Goal: Task Accomplishment & Management: Complete application form

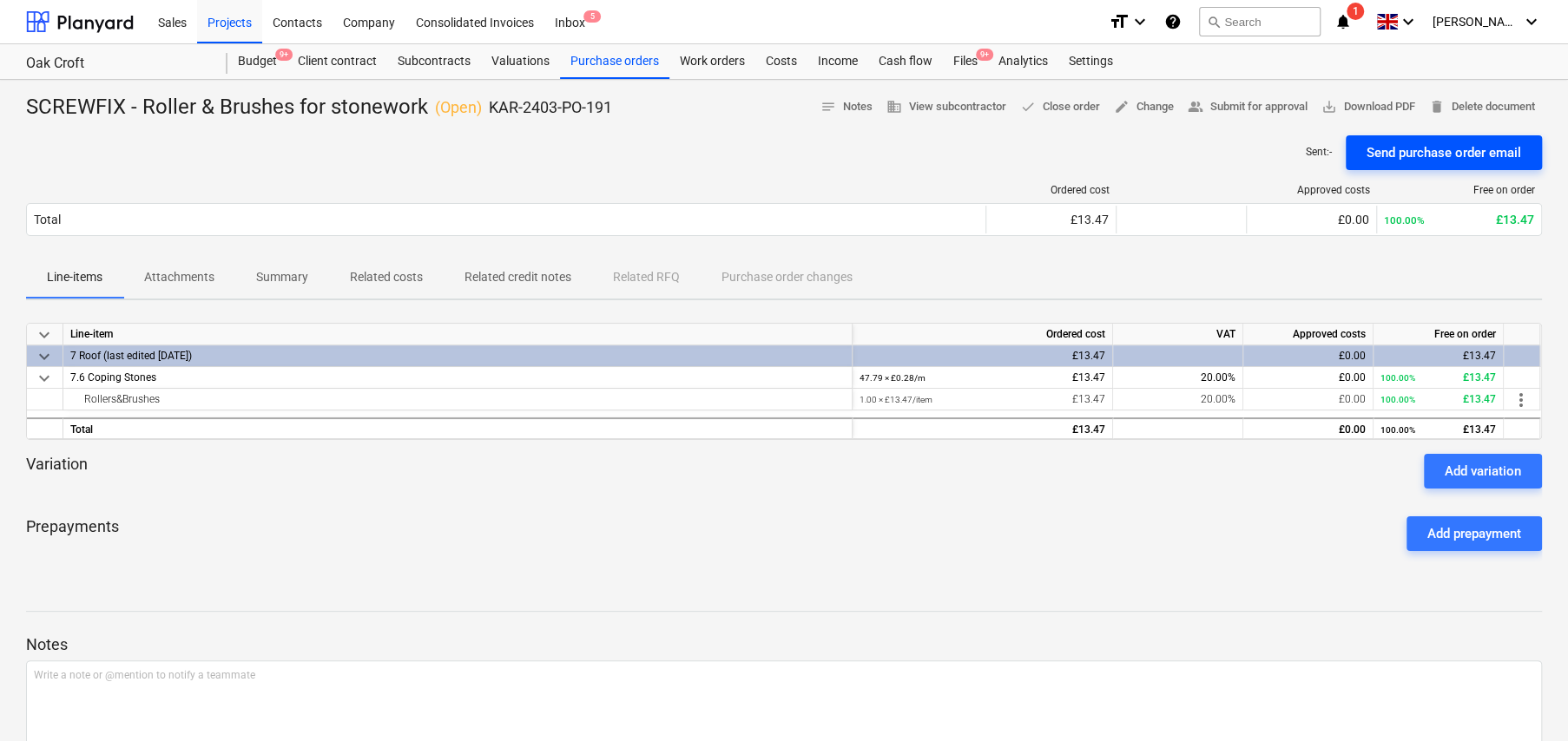
click at [1488, 156] on div "Send purchase order email" at bounding box center [1443, 153] width 155 height 23
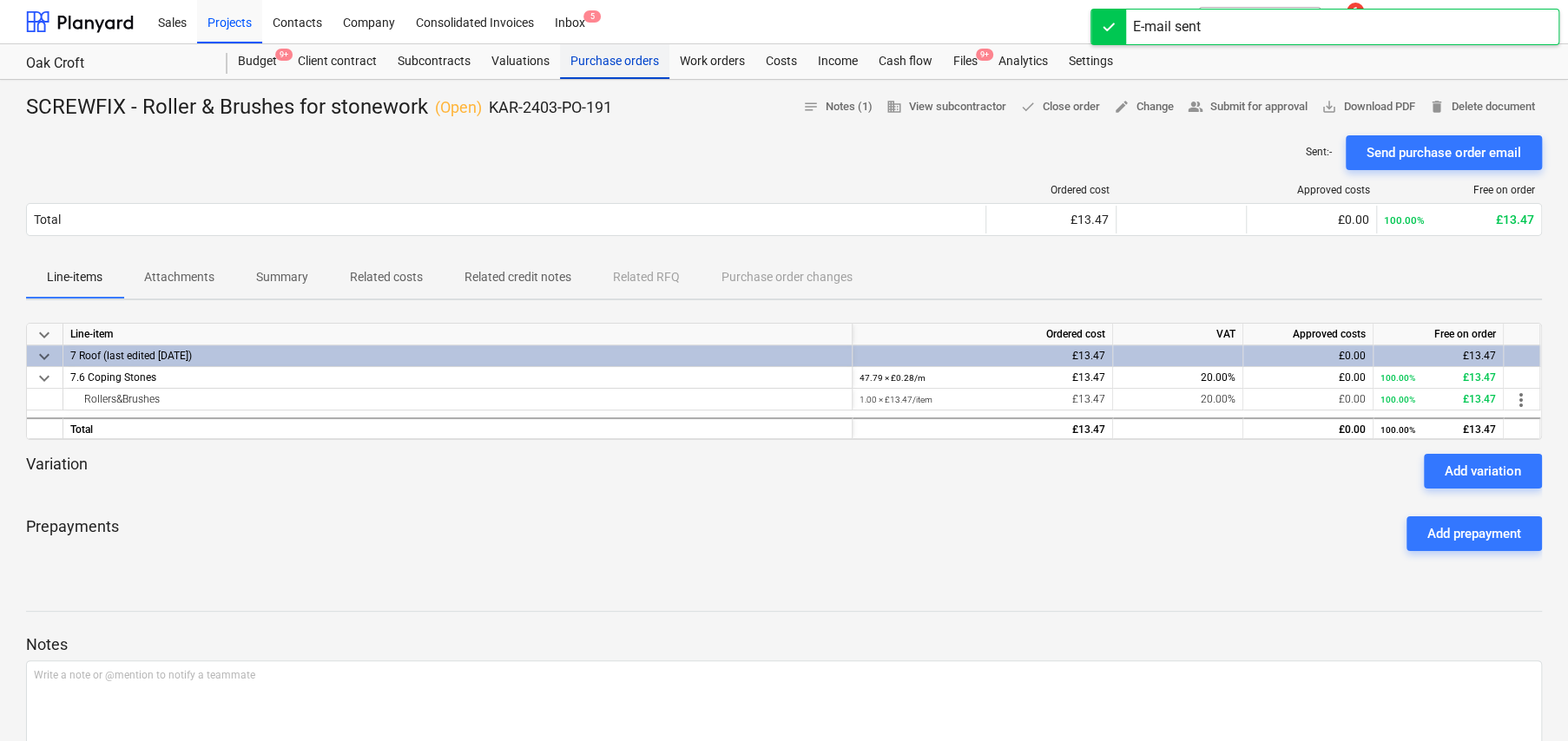
click at [597, 61] on div "Purchase orders" at bounding box center [614, 62] width 109 height 35
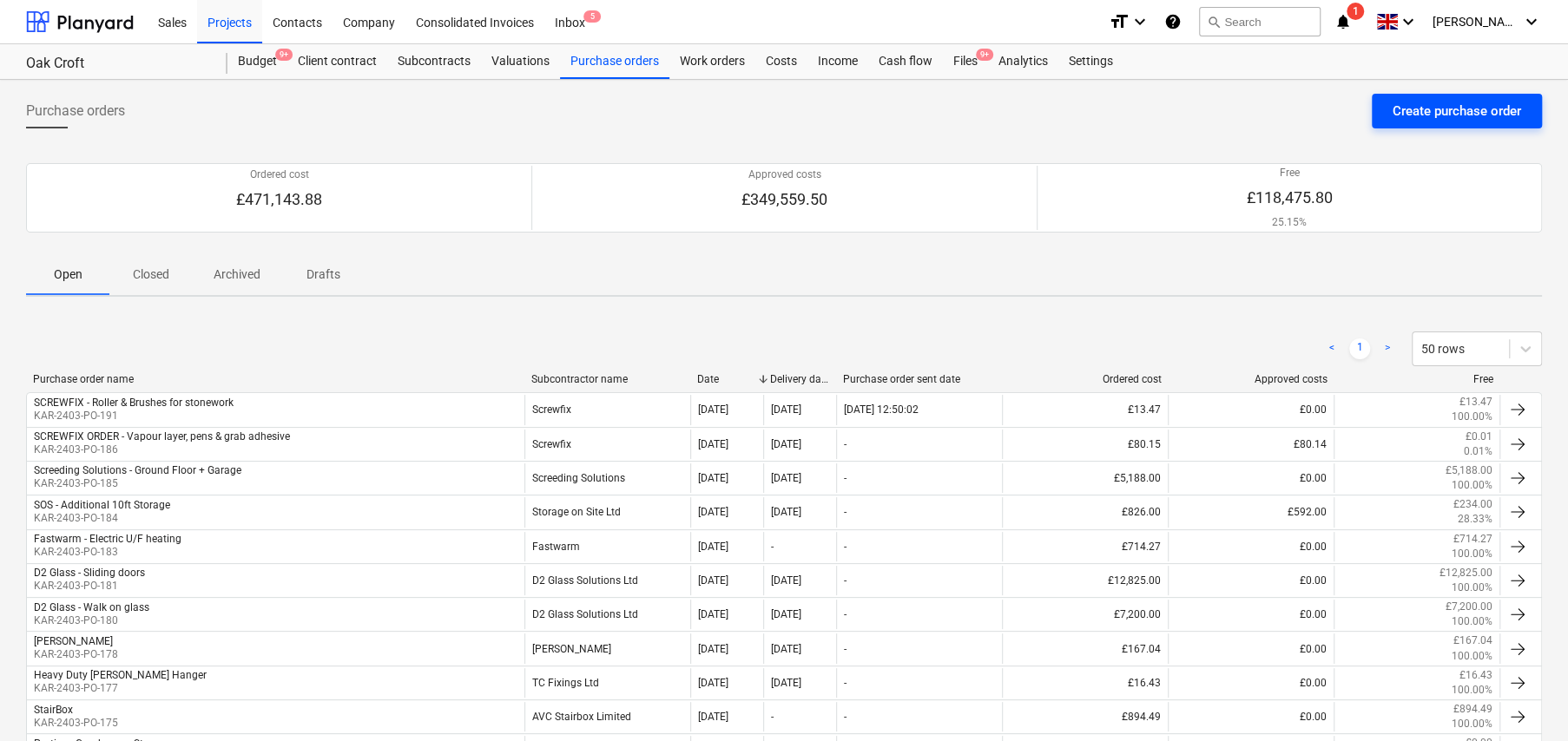
click at [1440, 112] on div "Create purchase order" at bounding box center [1456, 111] width 128 height 23
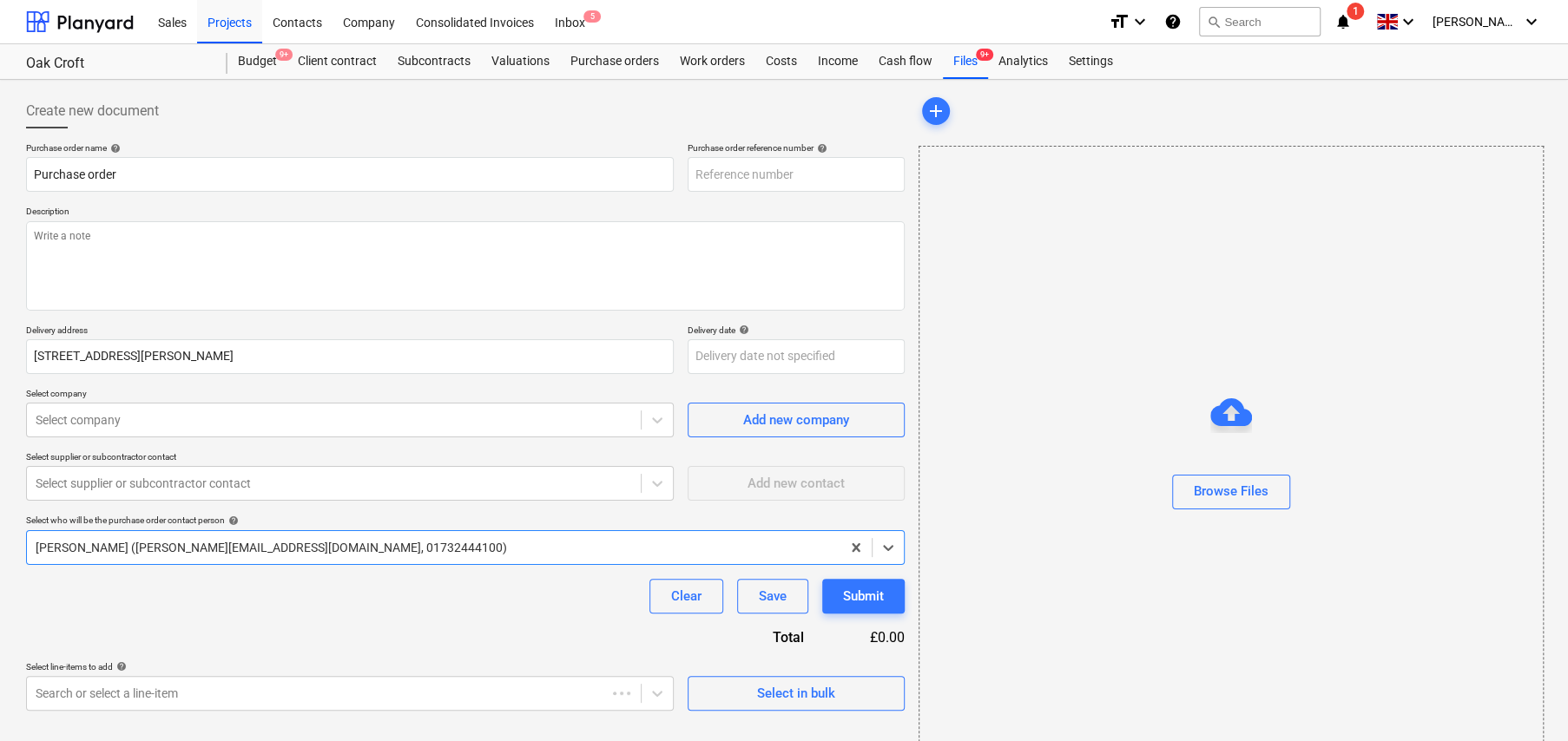
type textarea "x"
type input "KAR-2403-PO-192"
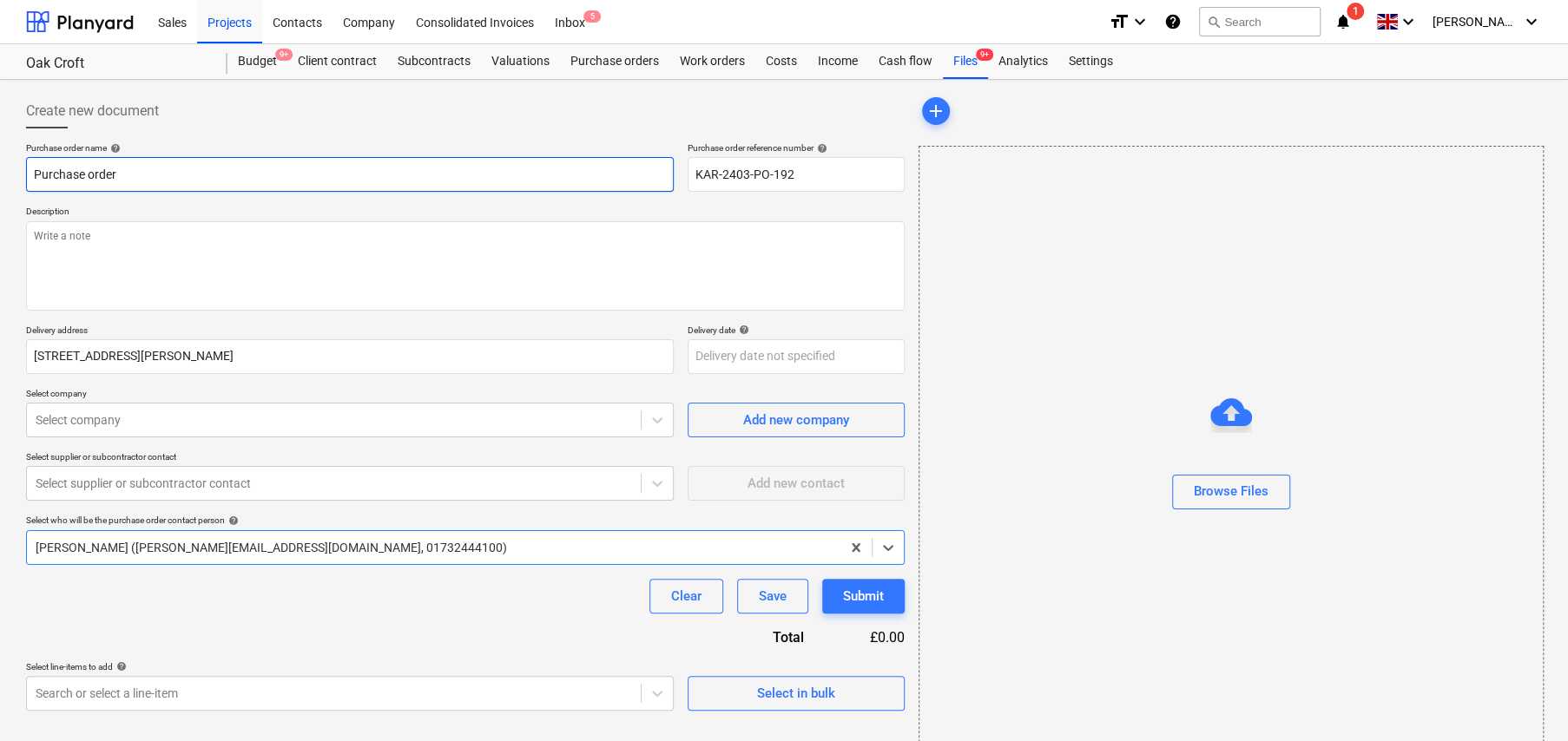
click at [199, 168] on input "Purchase order" at bounding box center [350, 175] width 648 height 35
type textarea "x"
type input "L"
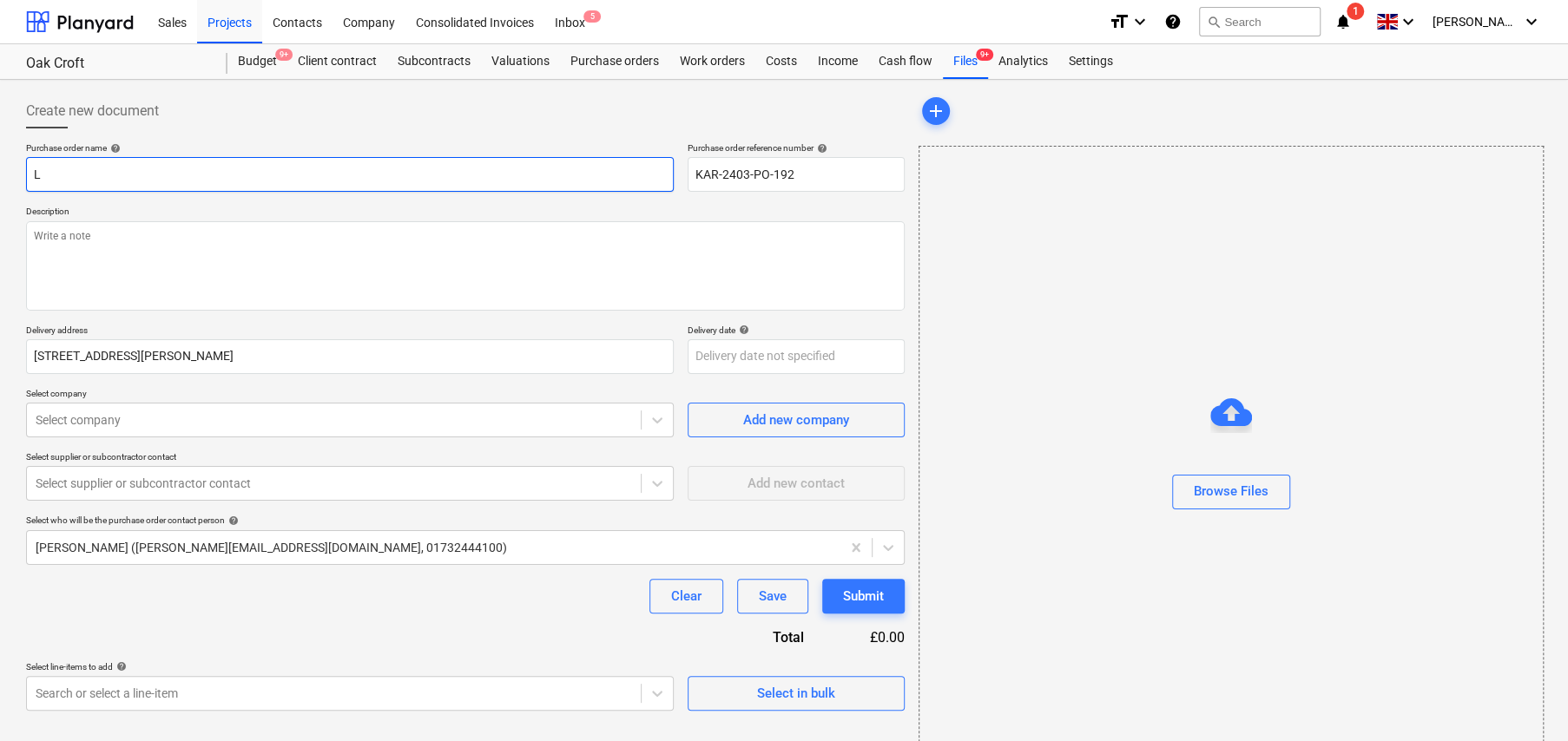
type textarea "x"
type input "Lo"
type textarea "x"
type input "Lon"
type textarea "x"
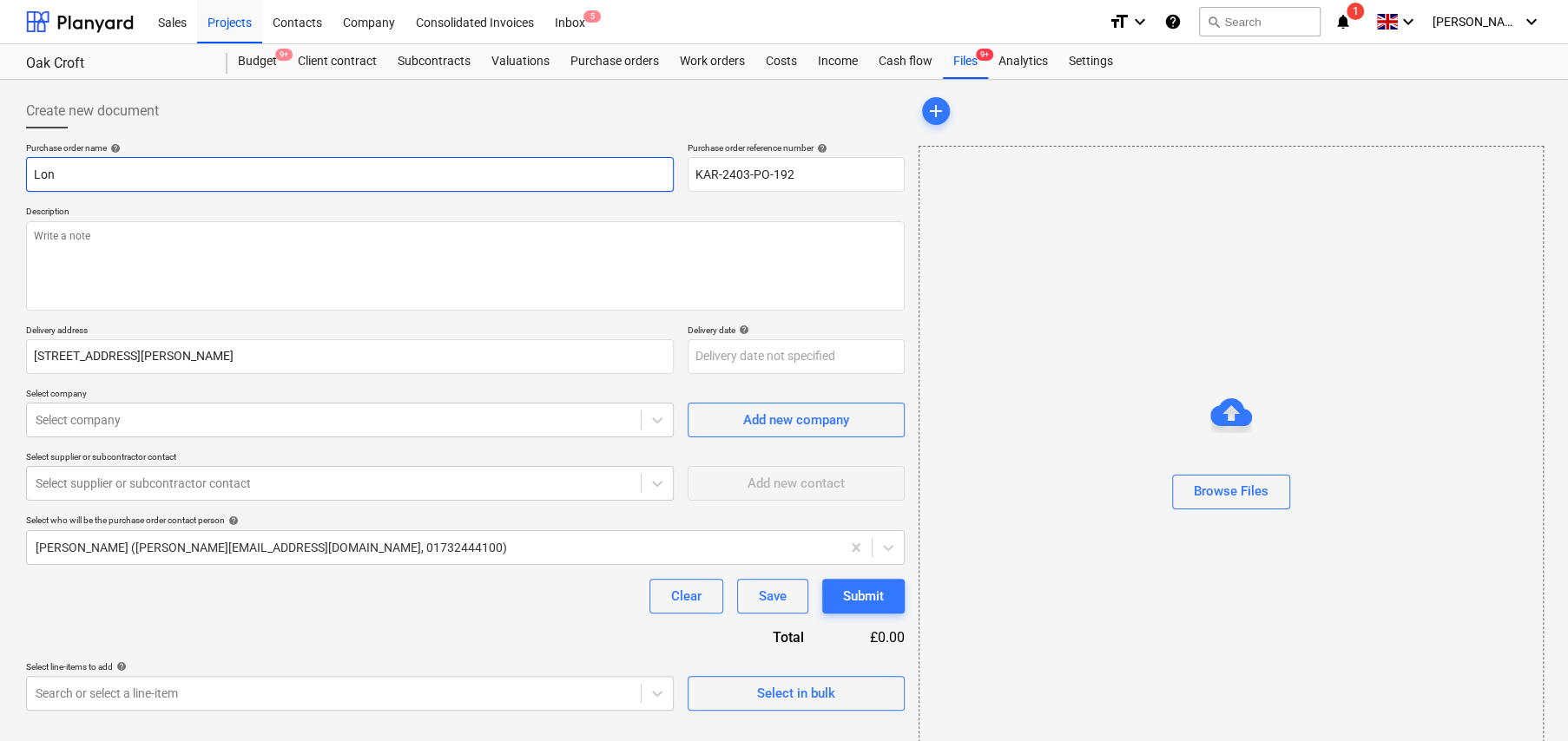
type input "Lond"
type textarea "x"
type input "Londo"
type textarea "x"
type input "[GEOGRAPHIC_DATA]"
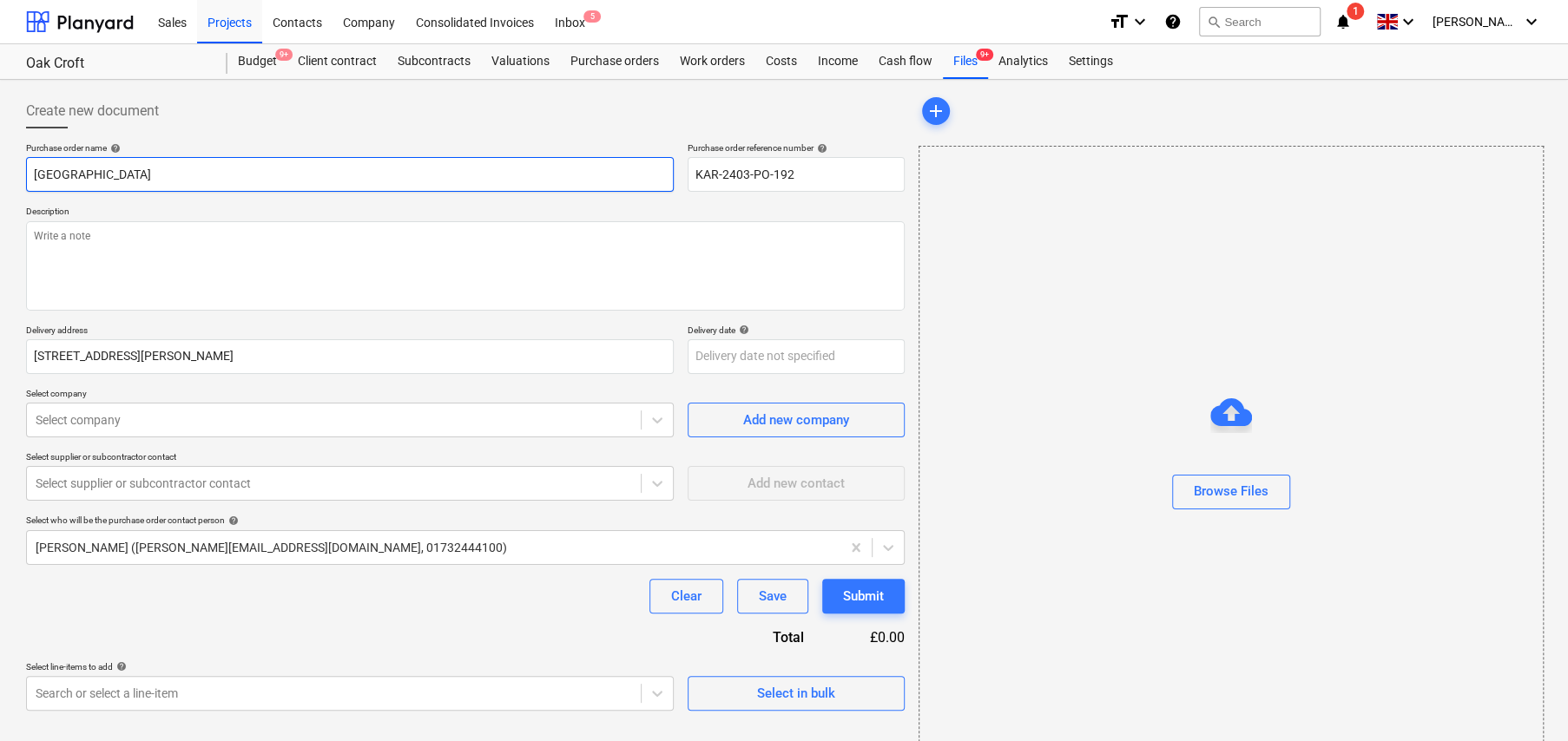
type textarea "x"
type input "[GEOGRAPHIC_DATA]"
type textarea "x"
type input "London S"
type textarea "x"
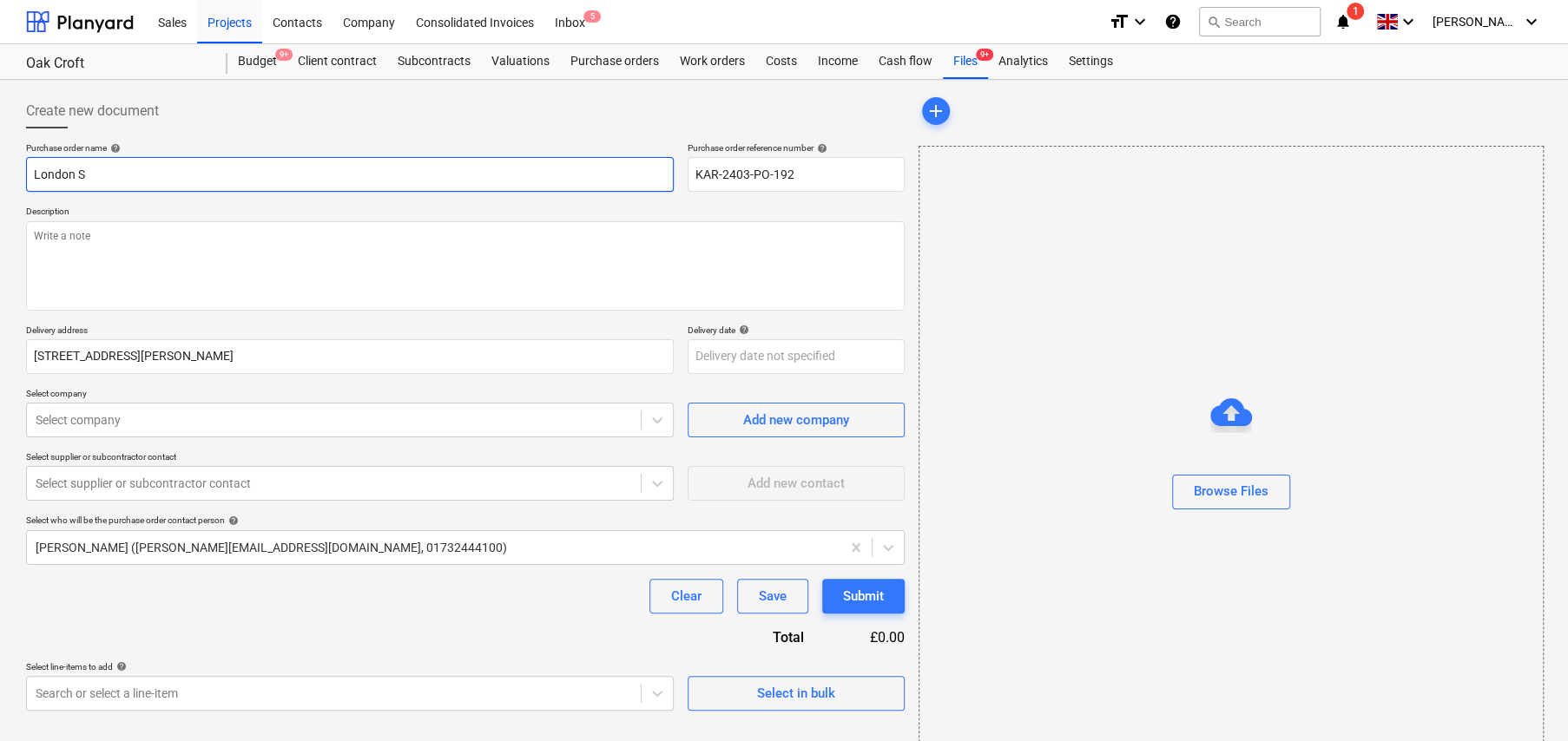
type input "[GEOGRAPHIC_DATA]"
type textarea "x"
type input "London Sto"
type textarea "x"
type input "London Ston"
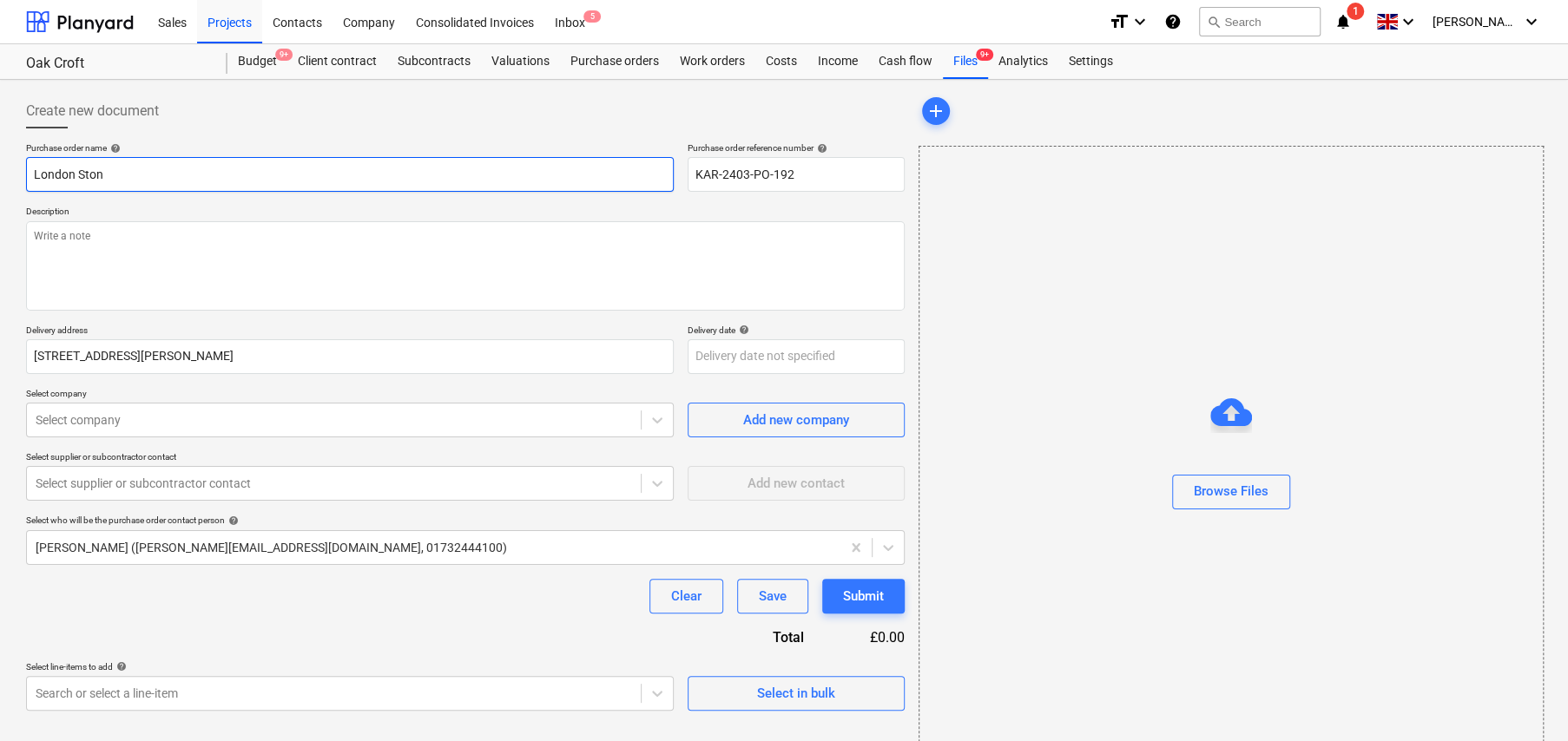
type textarea "x"
type input "London Stone"
type textarea "x"
type input "London Stone"
type textarea "x"
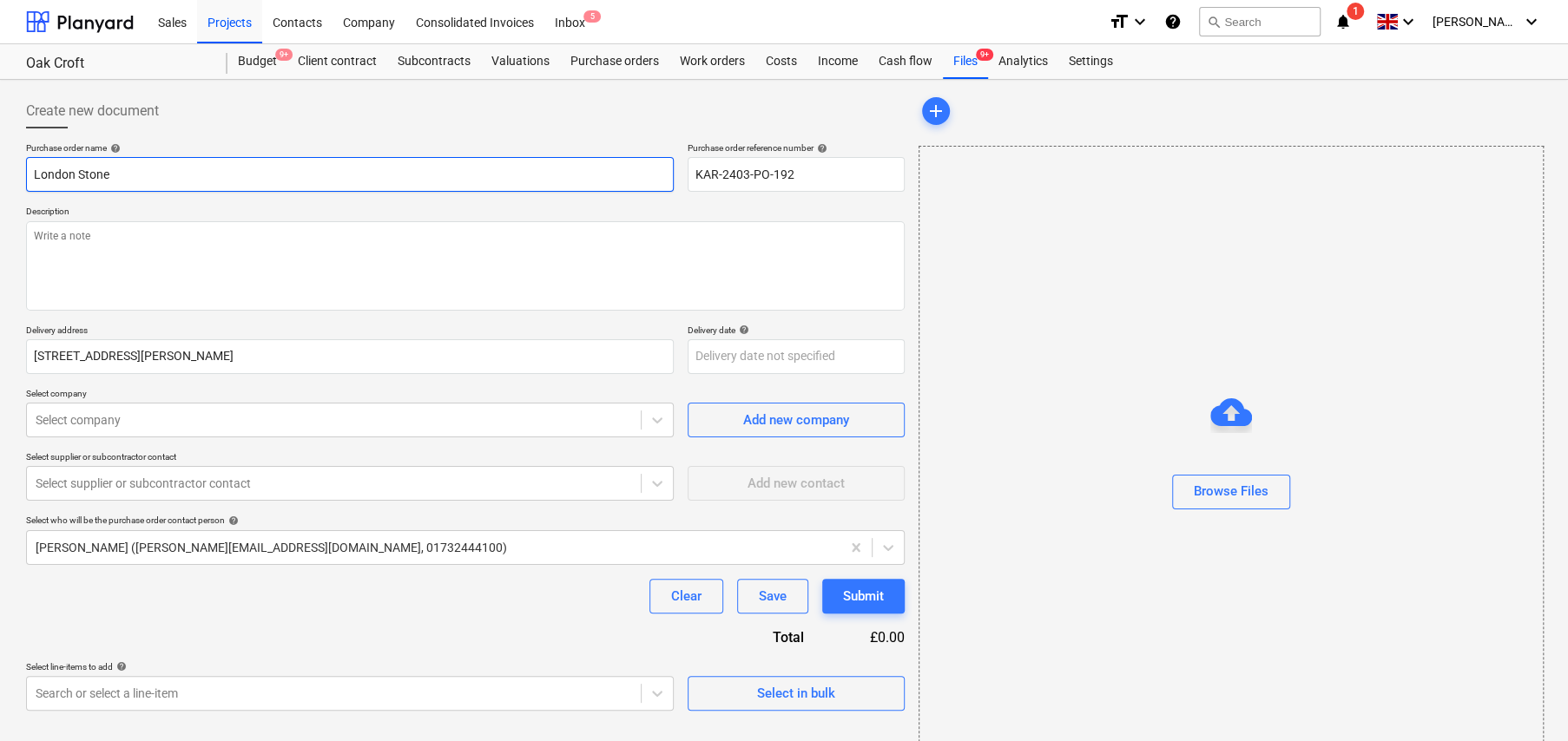
type input "London Stone -"
type textarea "x"
type input "London Stone -"
type textarea "x"
type input "London Stone - S"
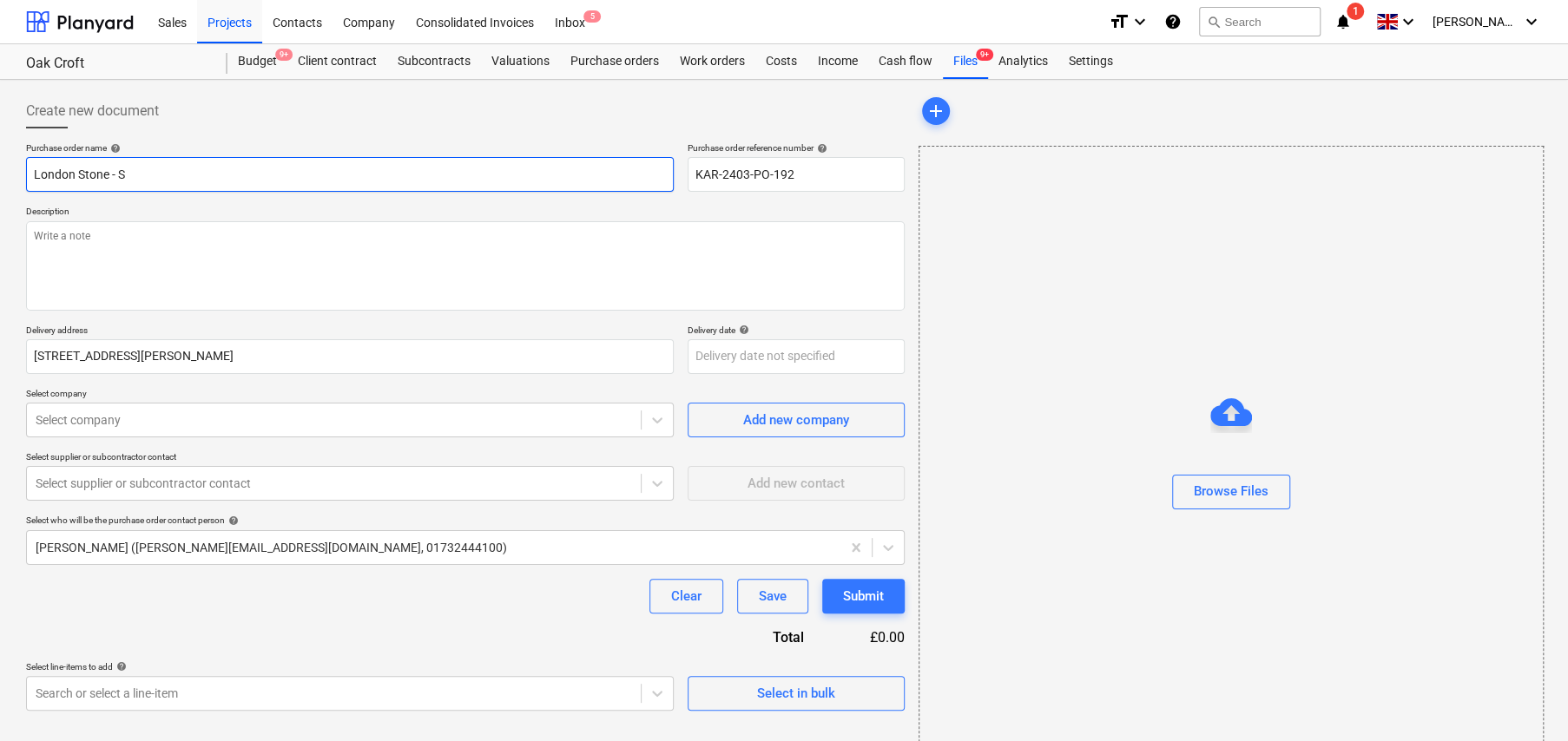
type textarea "x"
type input "London Stone - St"
type textarea "x"
type input "London Stone - Sto"
type textarea "x"
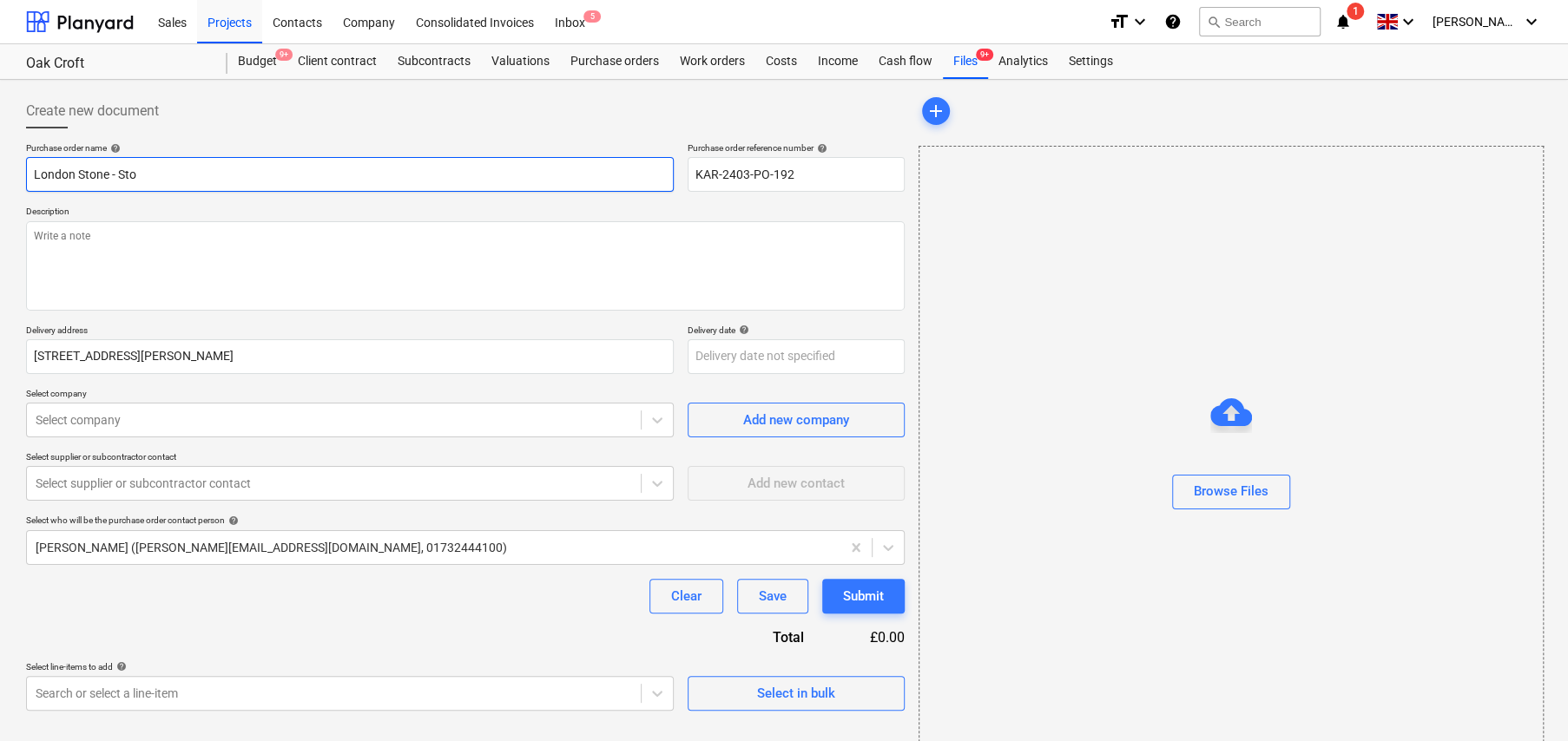
type input "London Stone - Ston"
type textarea "x"
type input "London [PERSON_NAME]"
type textarea "x"
type input "London [PERSON_NAME]"
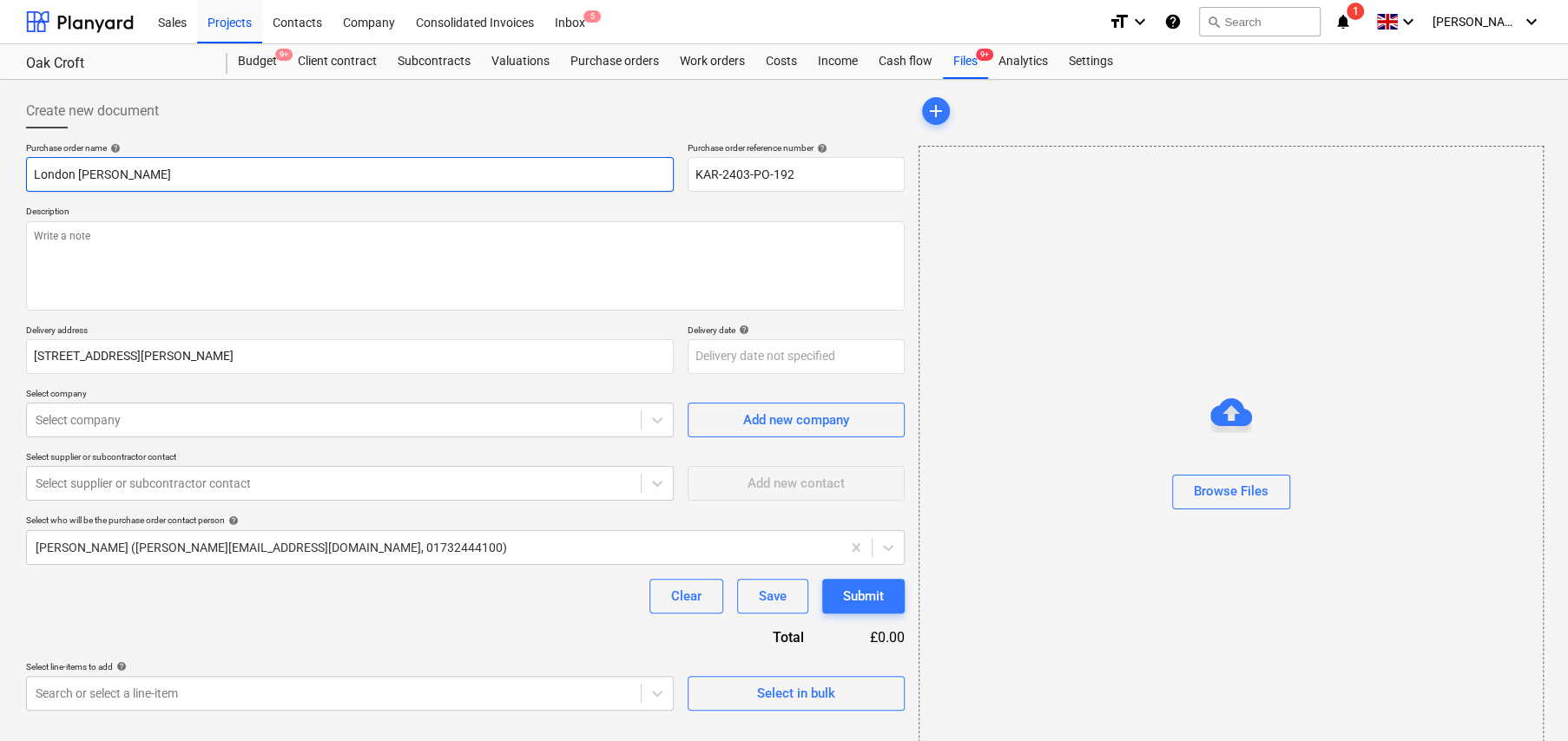
type textarea "x"
type input "London [PERSON_NAME] s"
type textarea "x"
type input "London [PERSON_NAME] se"
type textarea "x"
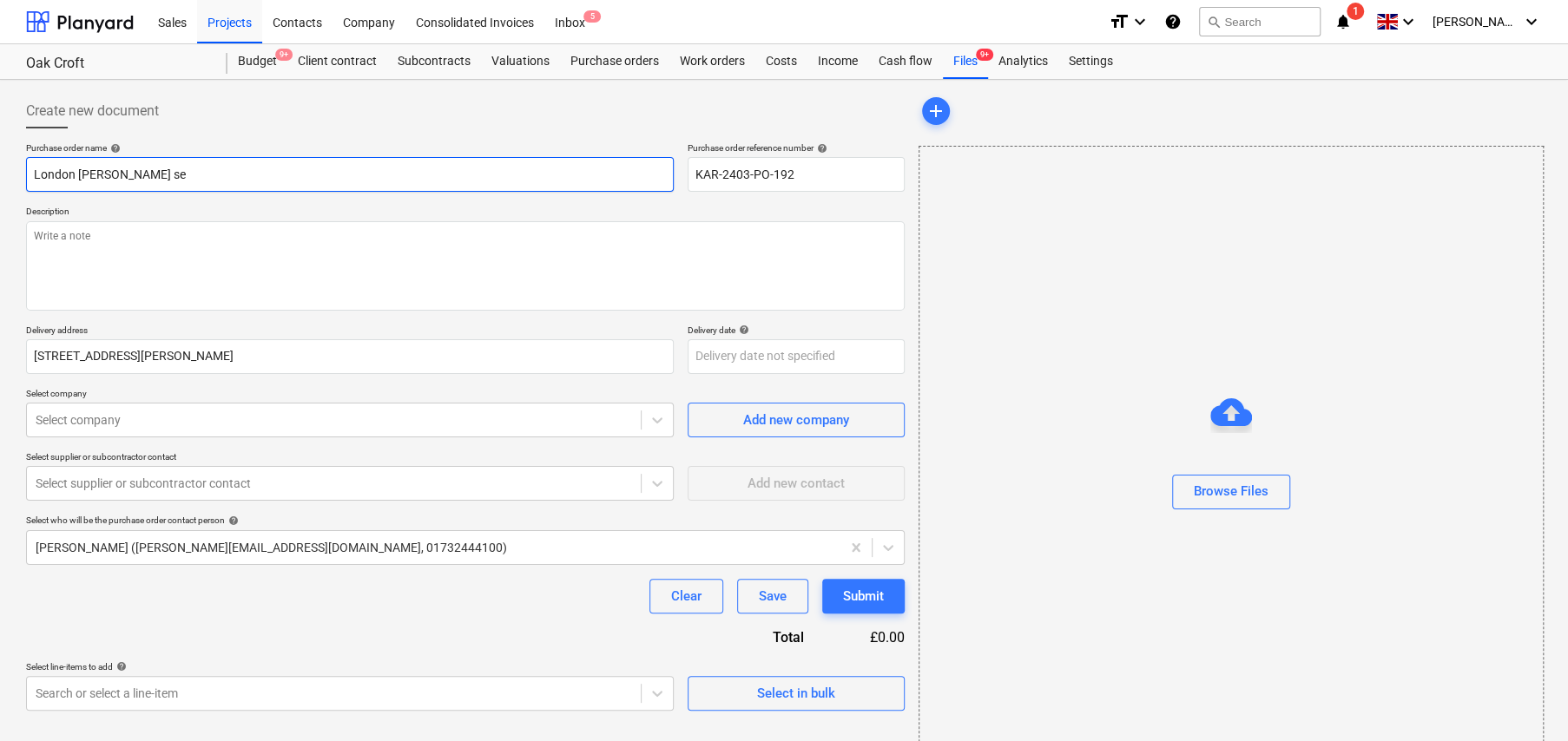
type input "London [PERSON_NAME] sea"
type textarea "x"
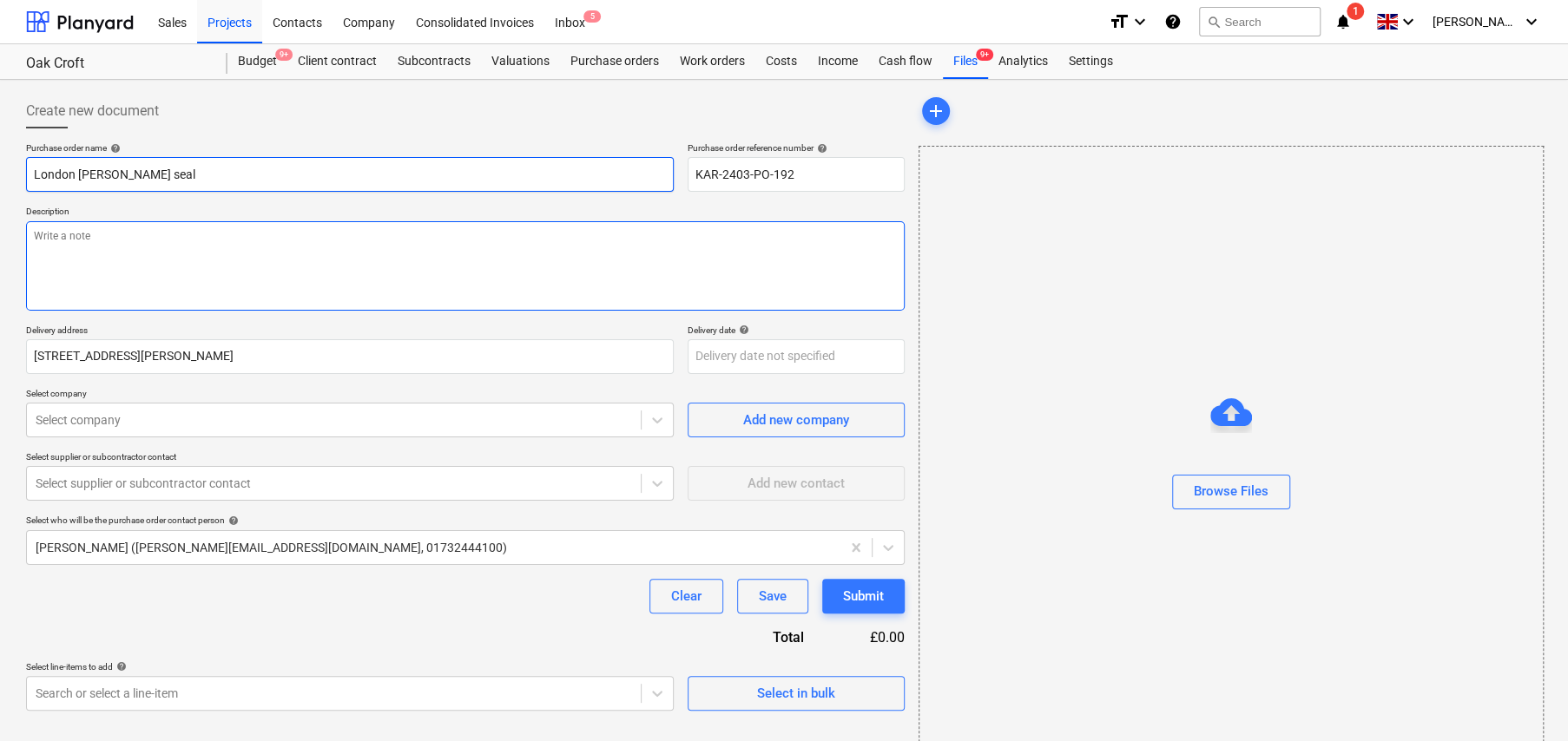
type input "London [PERSON_NAME] seal"
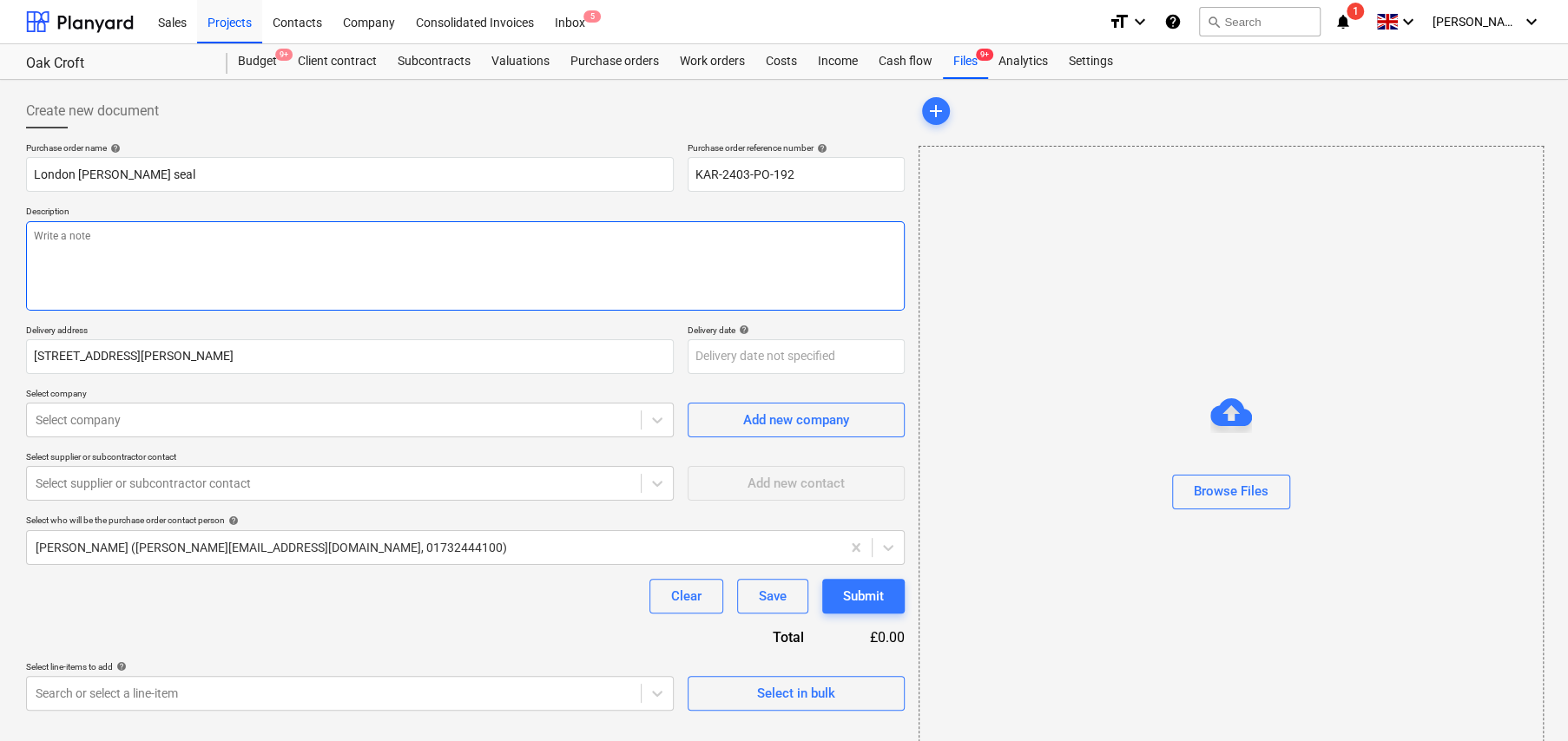
click at [253, 242] on textarea at bounding box center [465, 266] width 878 height 89
type textarea "x"
type textarea "W"
type textarea "x"
type textarea "We"
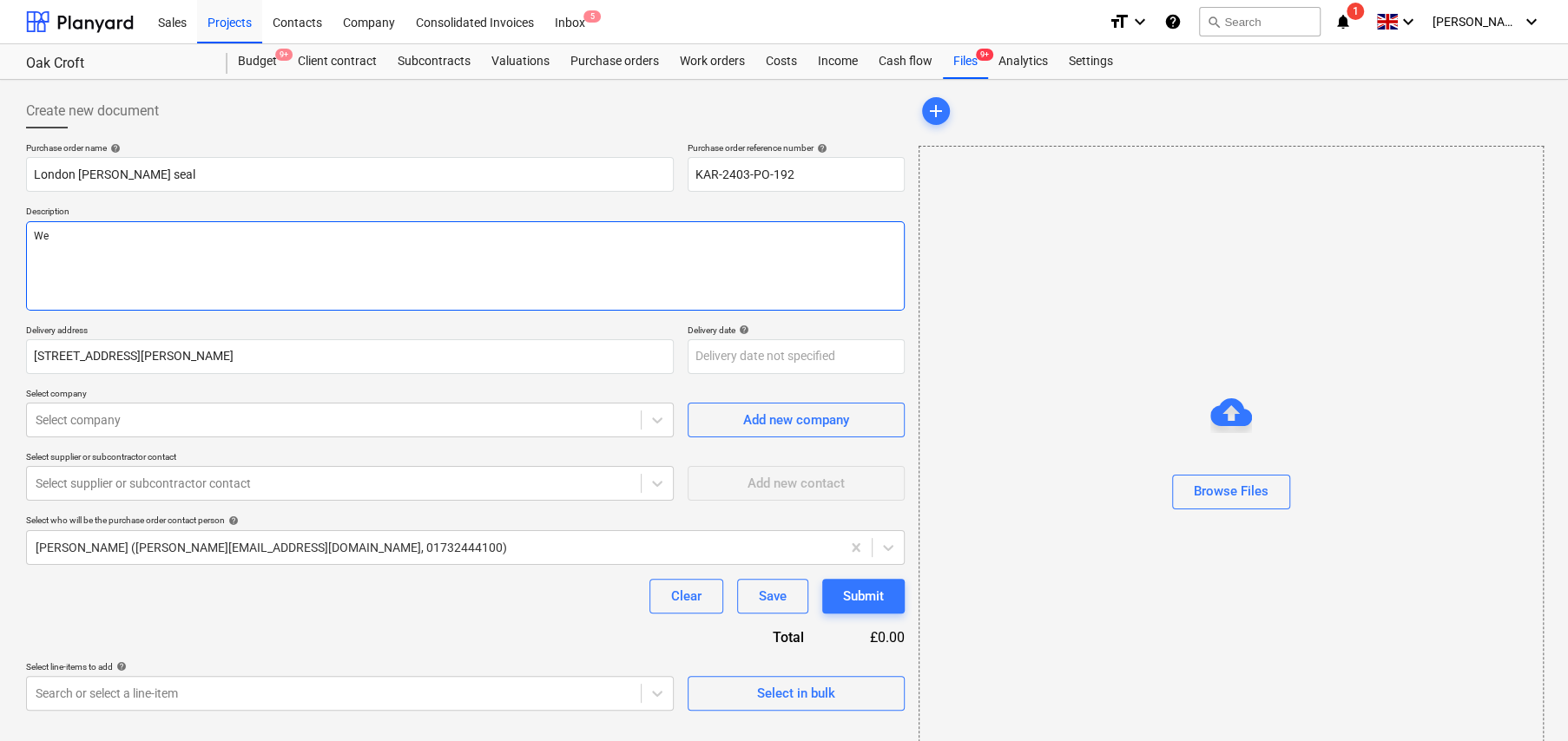
type textarea "x"
type textarea "Web"
type textarea "x"
type textarea "Web"
type textarea "x"
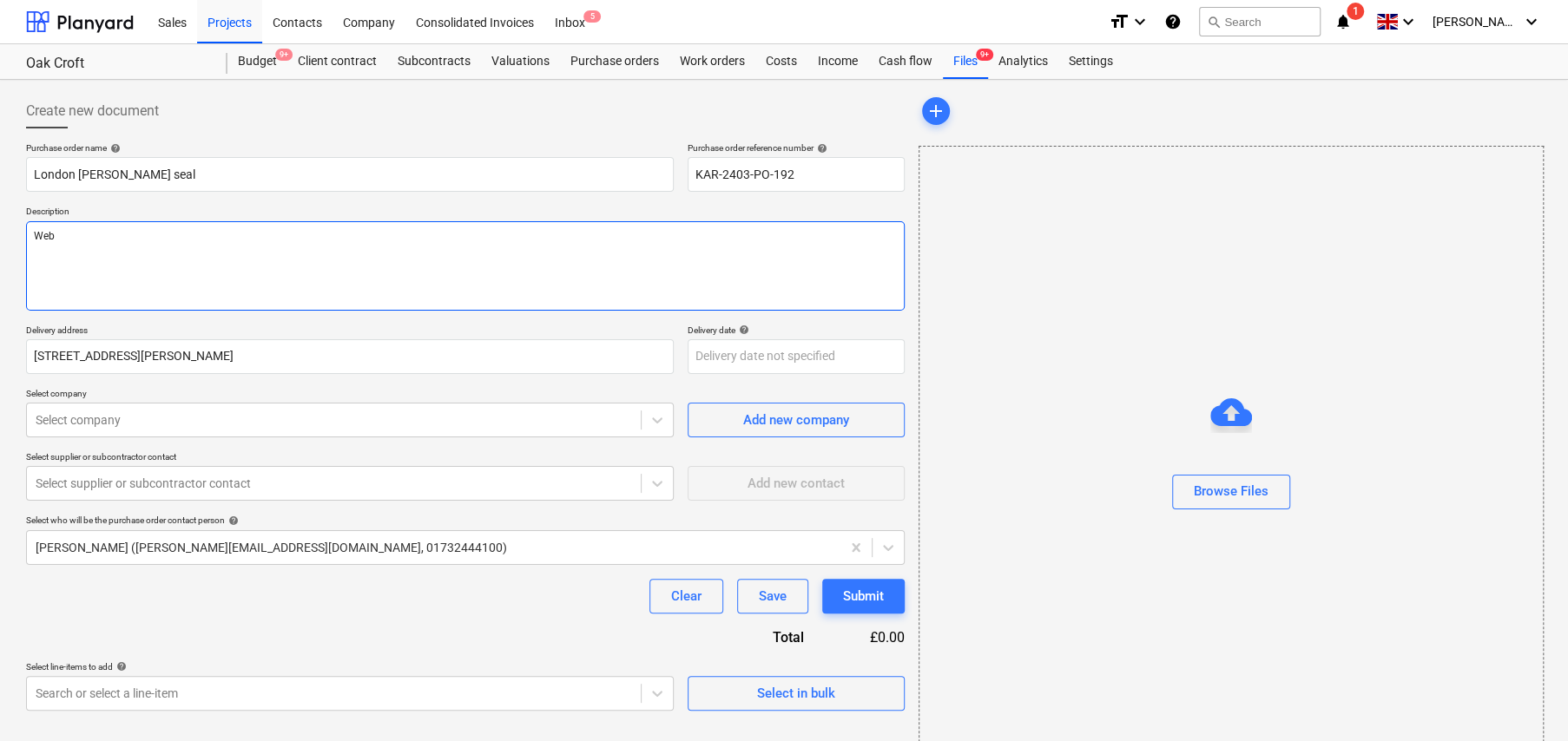
type textarea "Web O"
type textarea "x"
type textarea "Web Or"
type textarea "x"
type textarea "Web Ord"
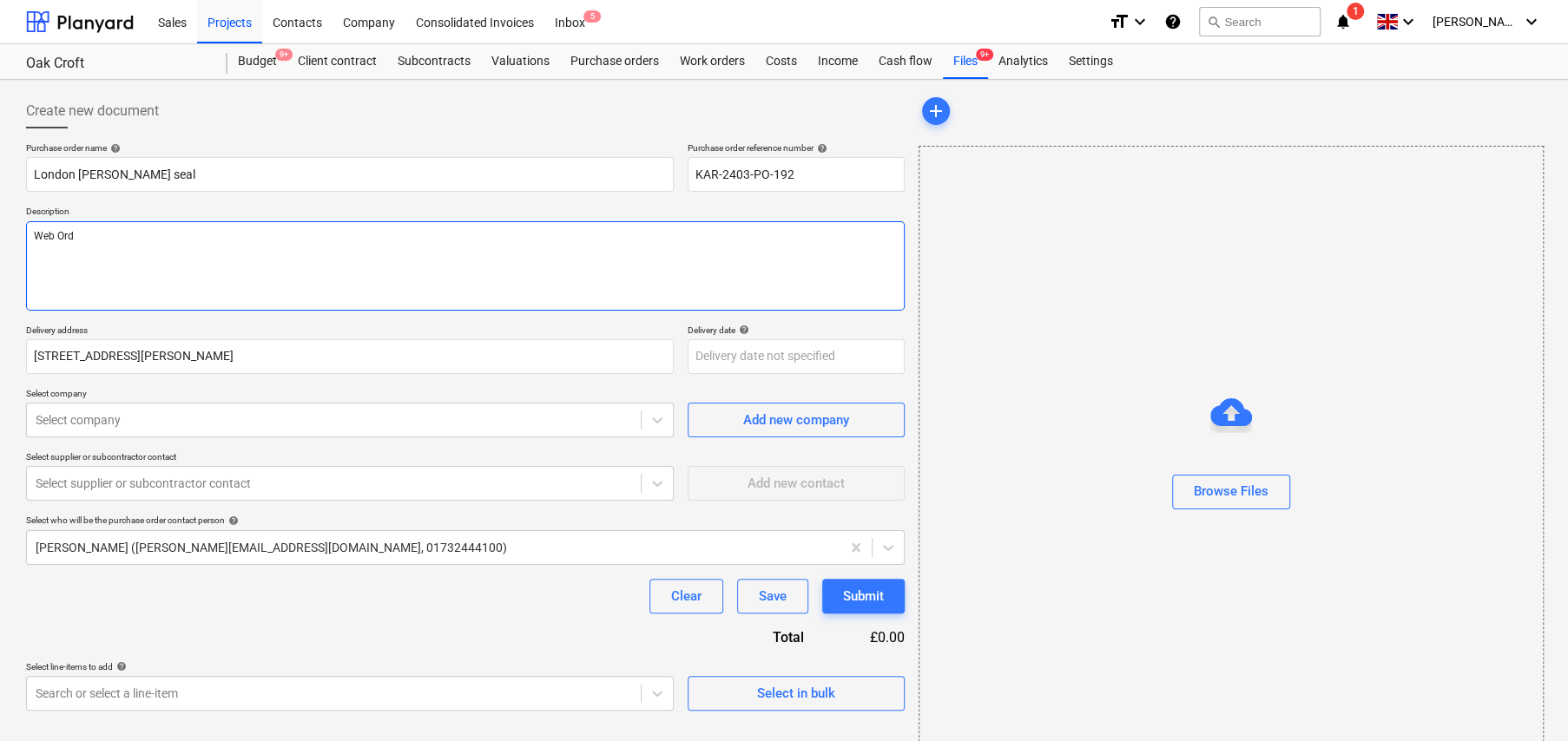
type textarea "x"
type textarea "Web Orde"
type textarea "x"
type textarea "Web Order"
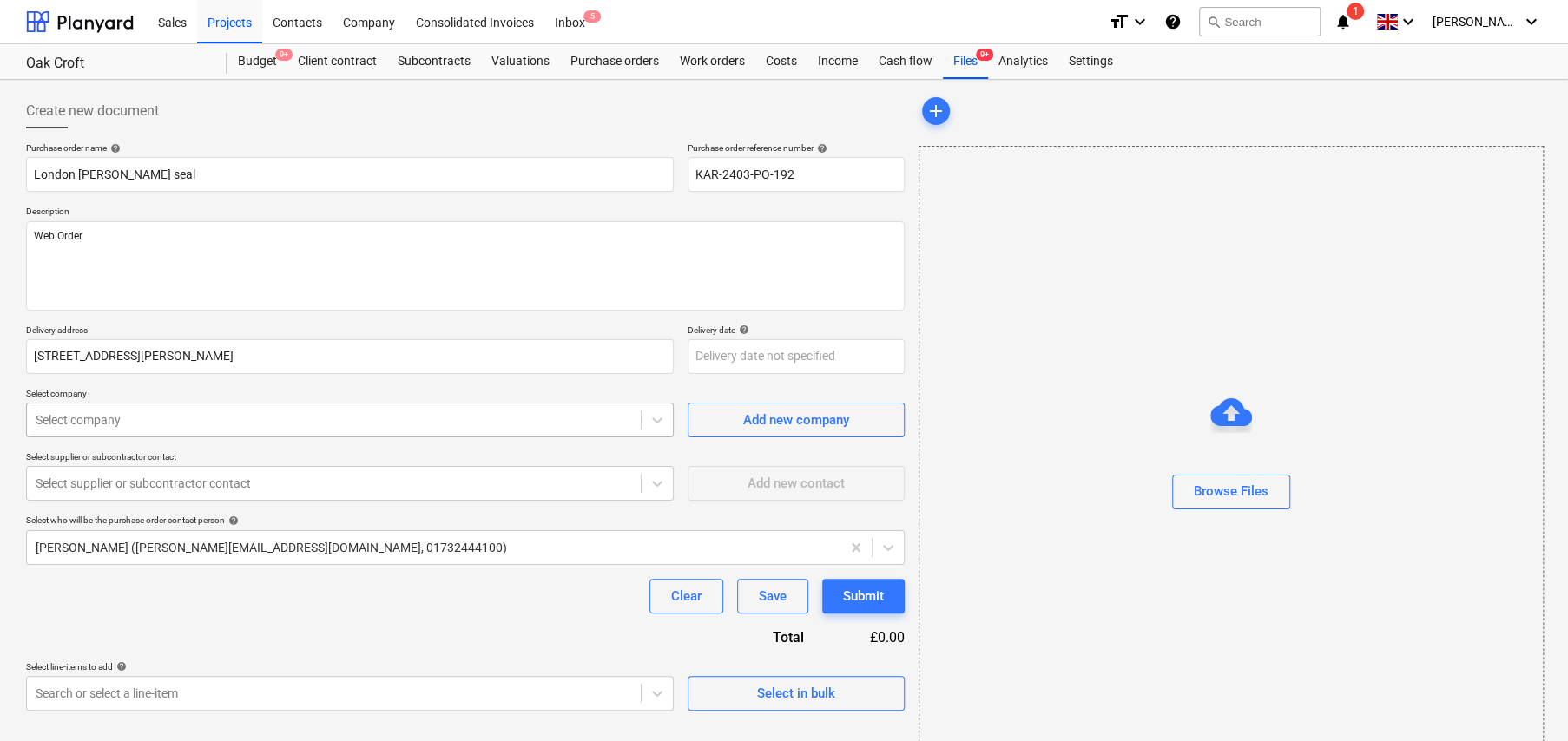
type textarea "x"
click at [226, 405] on div "Select company" at bounding box center [350, 420] width 648 height 35
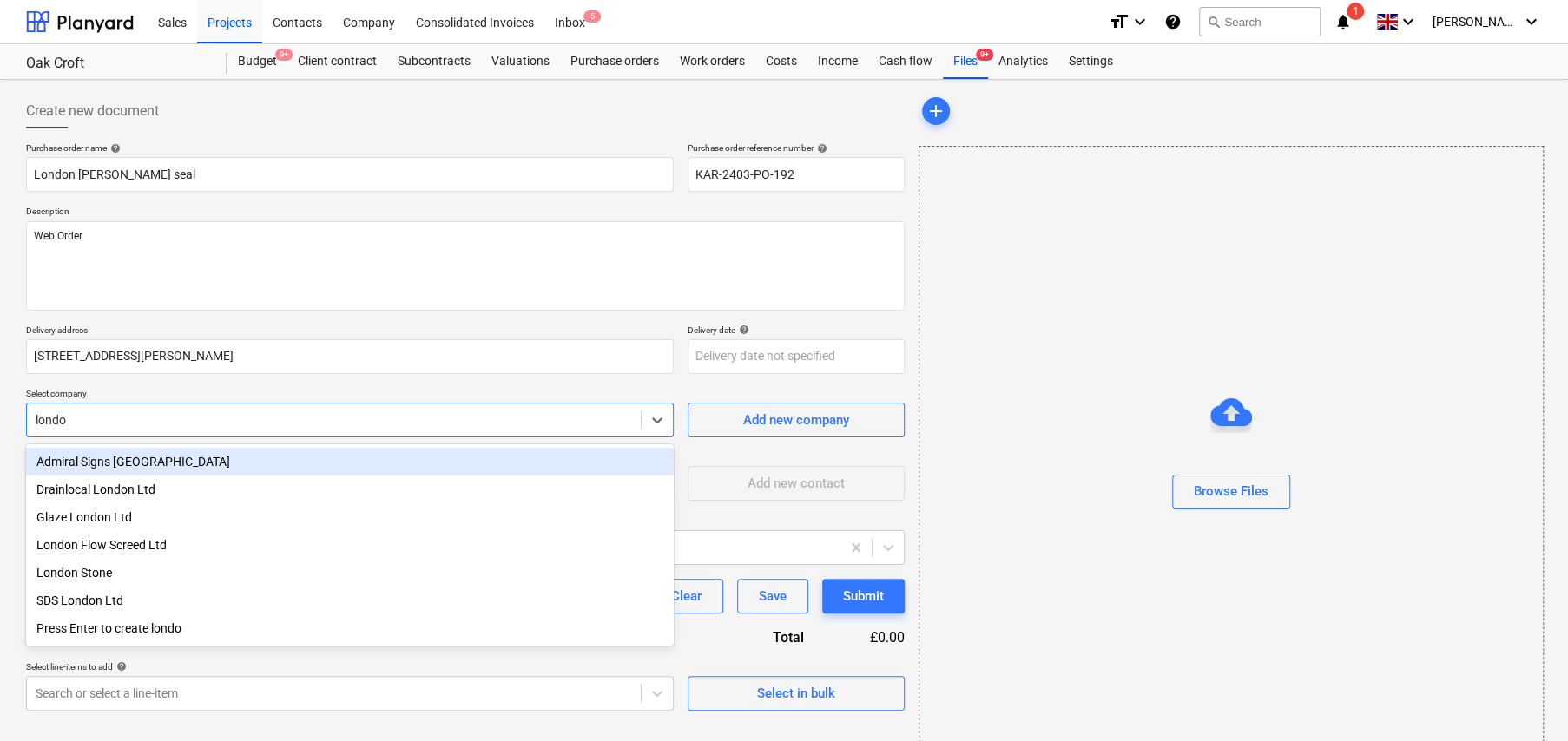
type input "[GEOGRAPHIC_DATA]"
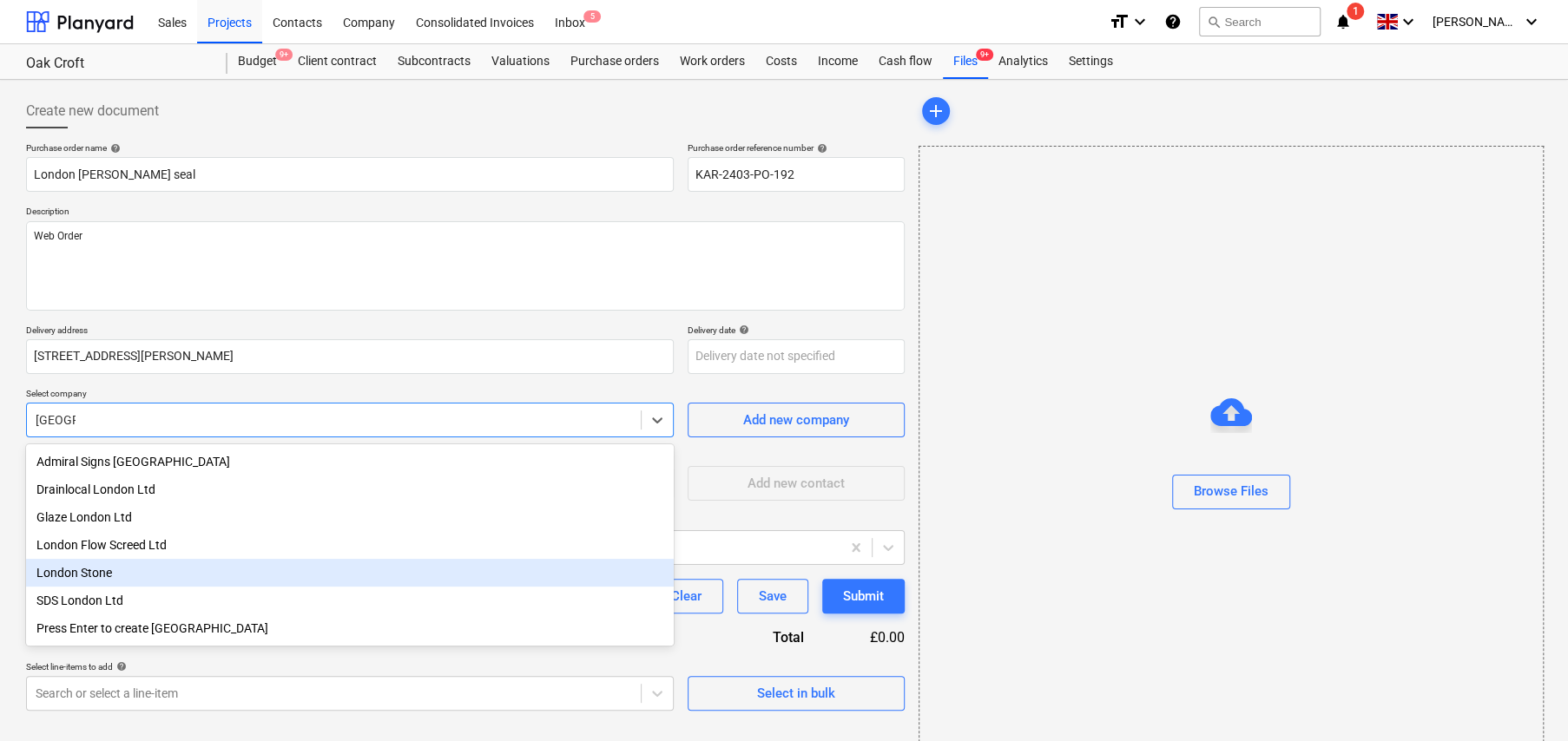
type textarea "x"
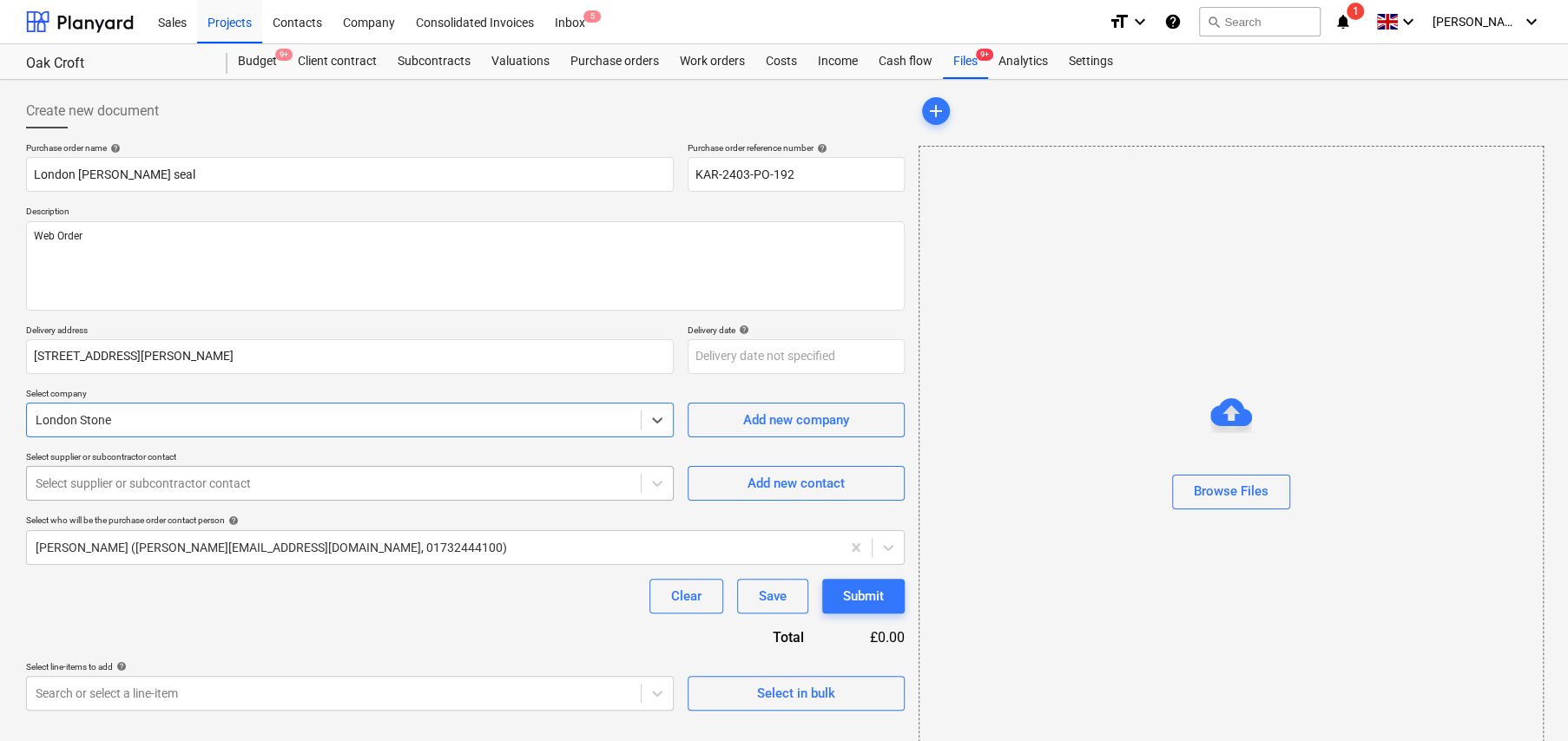
click at [208, 490] on div at bounding box center [334, 483] width 596 height 17
click at [254, 482] on div at bounding box center [334, 483] width 596 height 17
click at [821, 484] on div "Add new contact" at bounding box center [795, 483] width 97 height 23
type textarea "x"
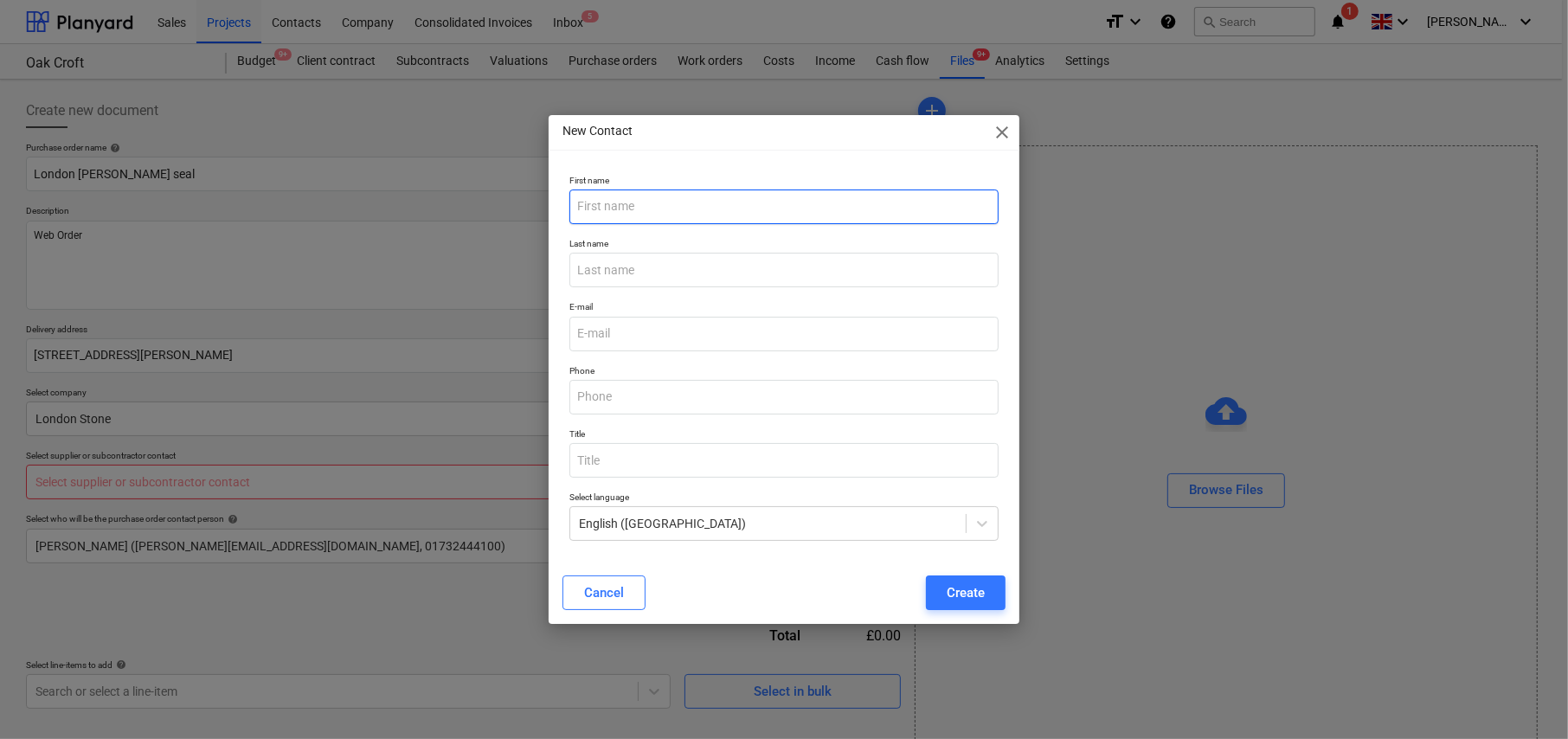
click at [651, 207] on input "text" at bounding box center [784, 207] width 429 height 35
type input "admin"
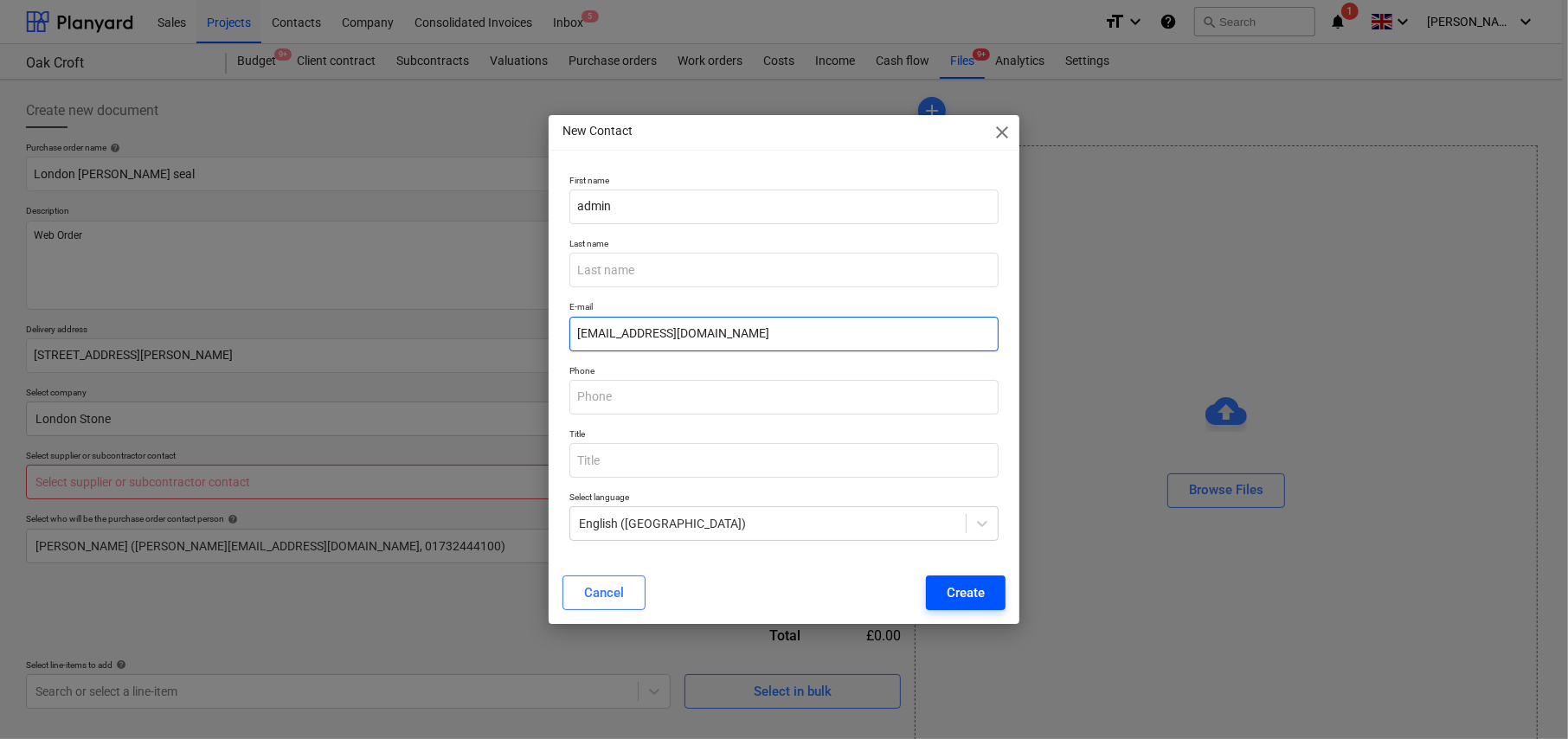
type input "[EMAIL_ADDRESS][DOMAIN_NAME]"
click at [971, 596] on div "Create" at bounding box center [966, 593] width 38 height 23
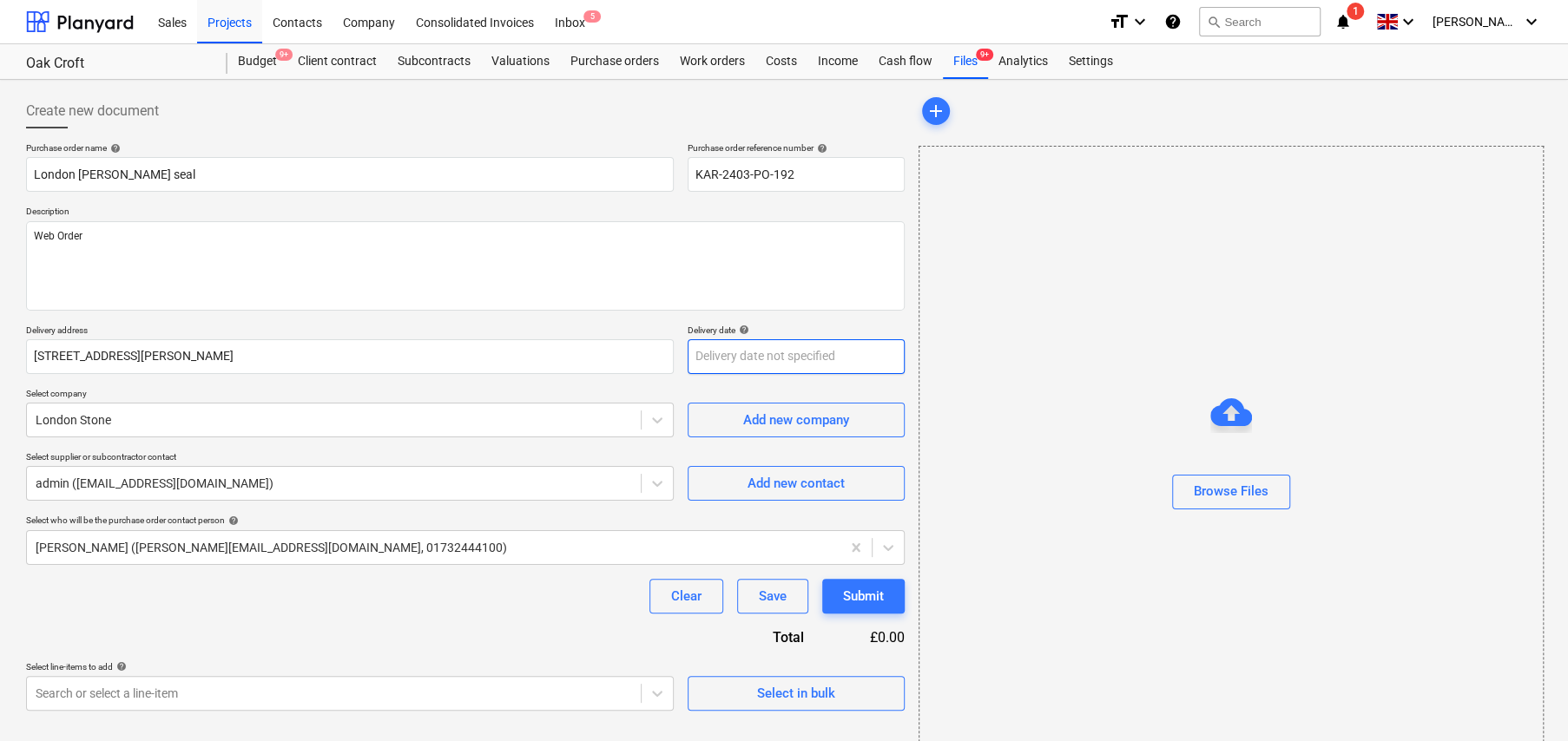
click at [747, 356] on body "Sales Projects Contacts Company Consolidated Invoices Inbox 5 format_size keybo…" at bounding box center [784, 370] width 1568 height 741
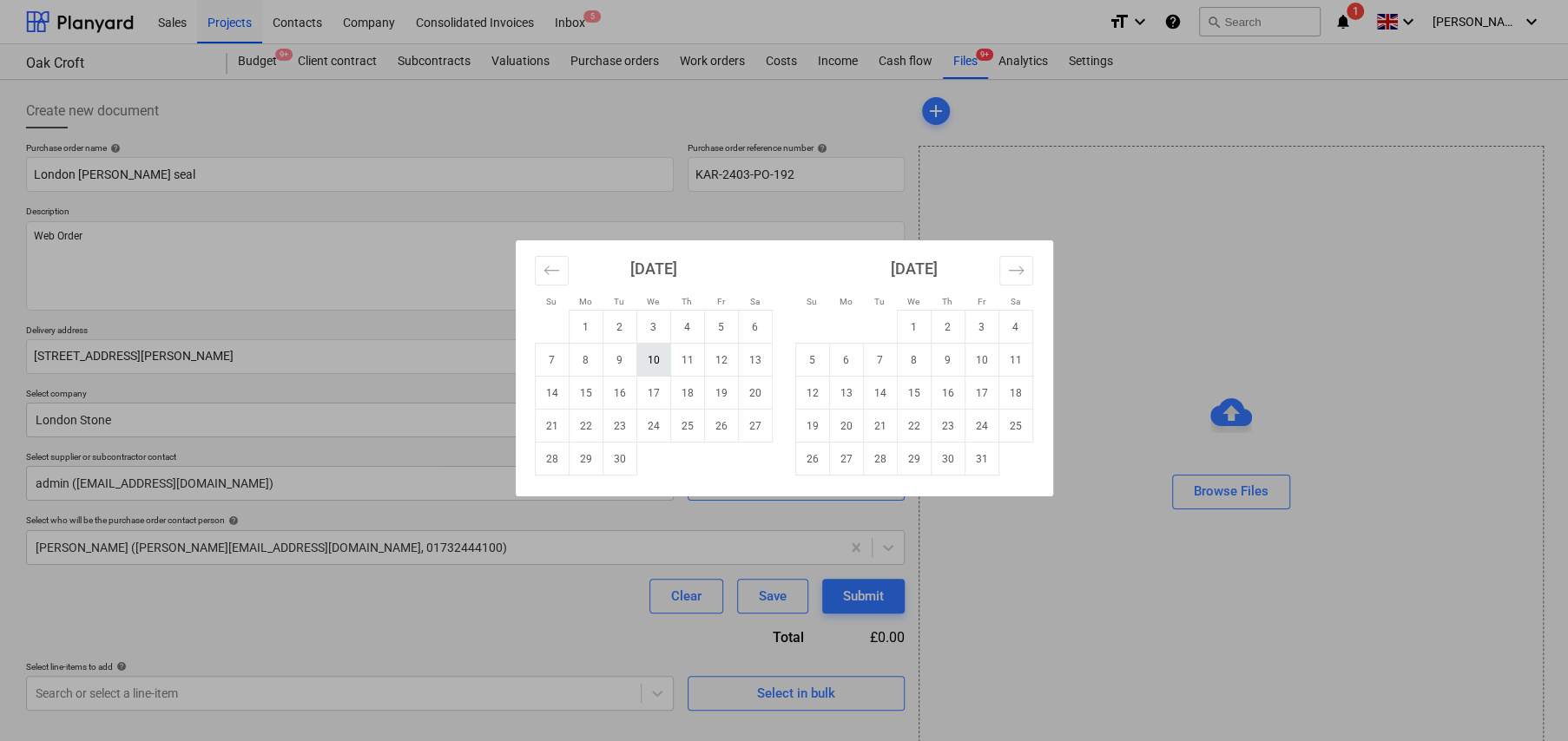
click at [654, 364] on td "10" at bounding box center [653, 360] width 34 height 33
type textarea "x"
type input "[DATE]"
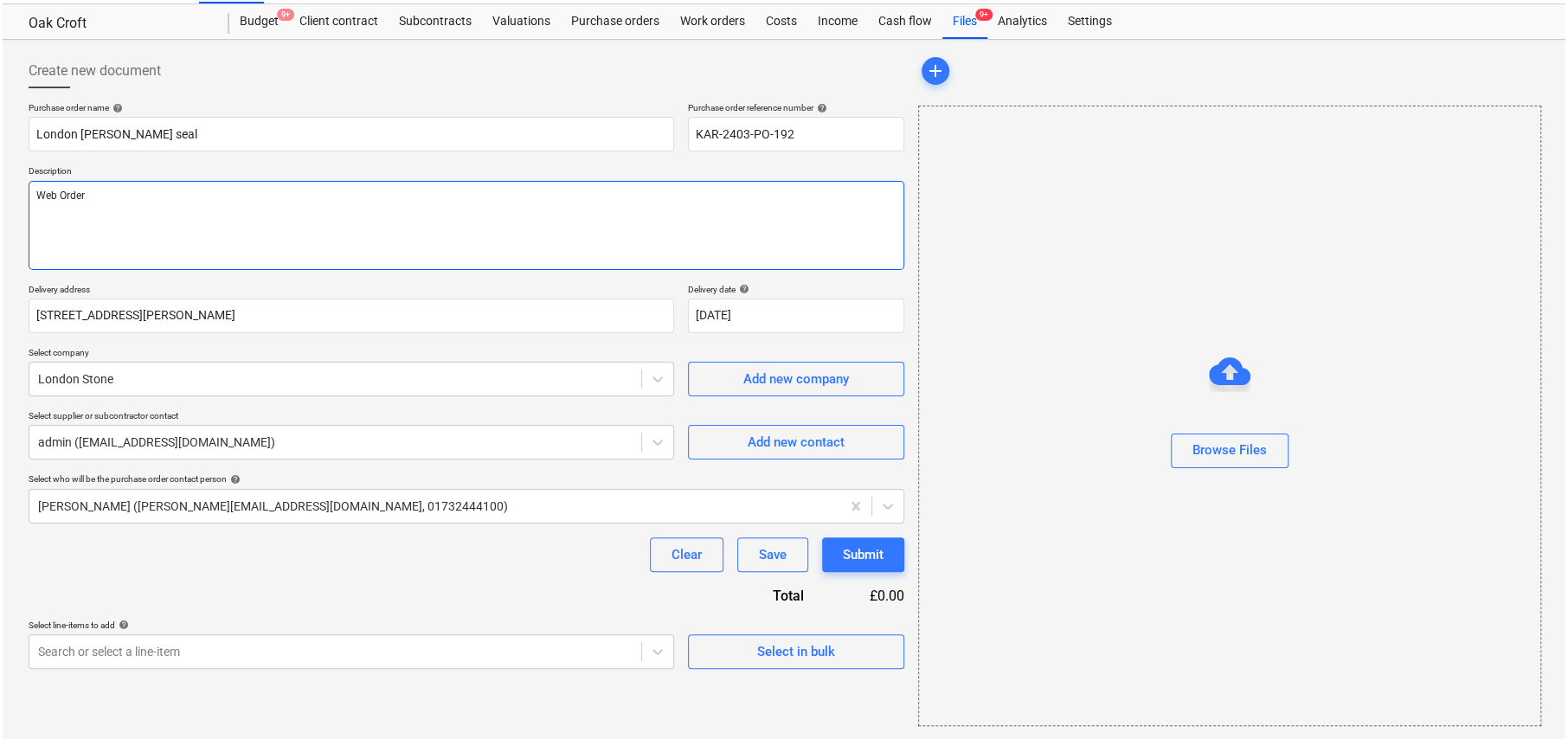
scroll to position [41, 0]
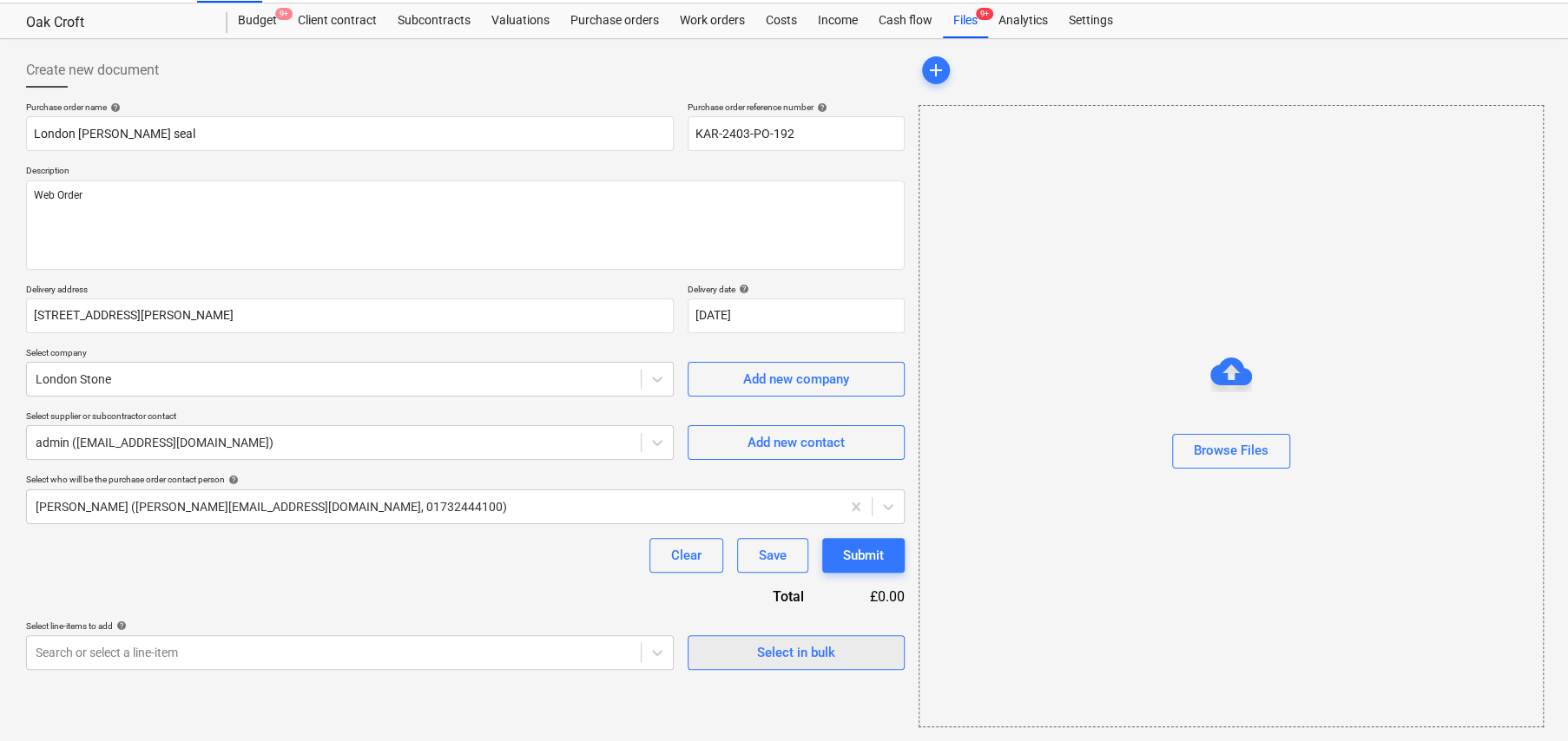
click at [829, 655] on div "Select in bulk" at bounding box center [795, 653] width 78 height 23
type textarea "x"
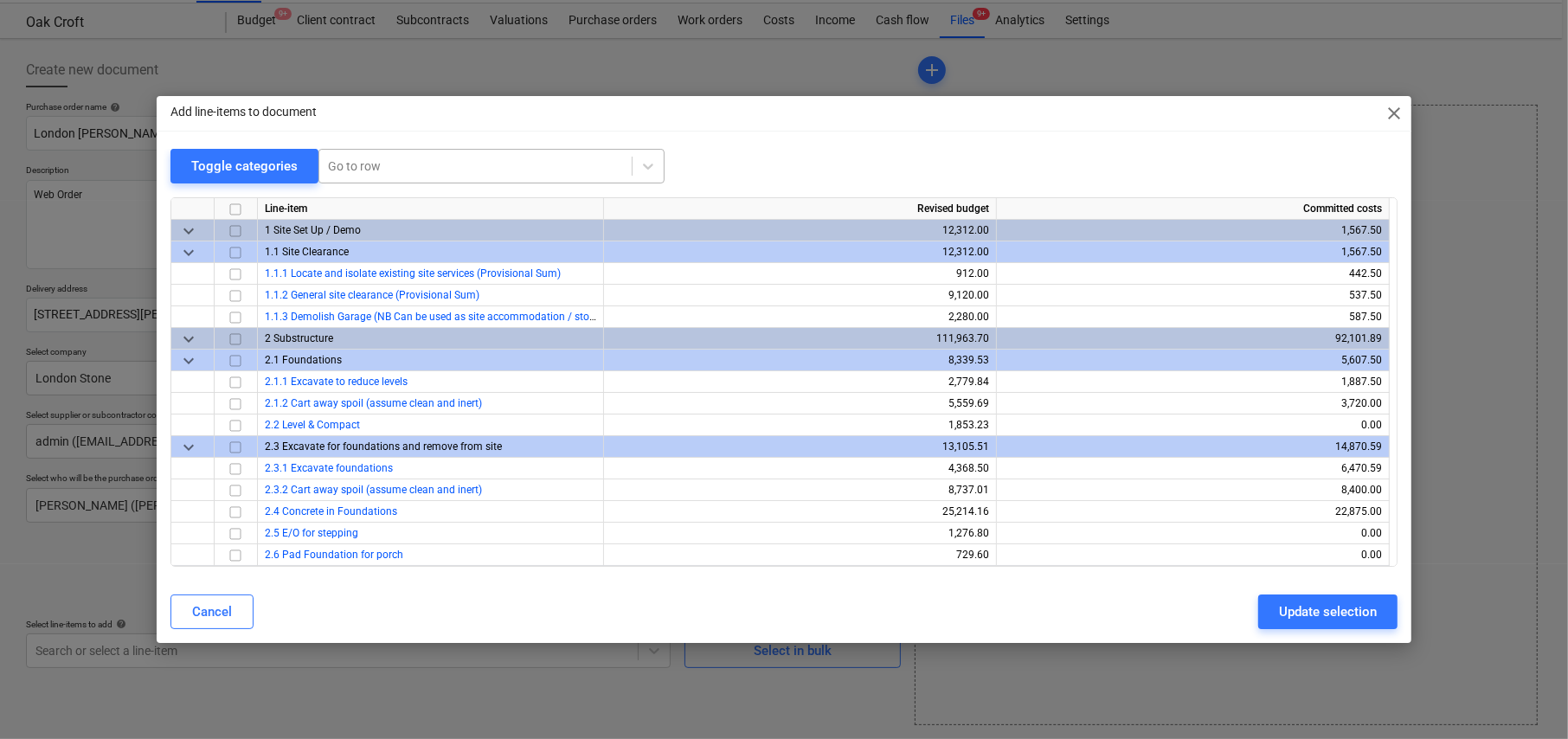
click at [361, 163] on div at bounding box center [475, 166] width 295 height 17
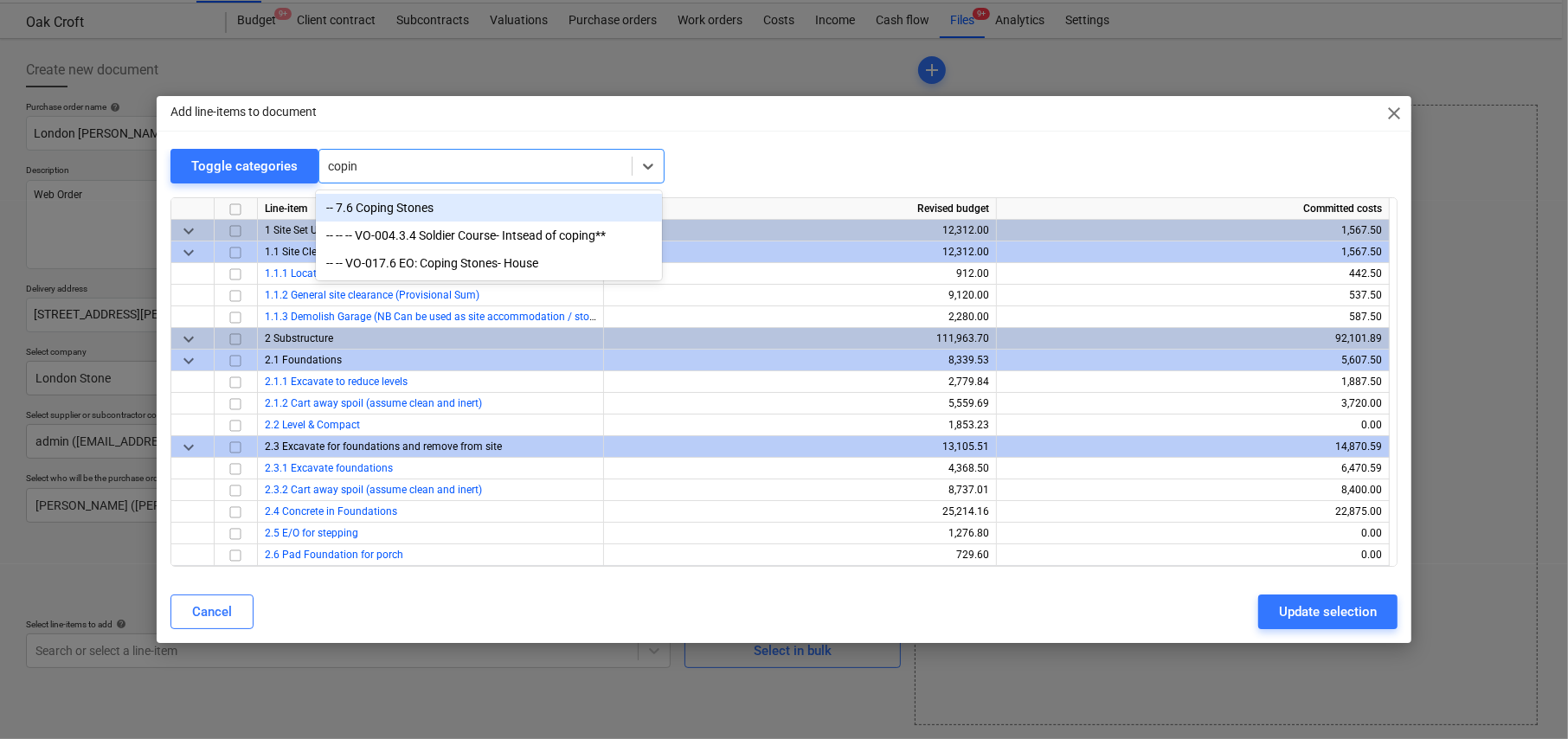
type input "coping"
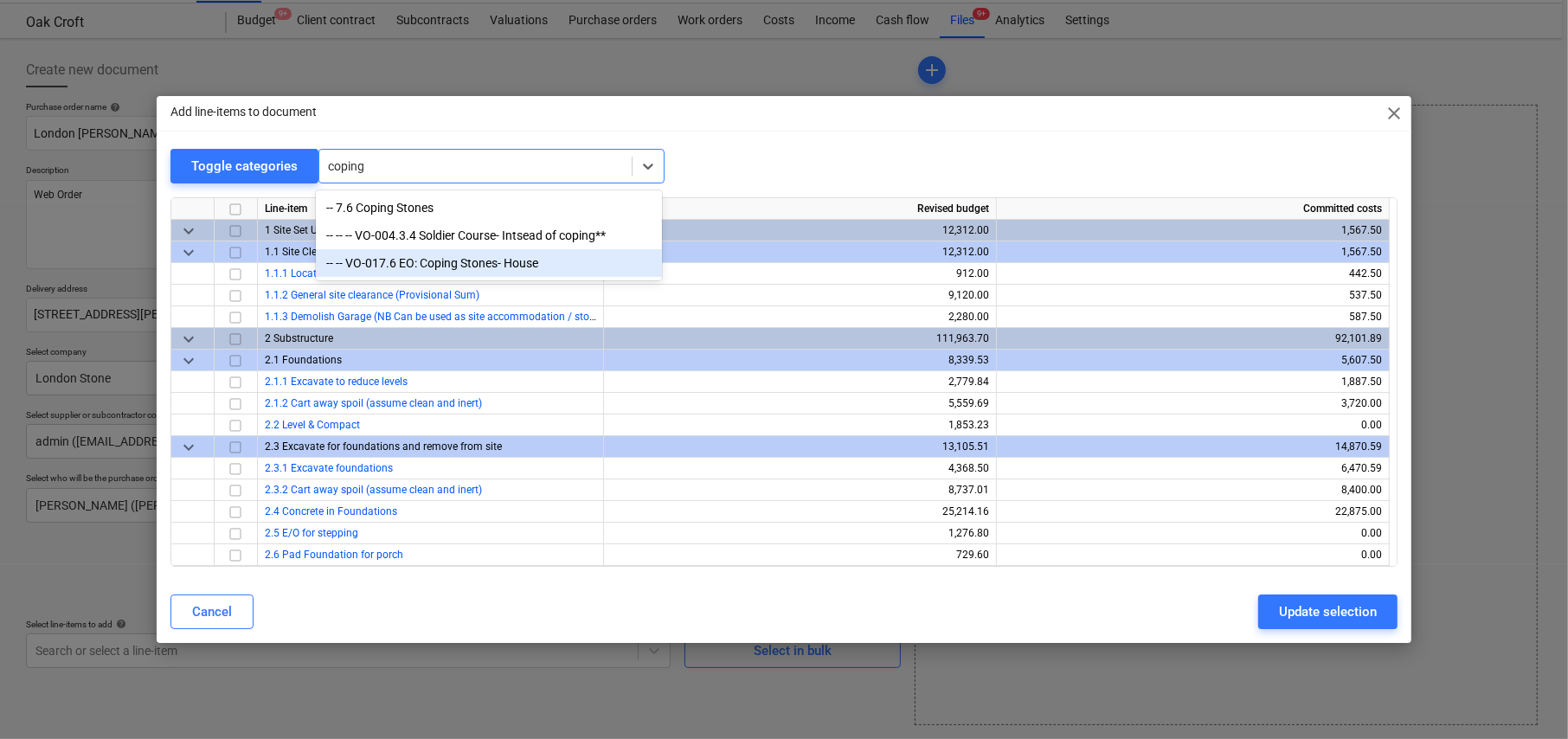
click at [455, 270] on div "-- -- VO-017.6 EO: Coping Stones- House" at bounding box center [489, 263] width 346 height 28
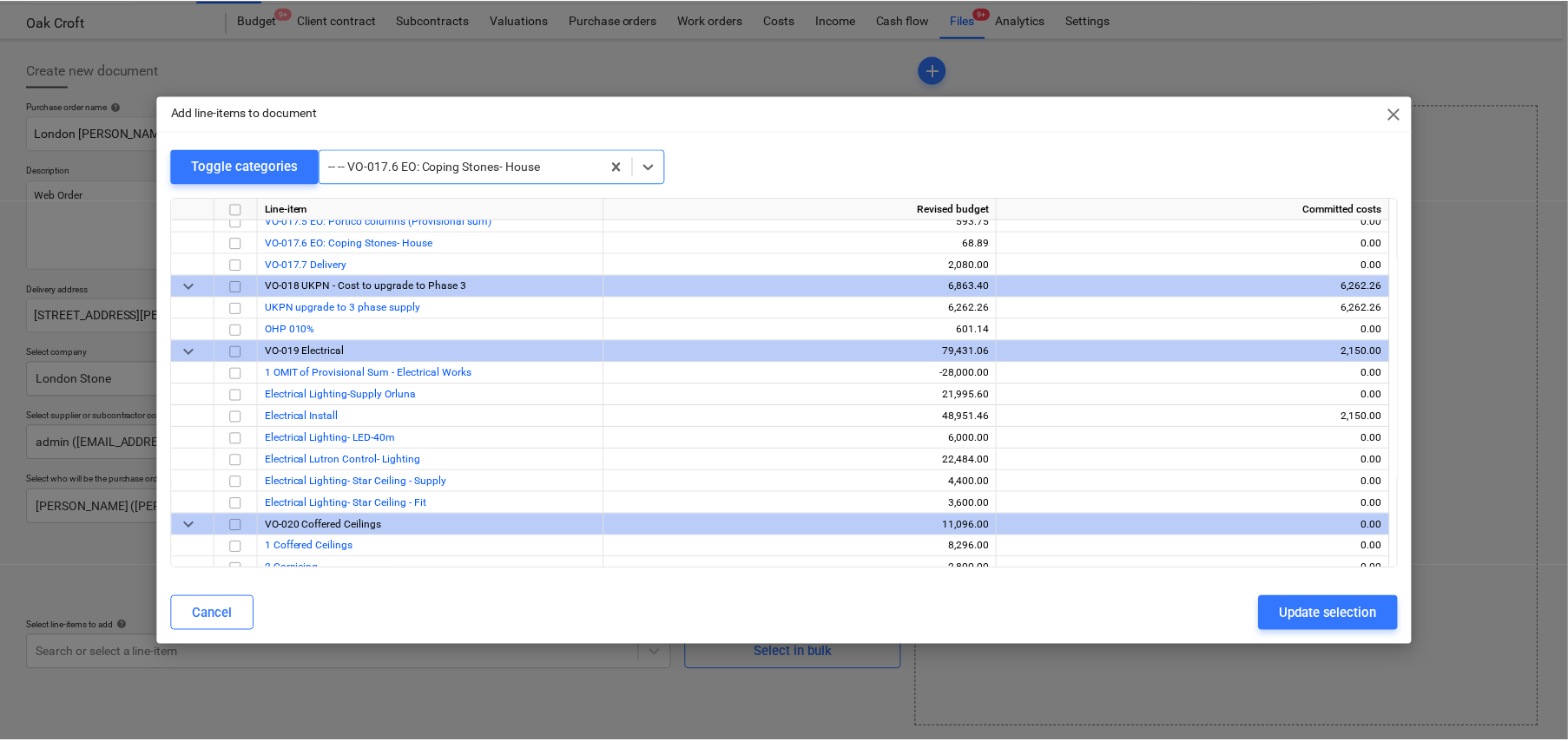
scroll to position [10349, 0]
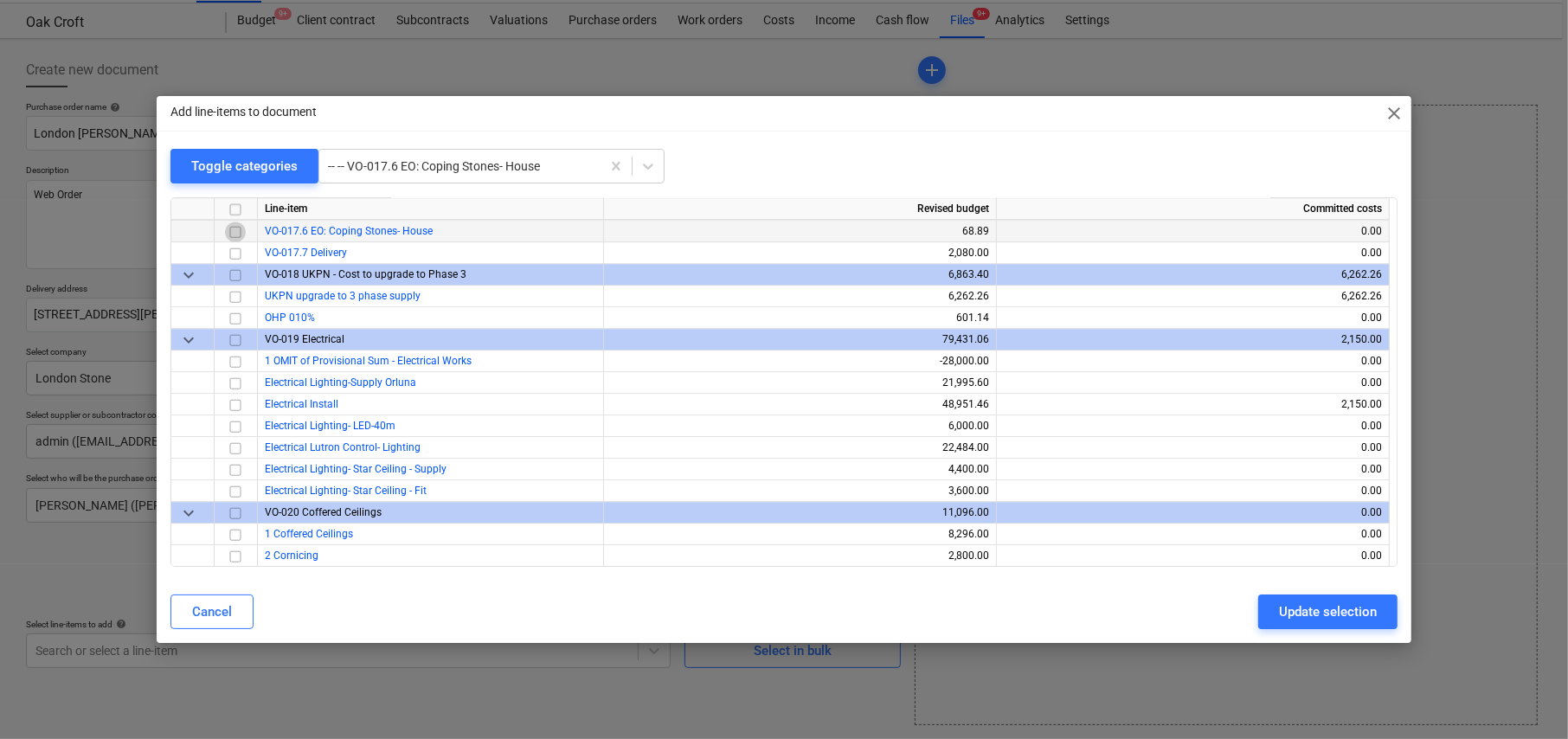
click at [231, 227] on input "checkbox" at bounding box center [235, 232] width 21 height 21
click at [1353, 612] on div "Update selection" at bounding box center [1328, 612] width 98 height 23
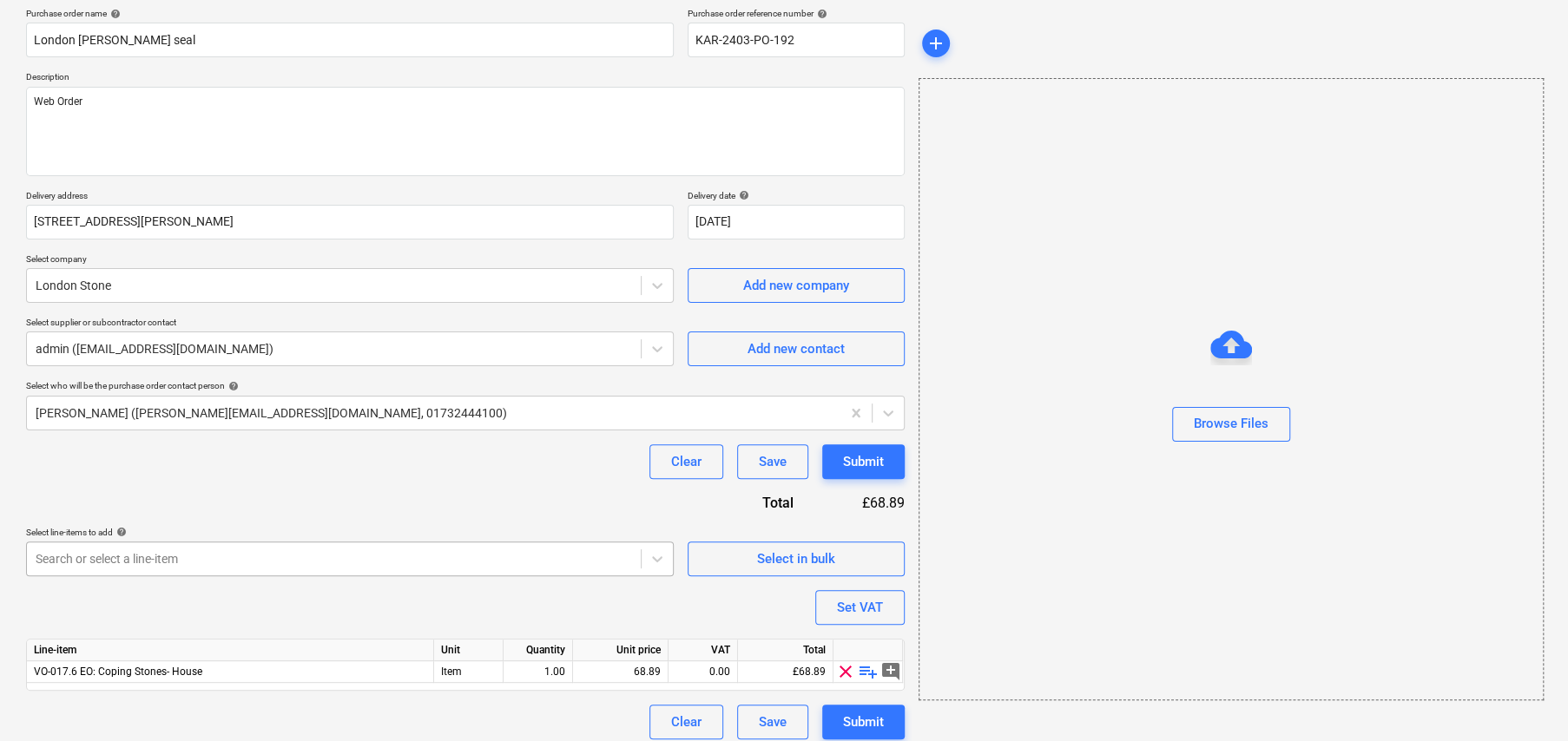
scroll to position [146, 0]
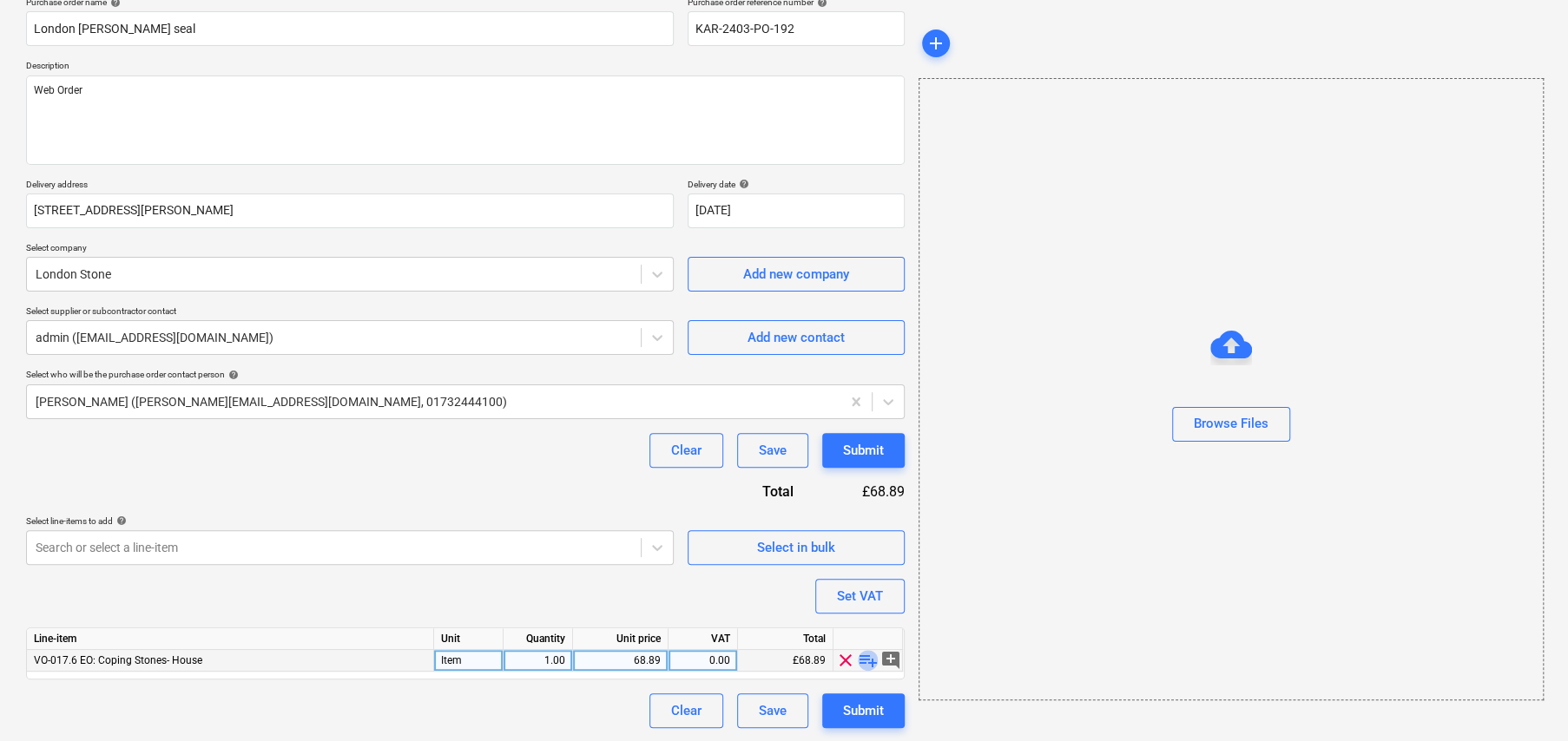
click at [870, 661] on span "playlist_add" at bounding box center [868, 661] width 21 height 21
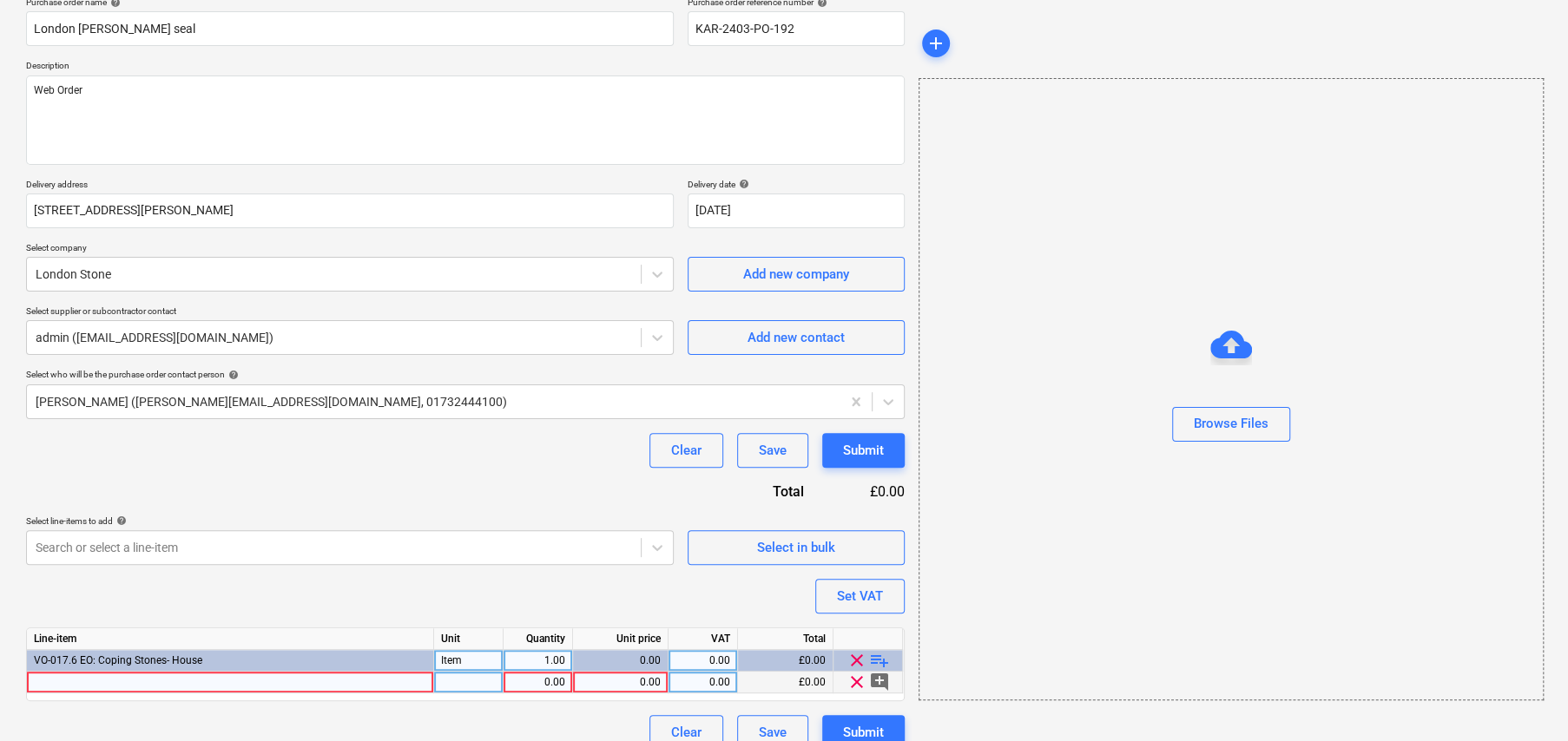
click at [127, 675] on div at bounding box center [231, 682] width 407 height 22
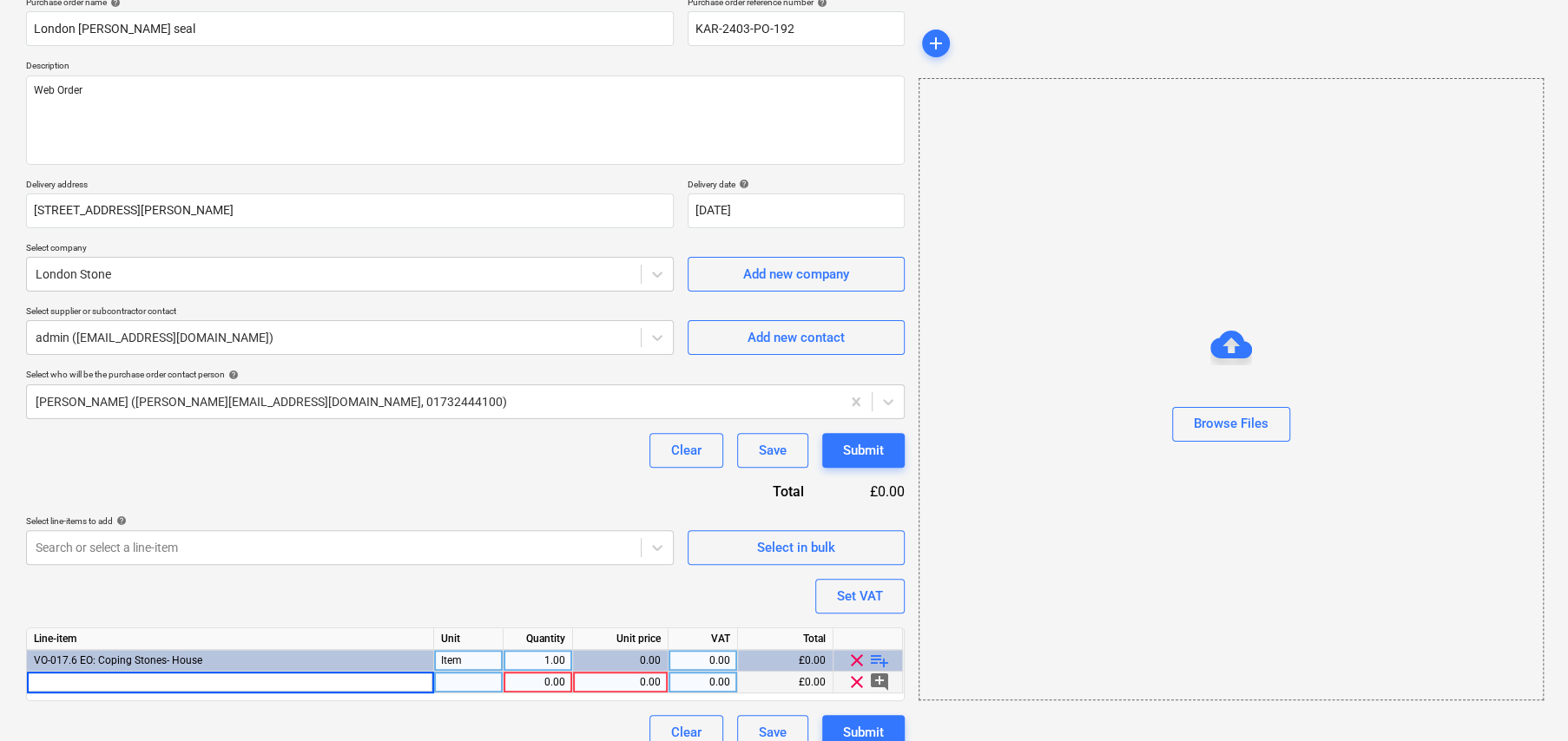
type textarea "x"
type input "DTPIS-379 Dry Treat - Premium Impregnating Sealer 3.79L-K"
type textarea "x"
type input "ea"
type textarea "x"
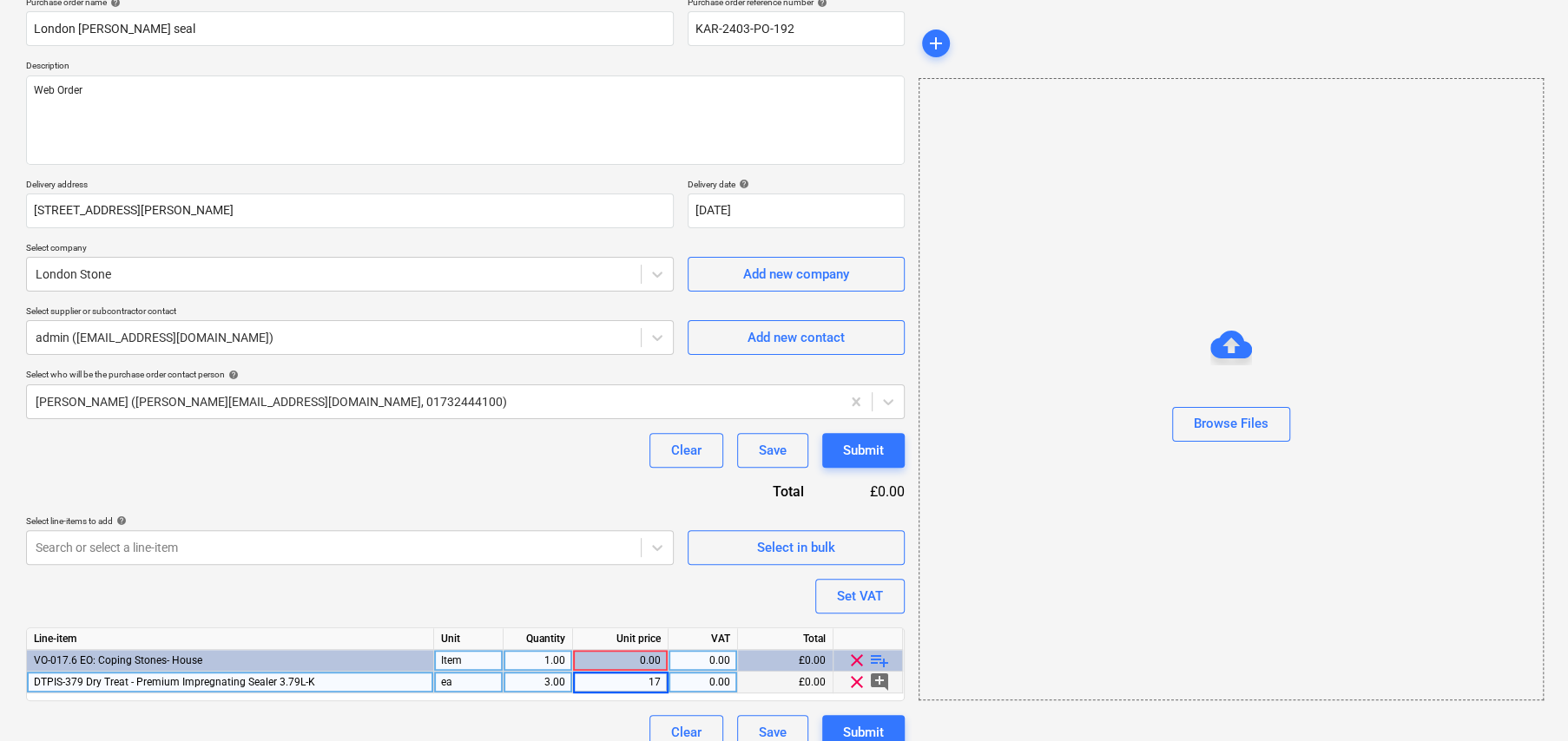
type input "170"
type textarea "x"
type input "20"
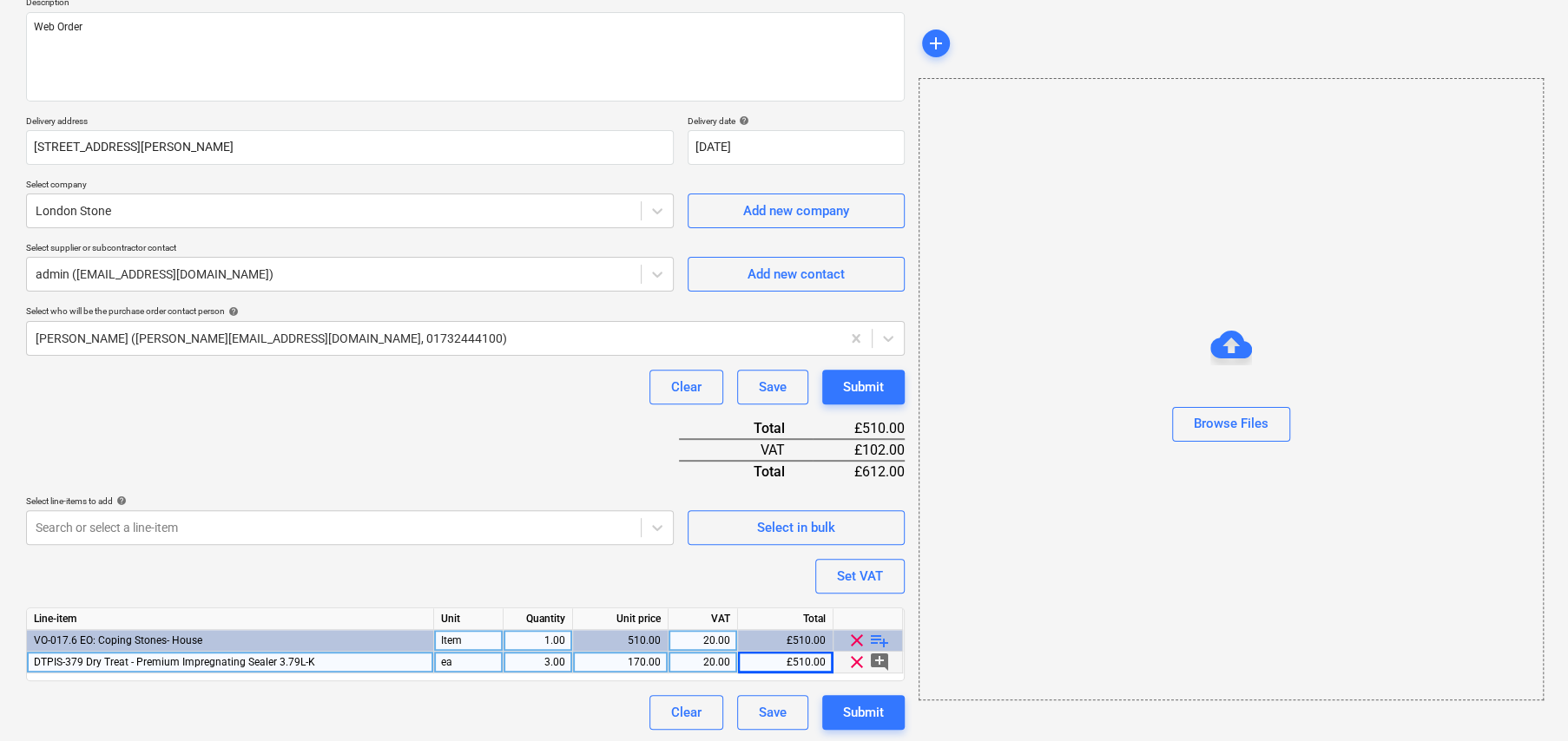
scroll to position [211, 0]
click at [878, 635] on span "playlist_add" at bounding box center [879, 639] width 21 height 21
type textarea "x"
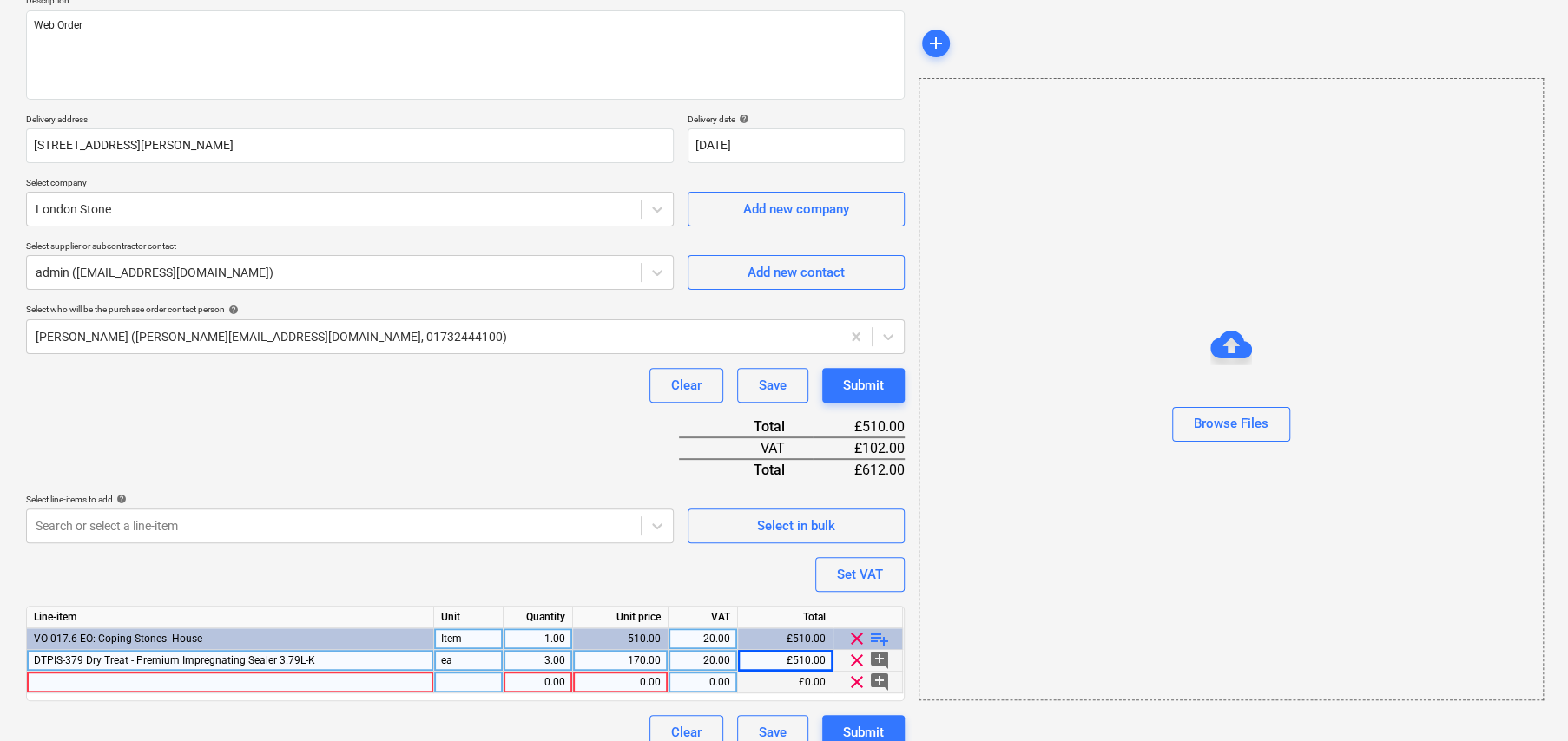
click at [326, 679] on div at bounding box center [231, 682] width 407 height 22
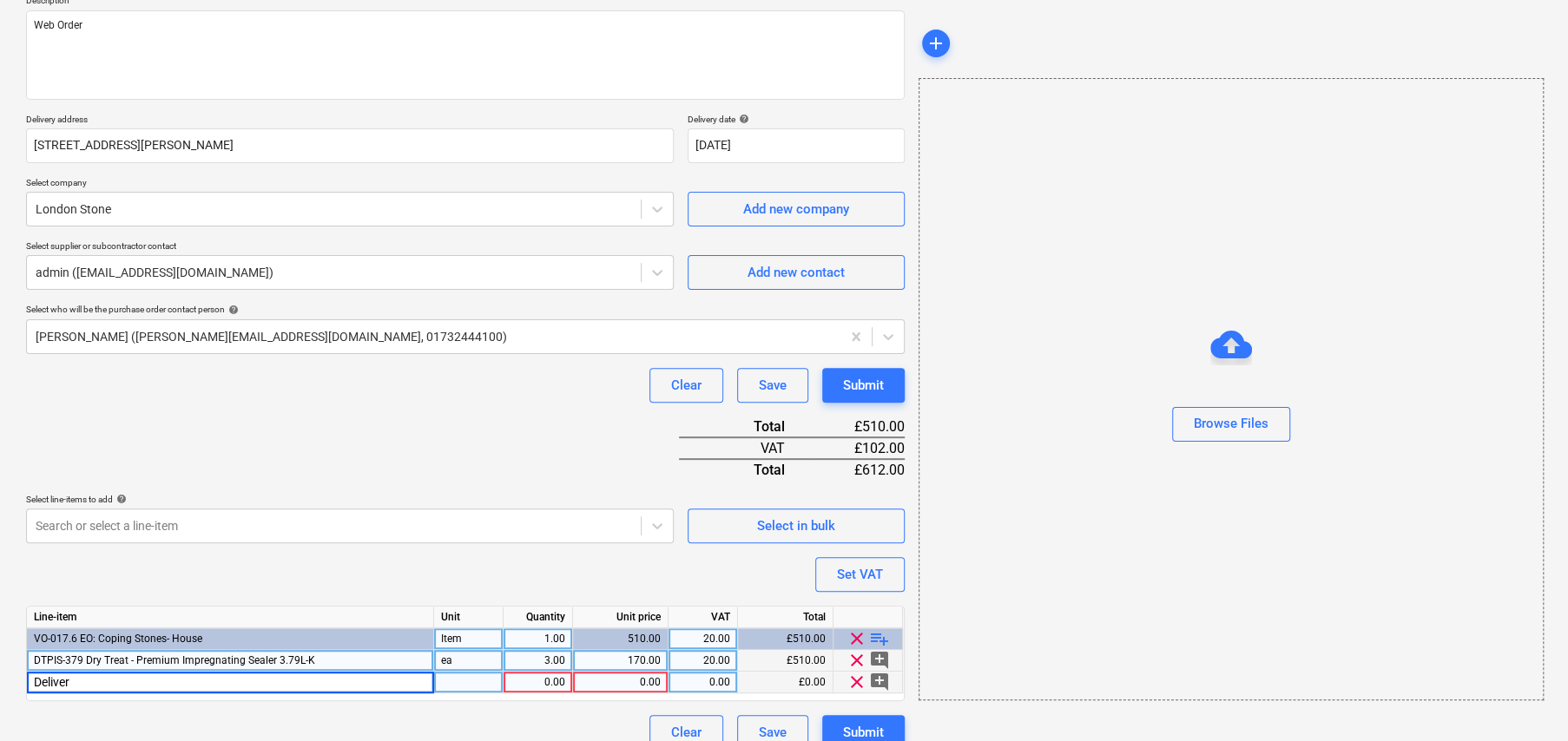
type input "Delivery"
type textarea "x"
type input "item"
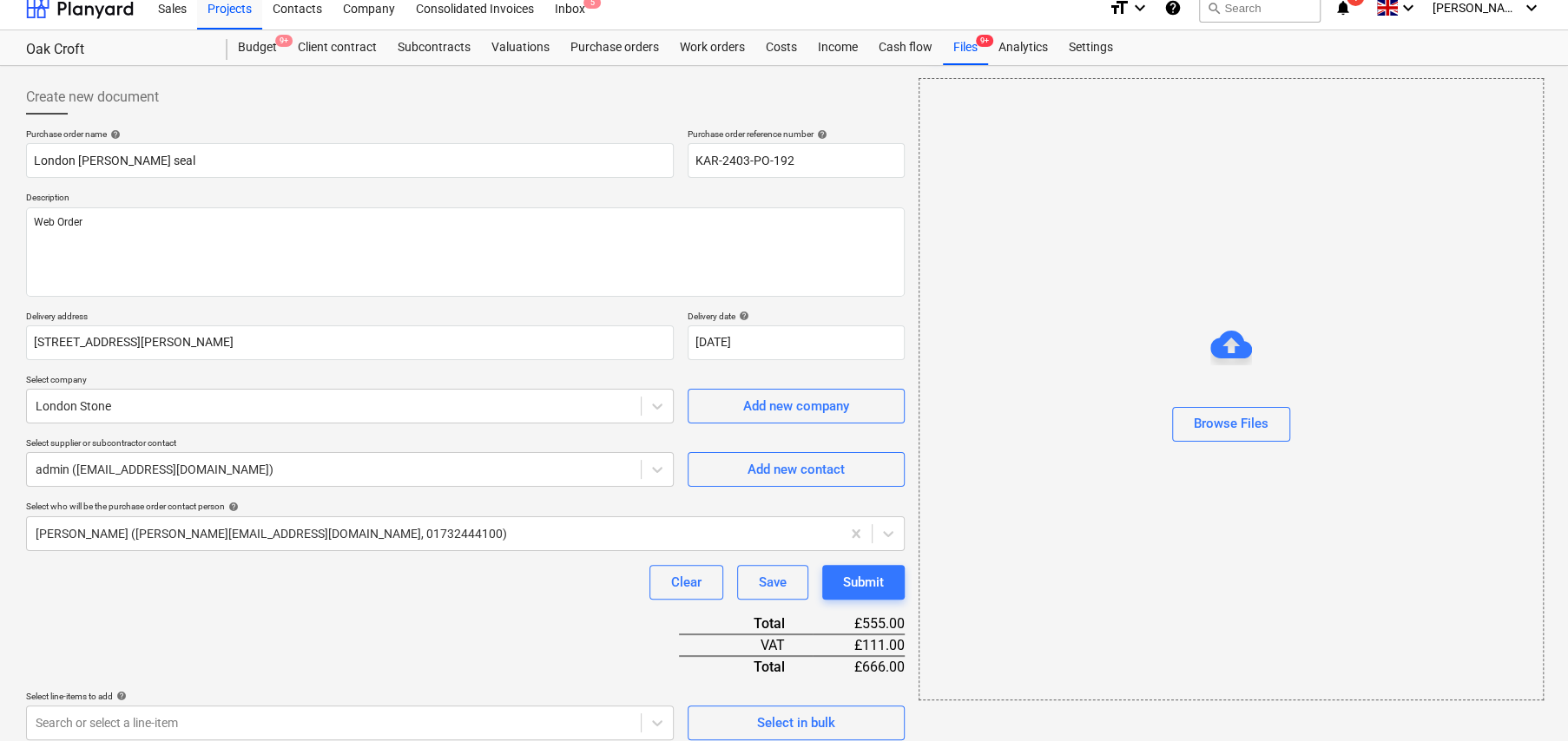
scroll to position [0, 0]
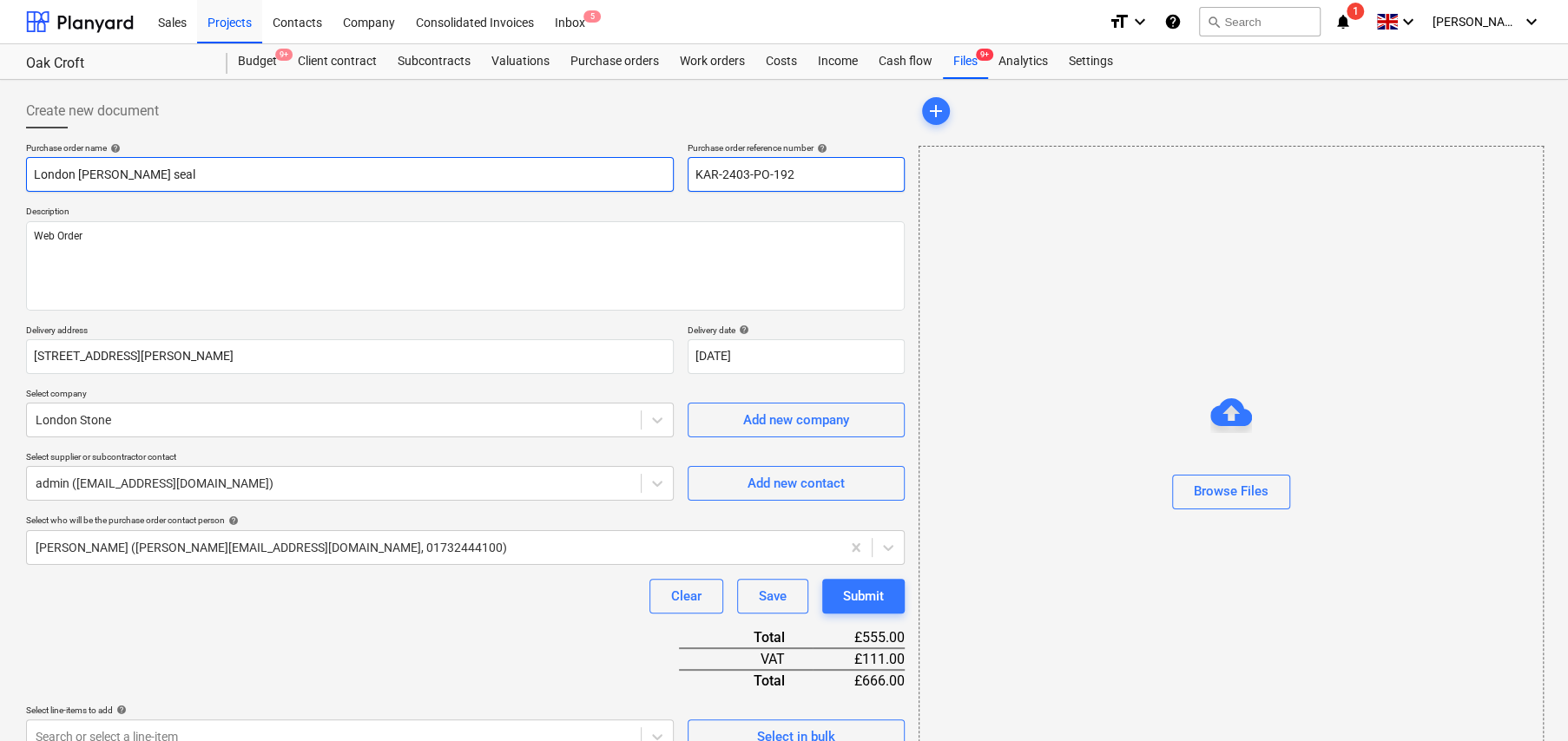
drag, startPoint x: 811, startPoint y: 179, endPoint x: 669, endPoint y: 177, distance: 142.0
click at [669, 177] on div "Purchase order name help London [PERSON_NAME] seal Purchase order reference num…" at bounding box center [465, 167] width 878 height 50
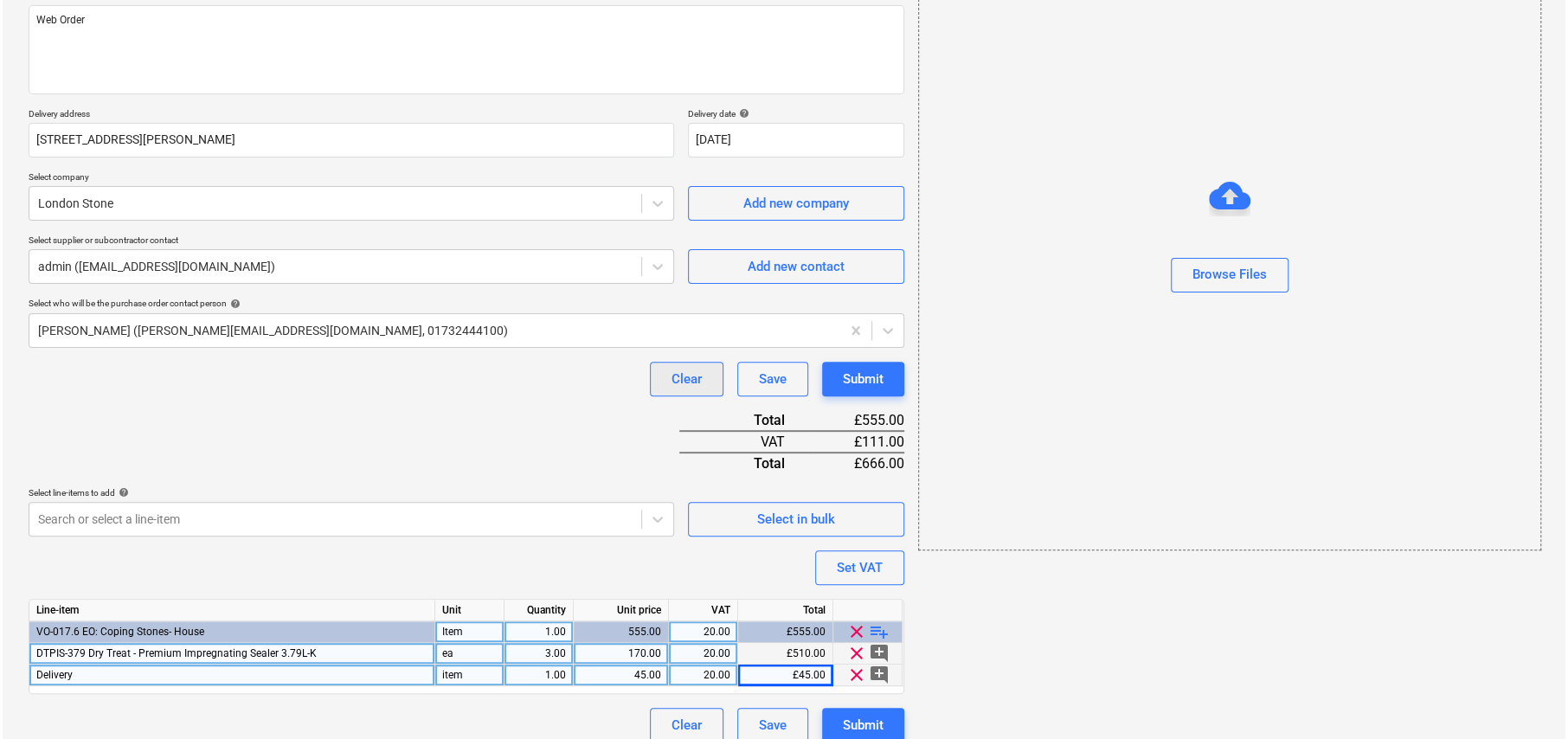
scroll to position [231, 0]
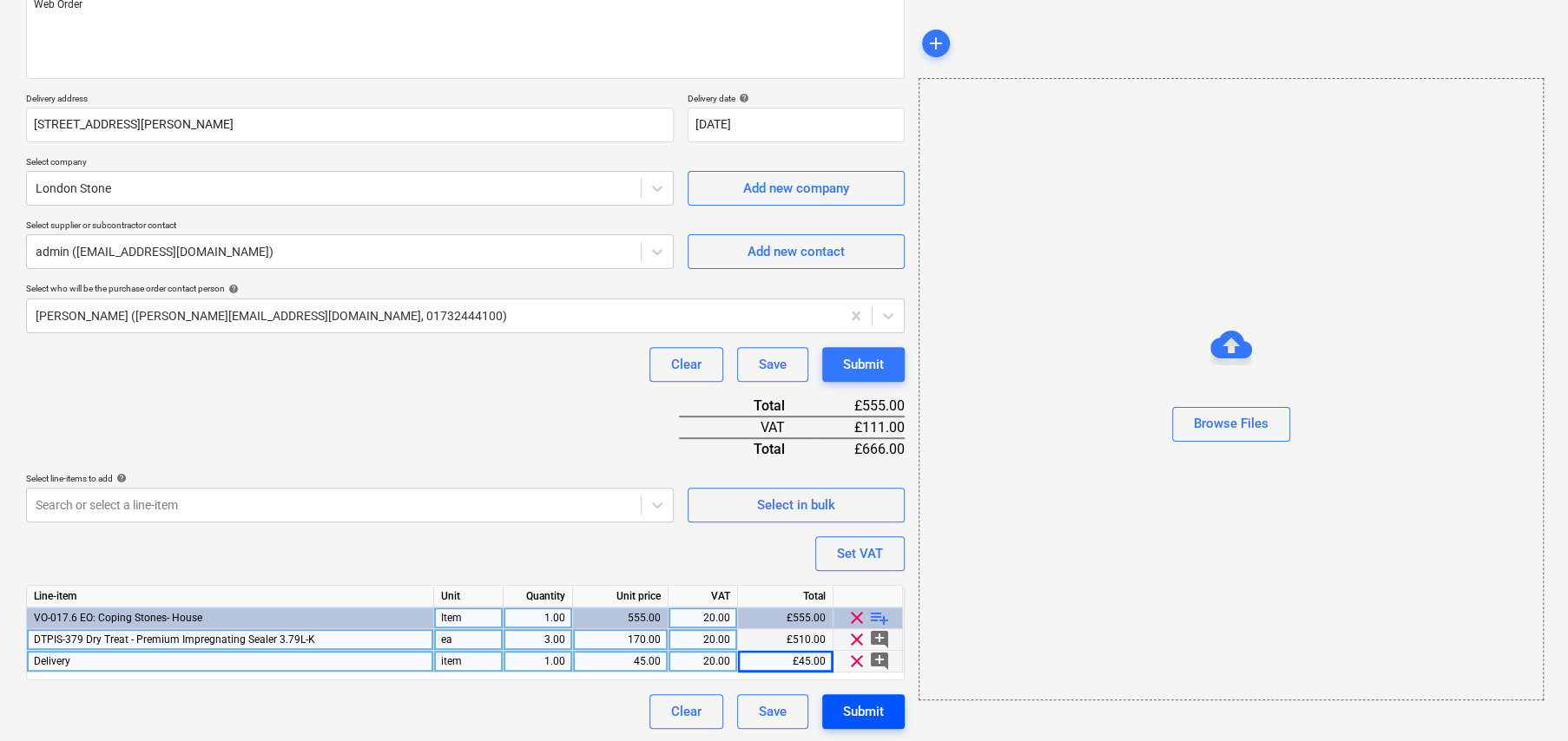
click at [860, 717] on div "Submit" at bounding box center [863, 712] width 41 height 23
type textarea "x"
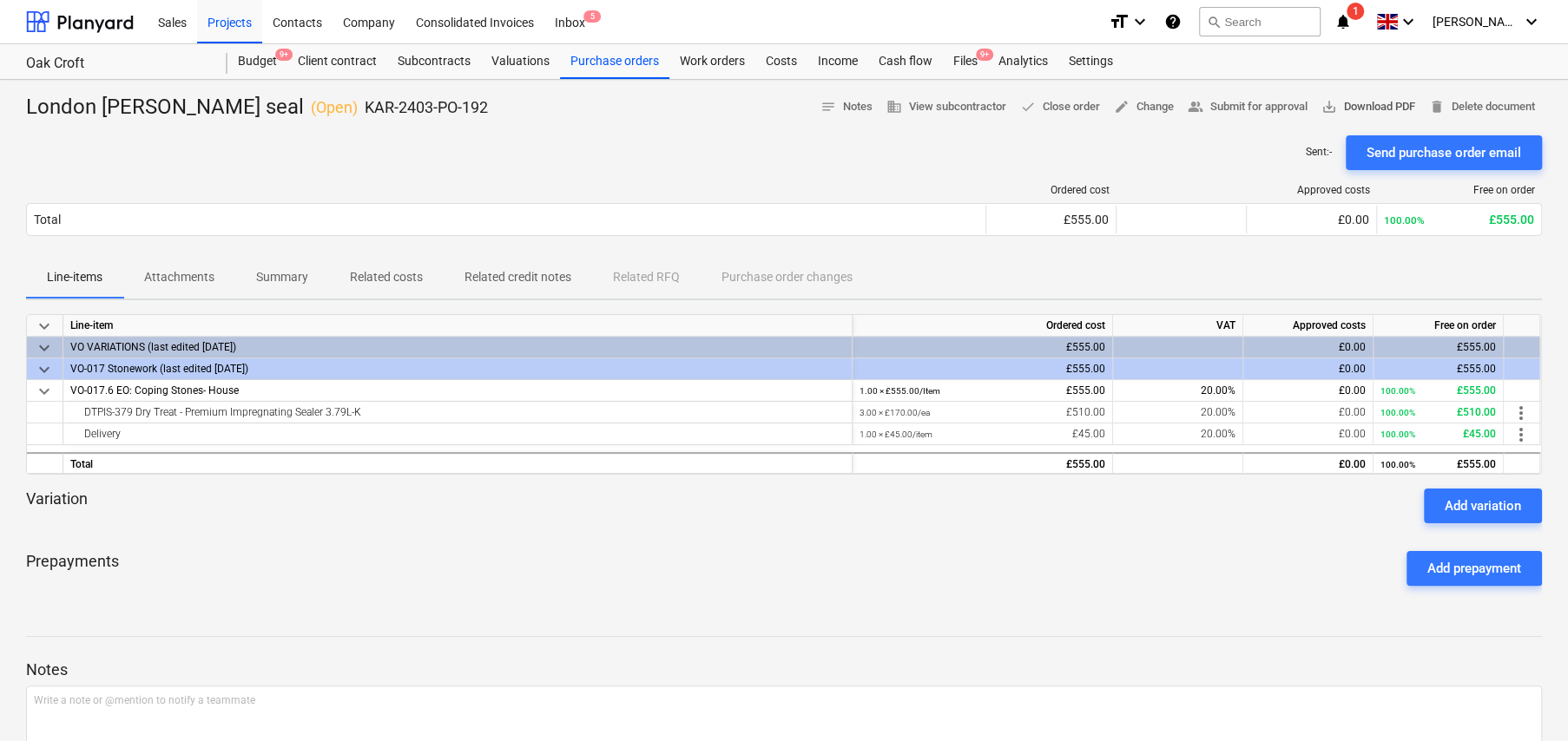
click at [1374, 115] on span "save_alt Download PDF" at bounding box center [1368, 107] width 94 height 20
drag, startPoint x: 456, startPoint y: 113, endPoint x: 325, endPoint y: 112, distance: 131.0
click at [325, 112] on div "London [PERSON_NAME] seal ( Open ) KAR-2403-PO-192 notes Notes business View su…" at bounding box center [784, 107] width 1516 height 28
copy p "KAR-2403-PO-192"
click at [1220, 15] on span "search" at bounding box center [1214, 22] width 14 height 14
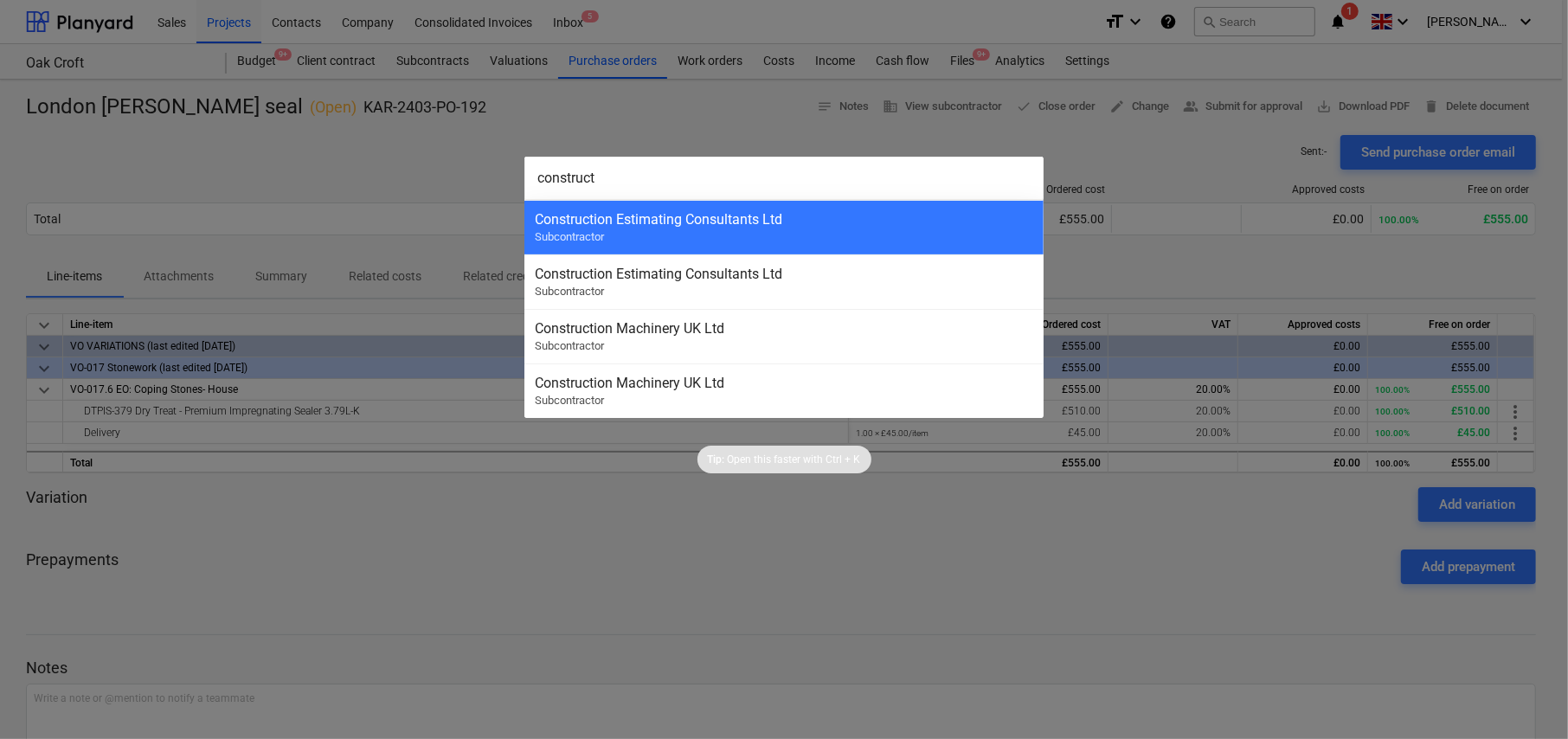
type input "construct"
click at [605, 64] on div at bounding box center [784, 370] width 1568 height 739
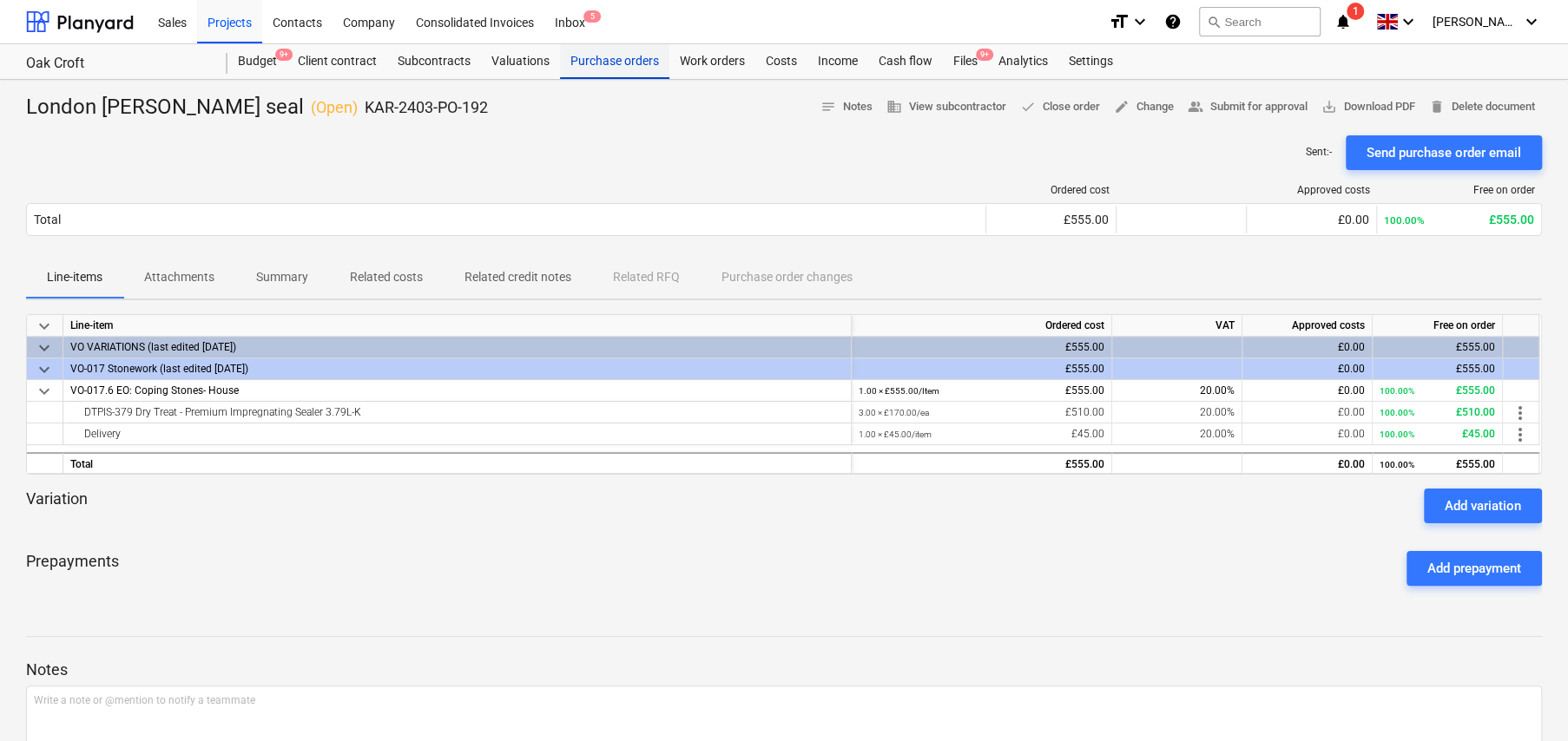
click at [607, 64] on div "Purchase orders" at bounding box center [614, 62] width 109 height 35
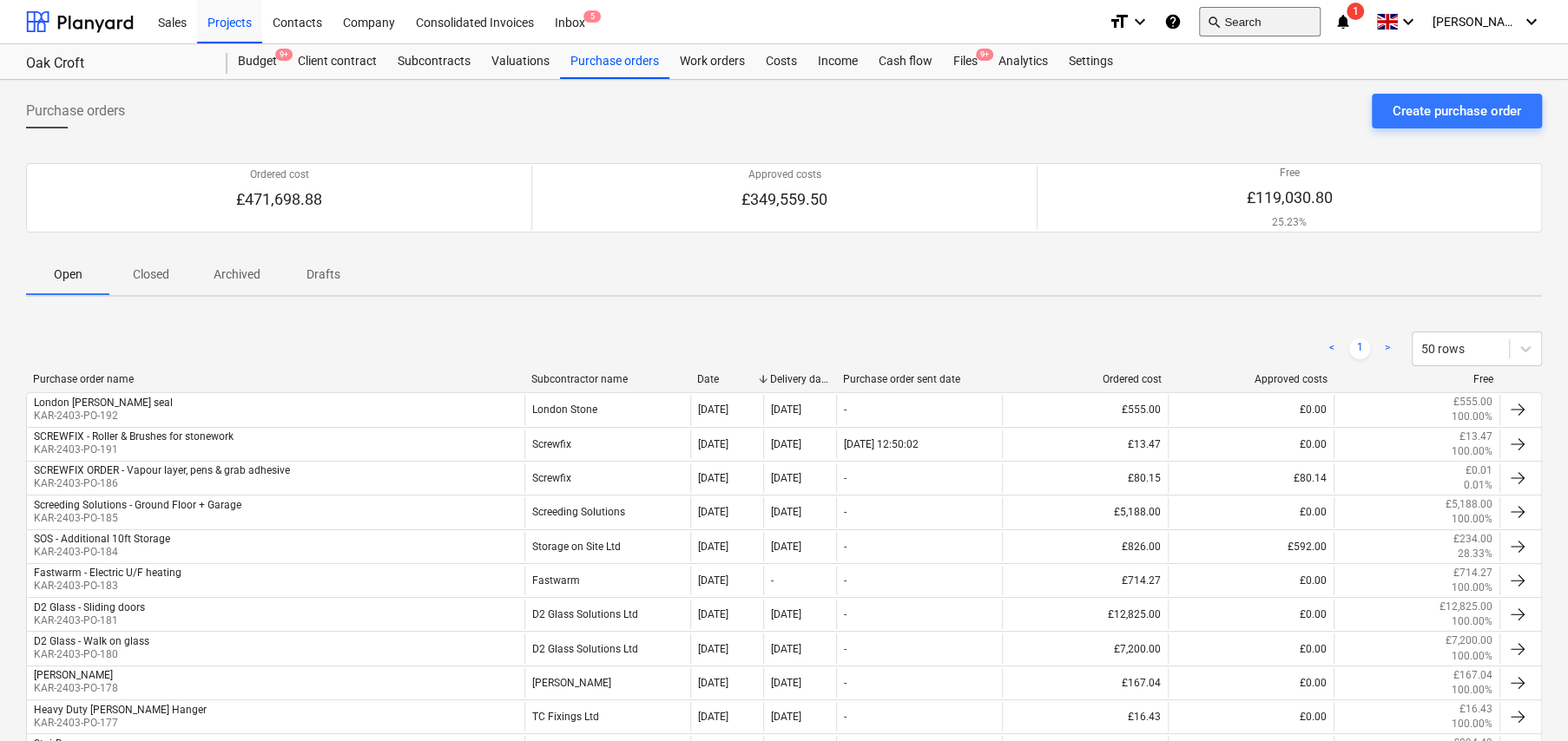
click at [1257, 24] on button "search Search" at bounding box center [1259, 22] width 121 height 30
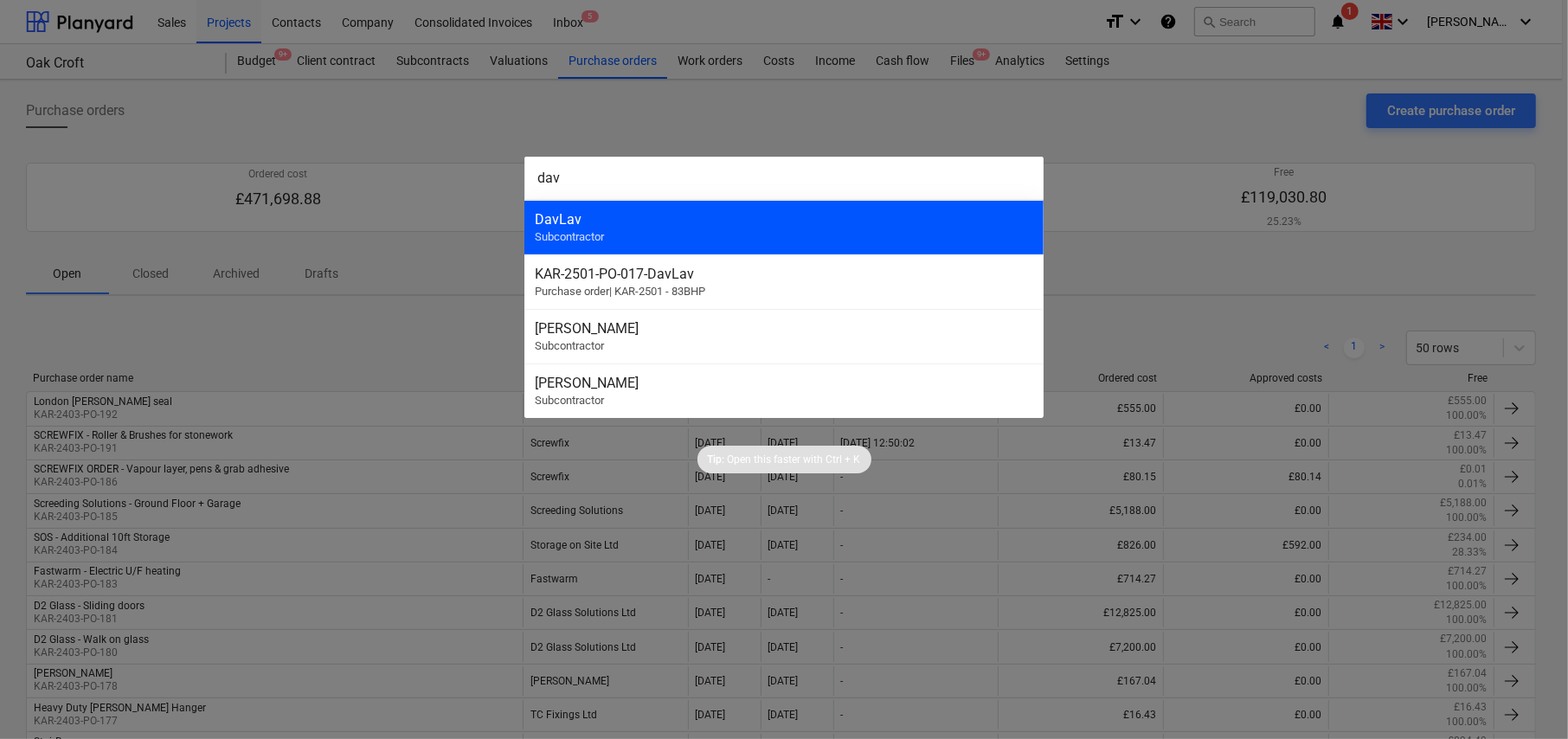
type input "dav"
click at [609, 232] on div "DavLav Subcontractor" at bounding box center [784, 227] width 519 height 55
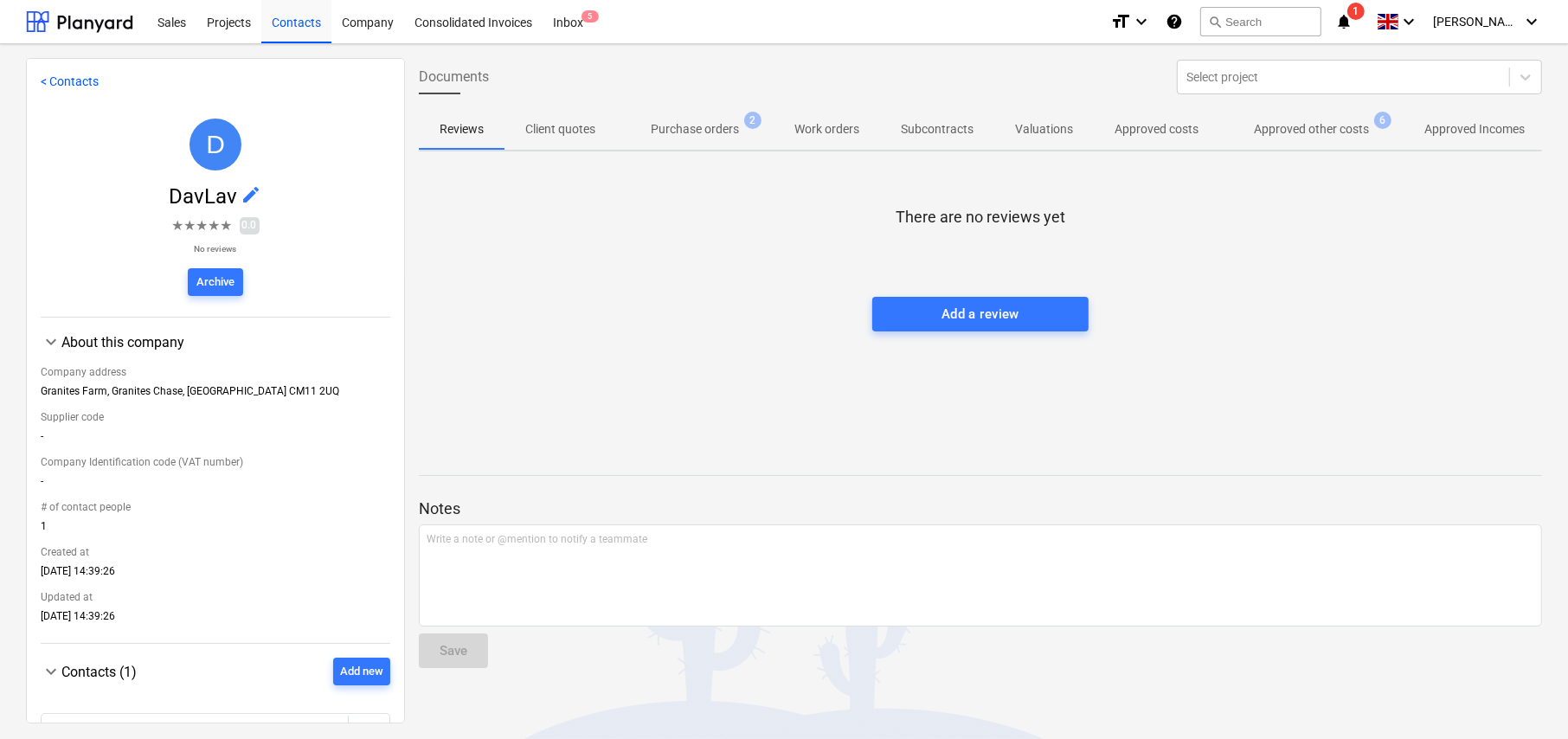
click at [702, 138] on p "Purchase orders" at bounding box center [694, 129] width 88 height 18
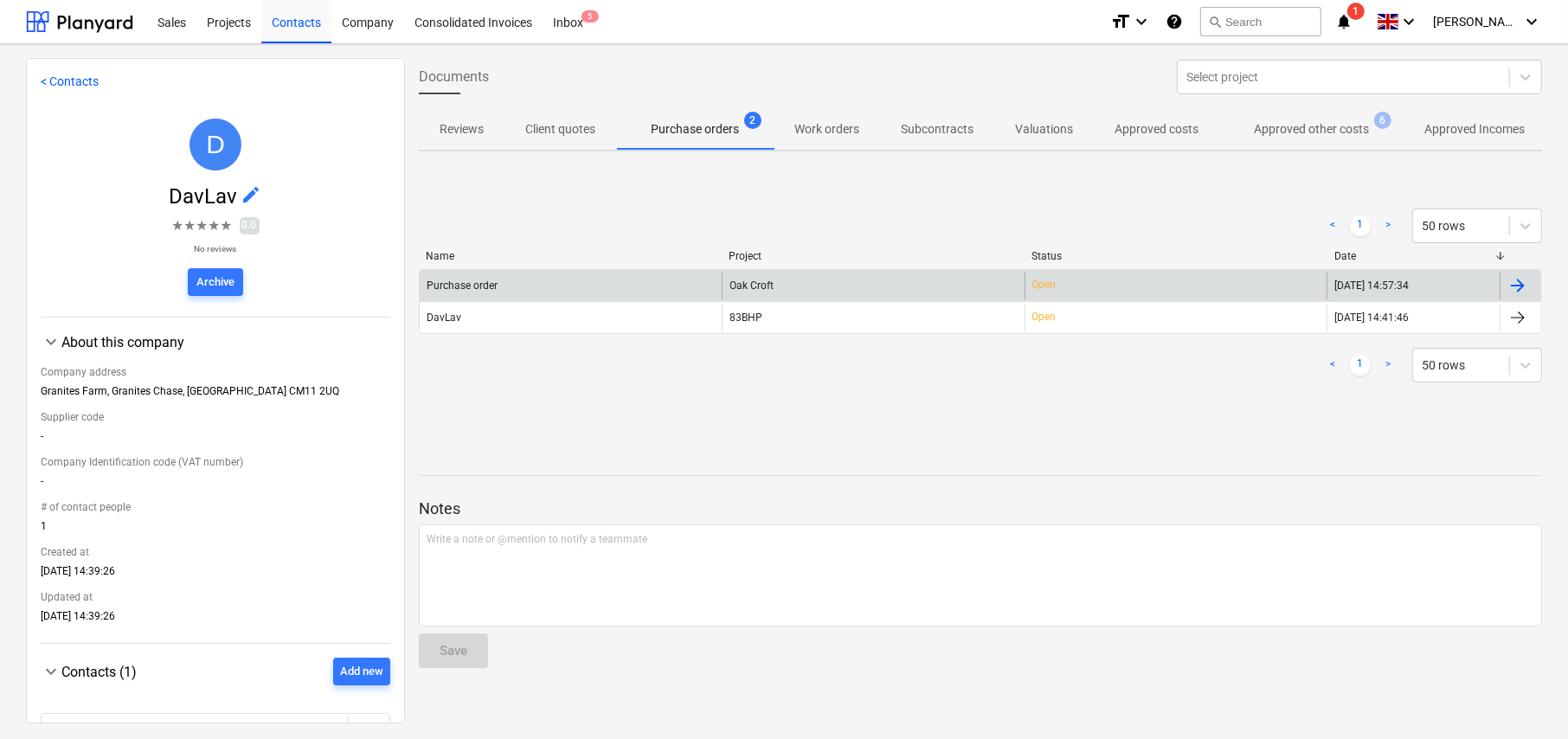
click at [490, 284] on div "Purchase order" at bounding box center [462, 286] width 71 height 12
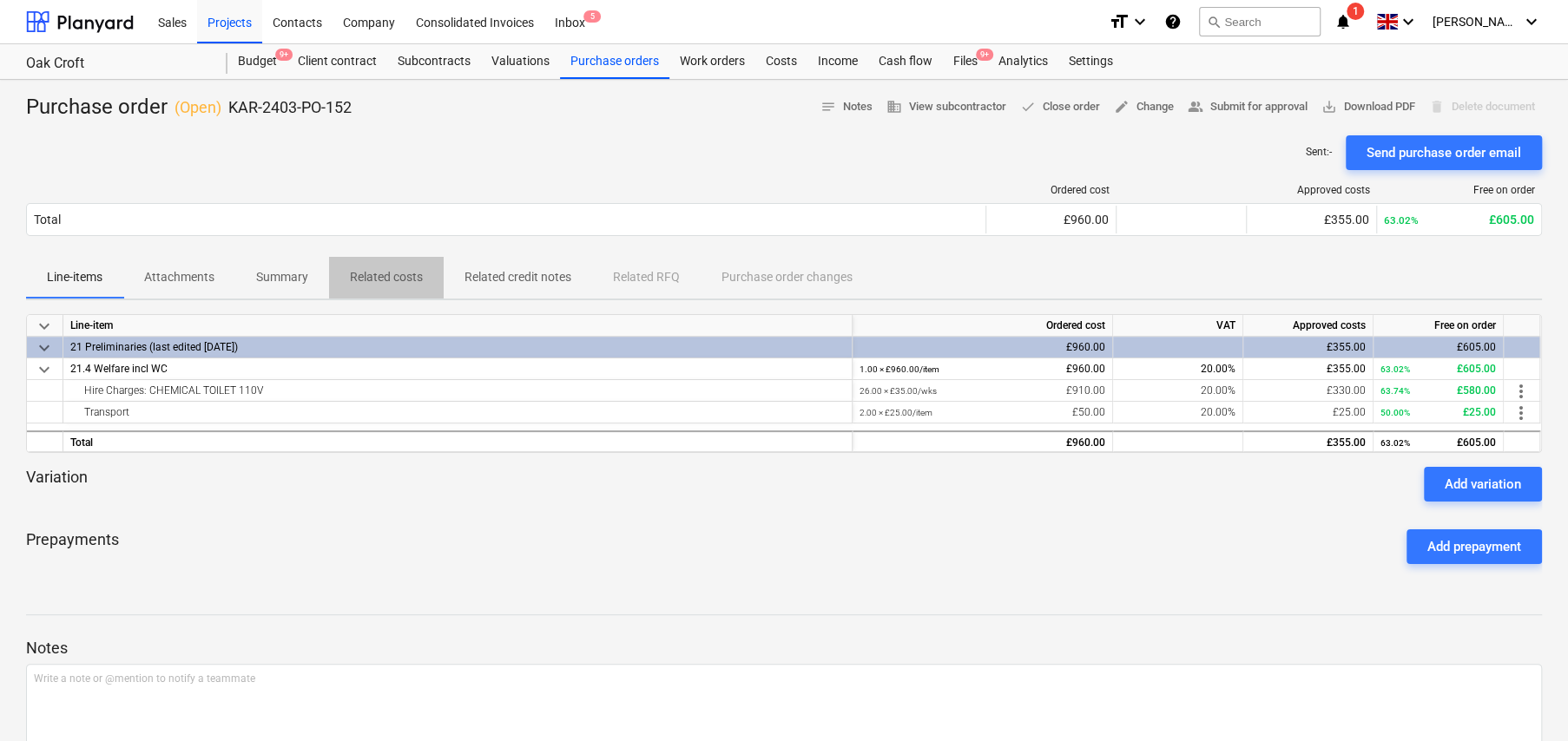
click at [372, 280] on p "Related costs" at bounding box center [385, 277] width 73 height 18
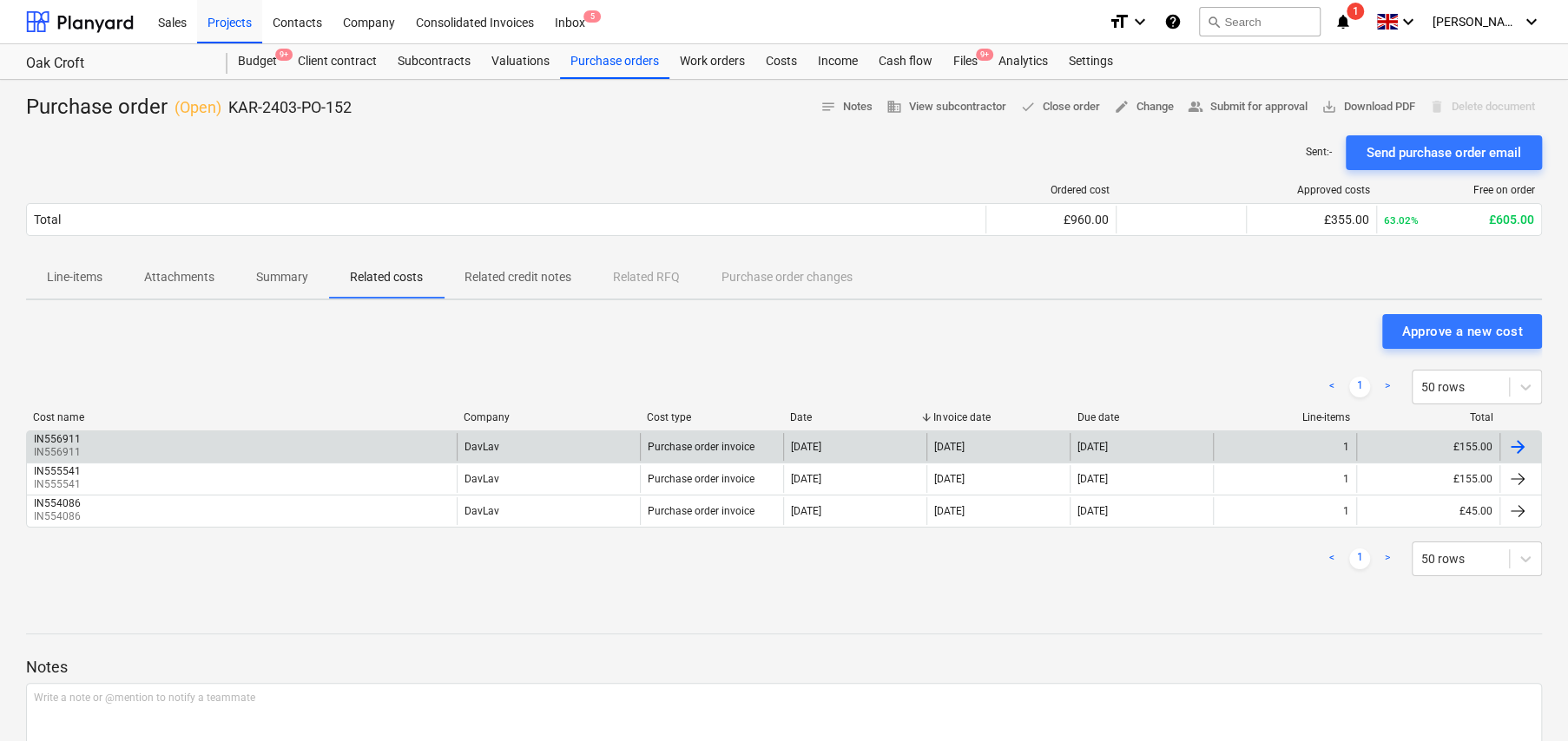
click at [143, 444] on div "IN556911 IN556911" at bounding box center [242, 447] width 430 height 28
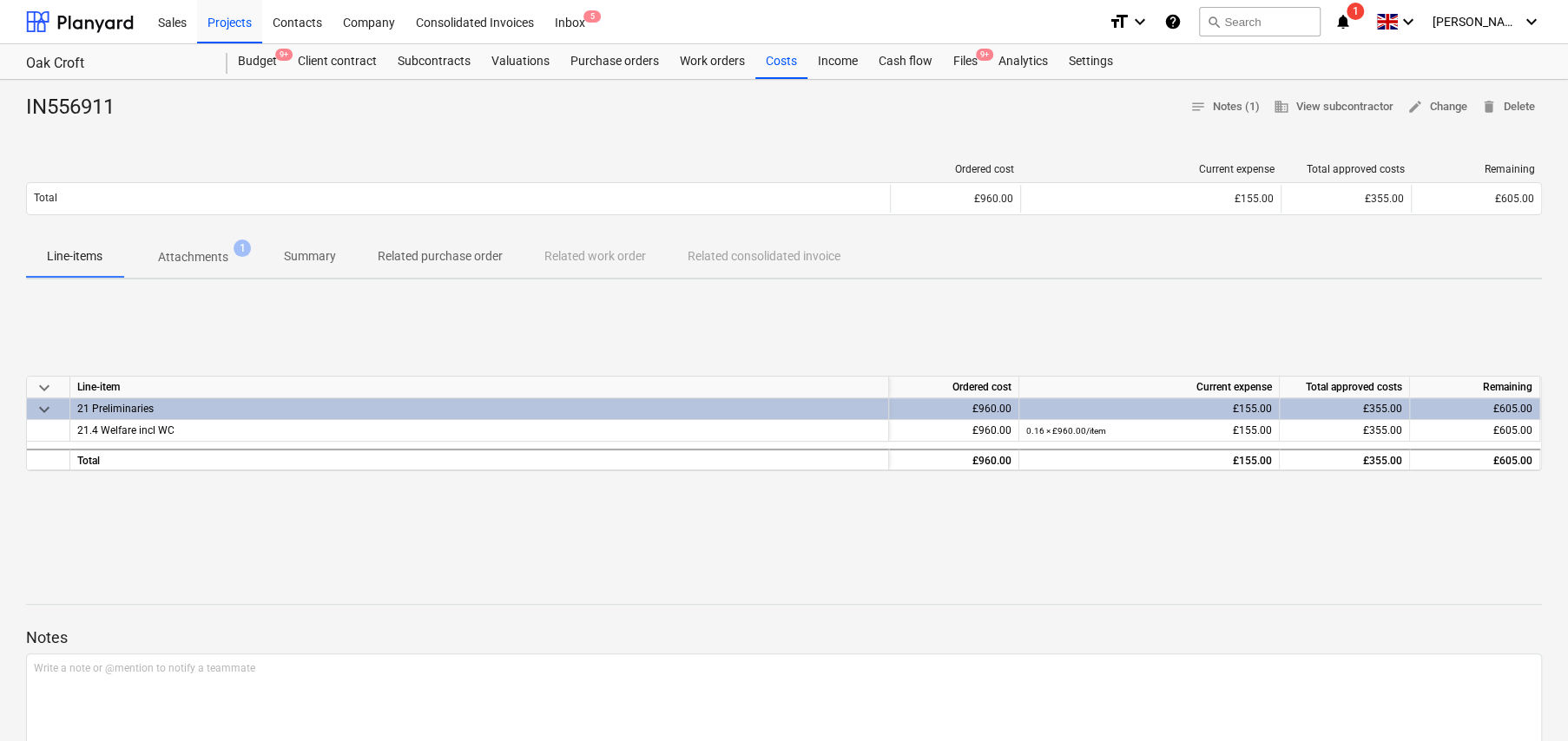
click at [201, 254] on p "Attachments" at bounding box center [193, 257] width 70 height 18
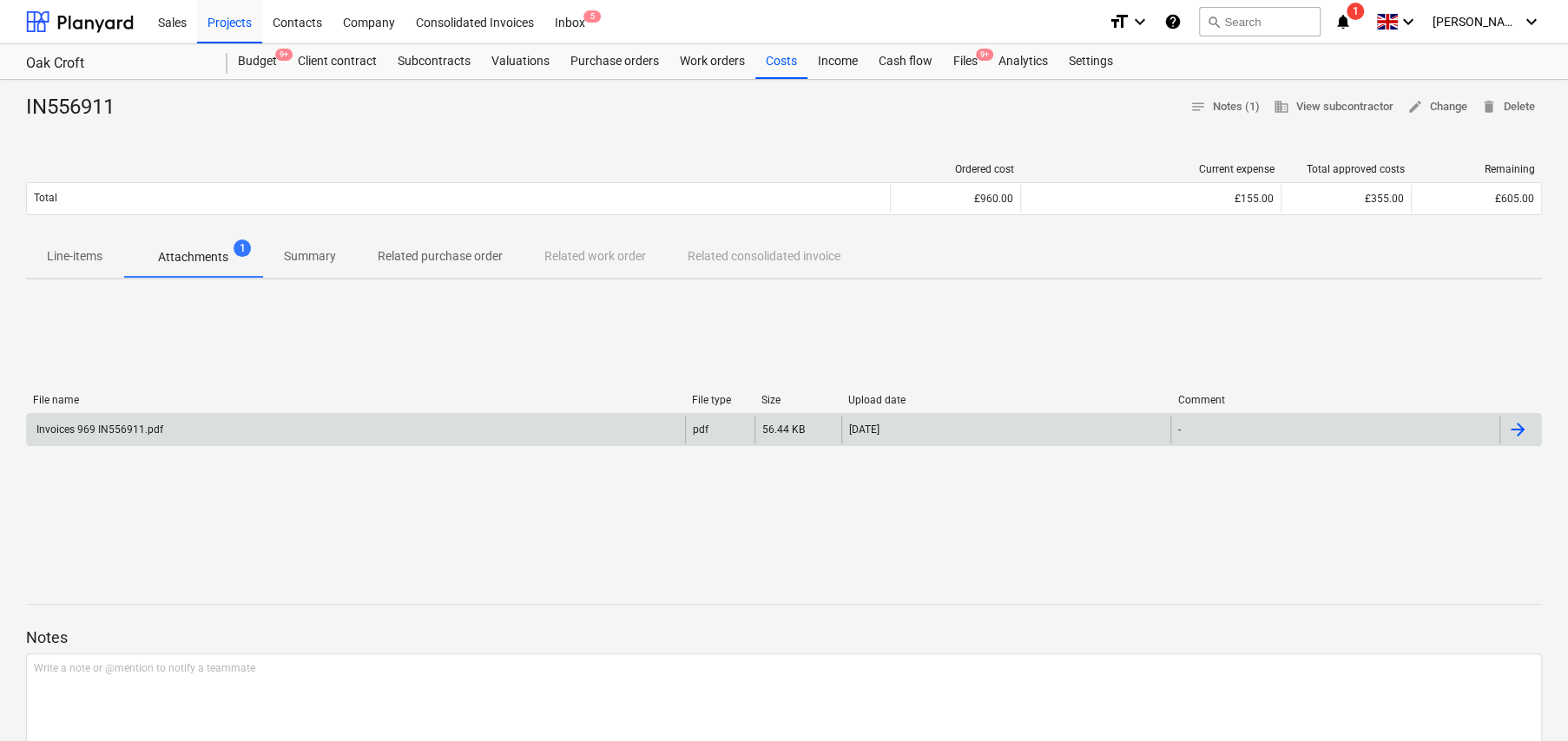
click at [614, 436] on div "Invoices 969 IN556911.pdf" at bounding box center [356, 430] width 658 height 28
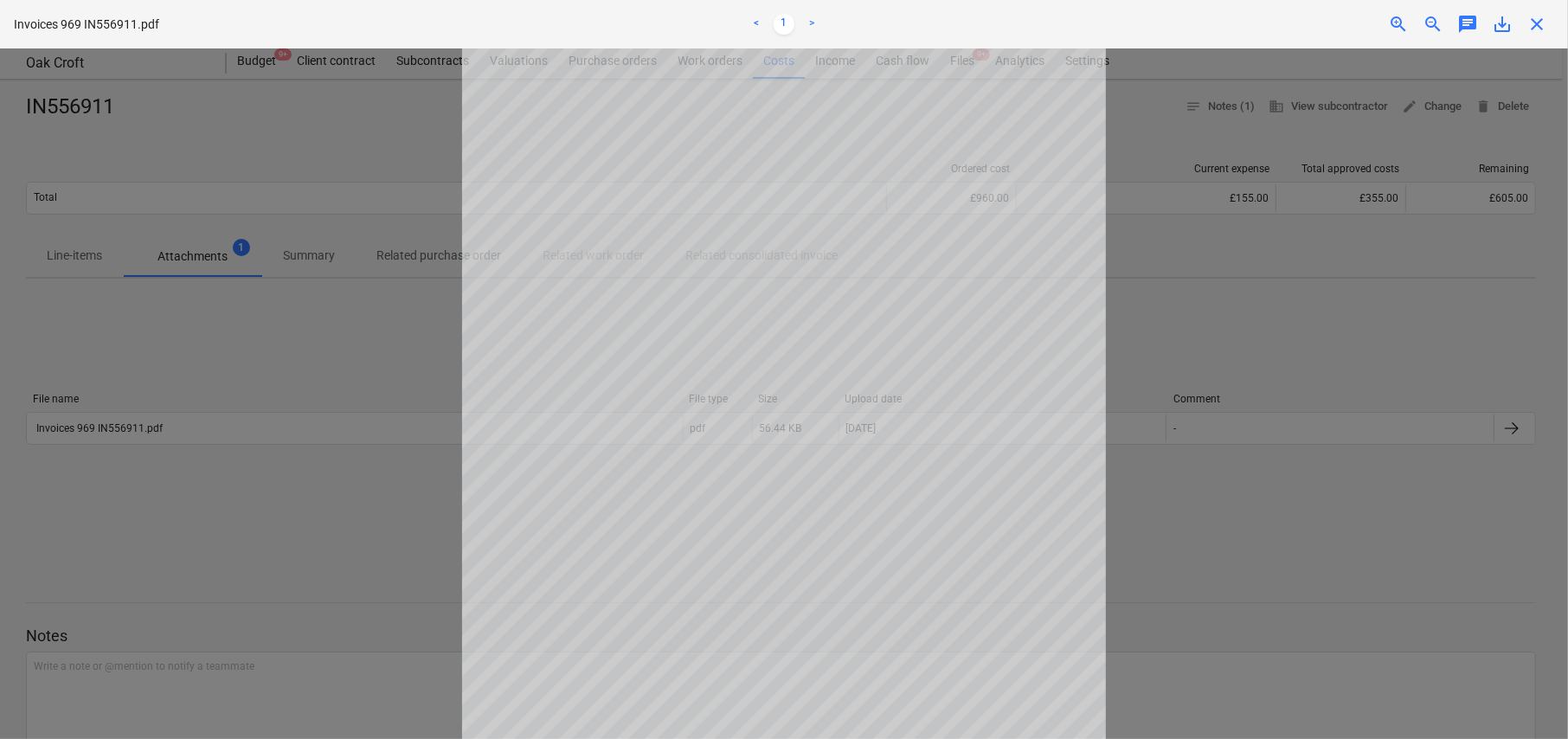
click at [1535, 25] on span "close" at bounding box center [1537, 24] width 21 height 21
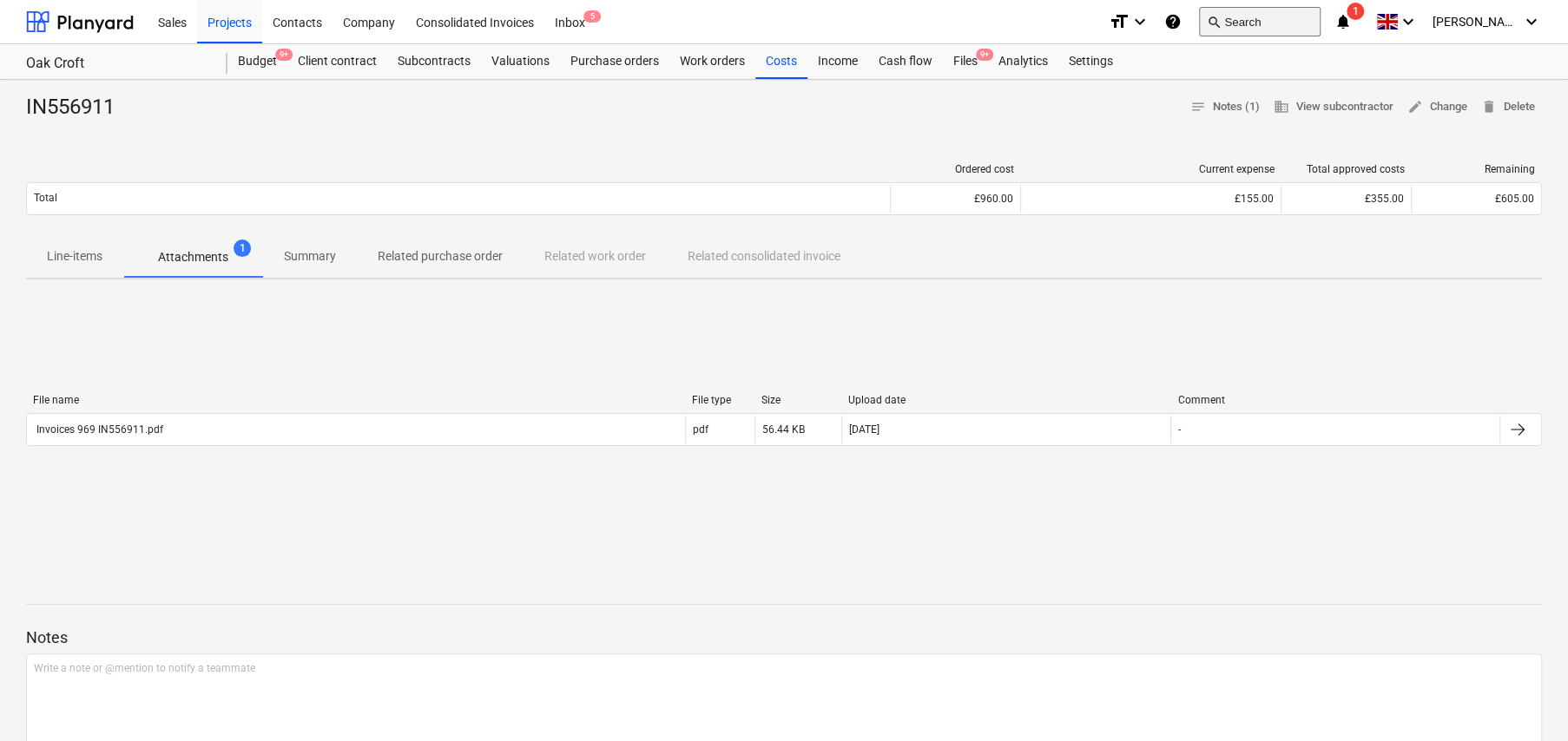
click at [1256, 21] on button "search Search" at bounding box center [1259, 22] width 121 height 30
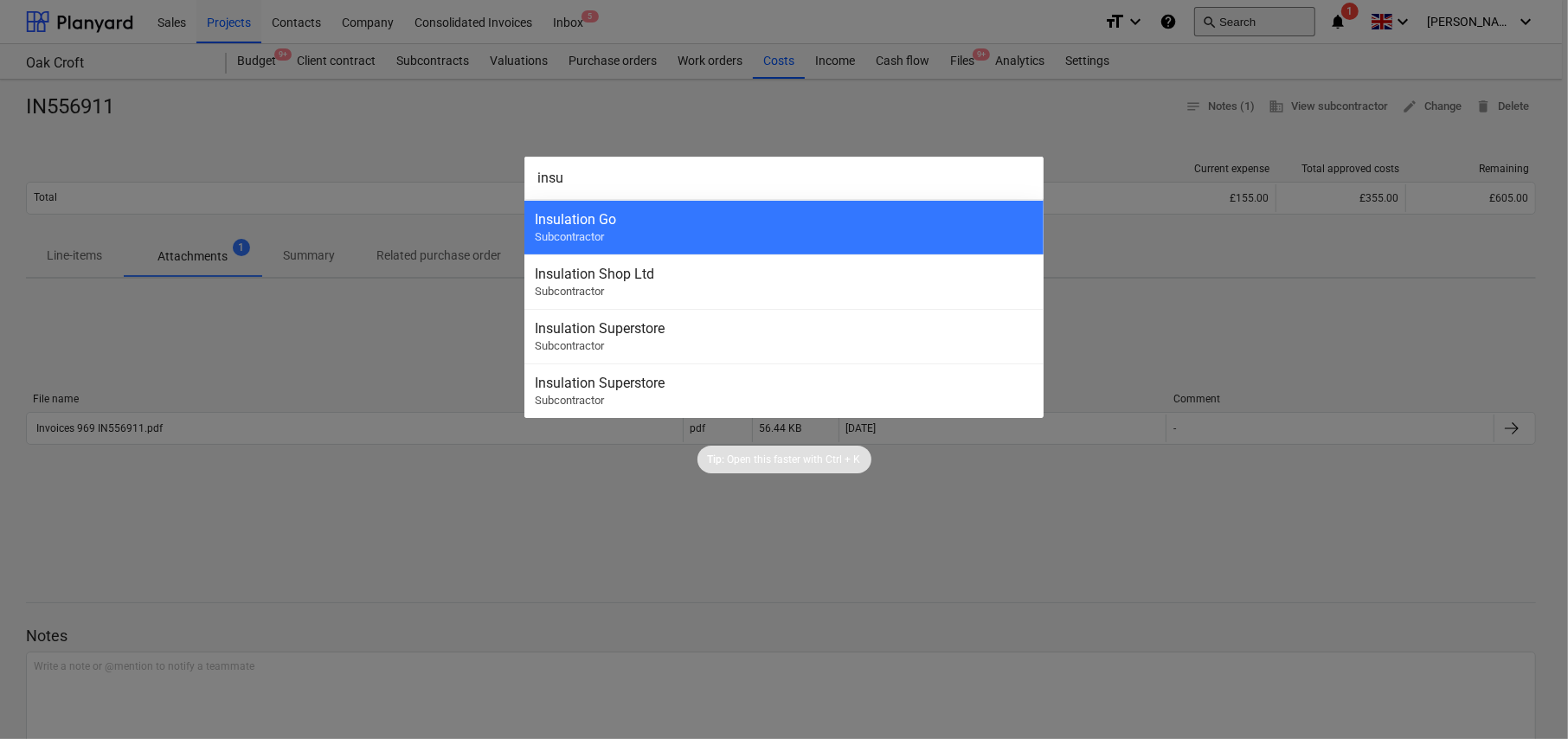
type input "insul"
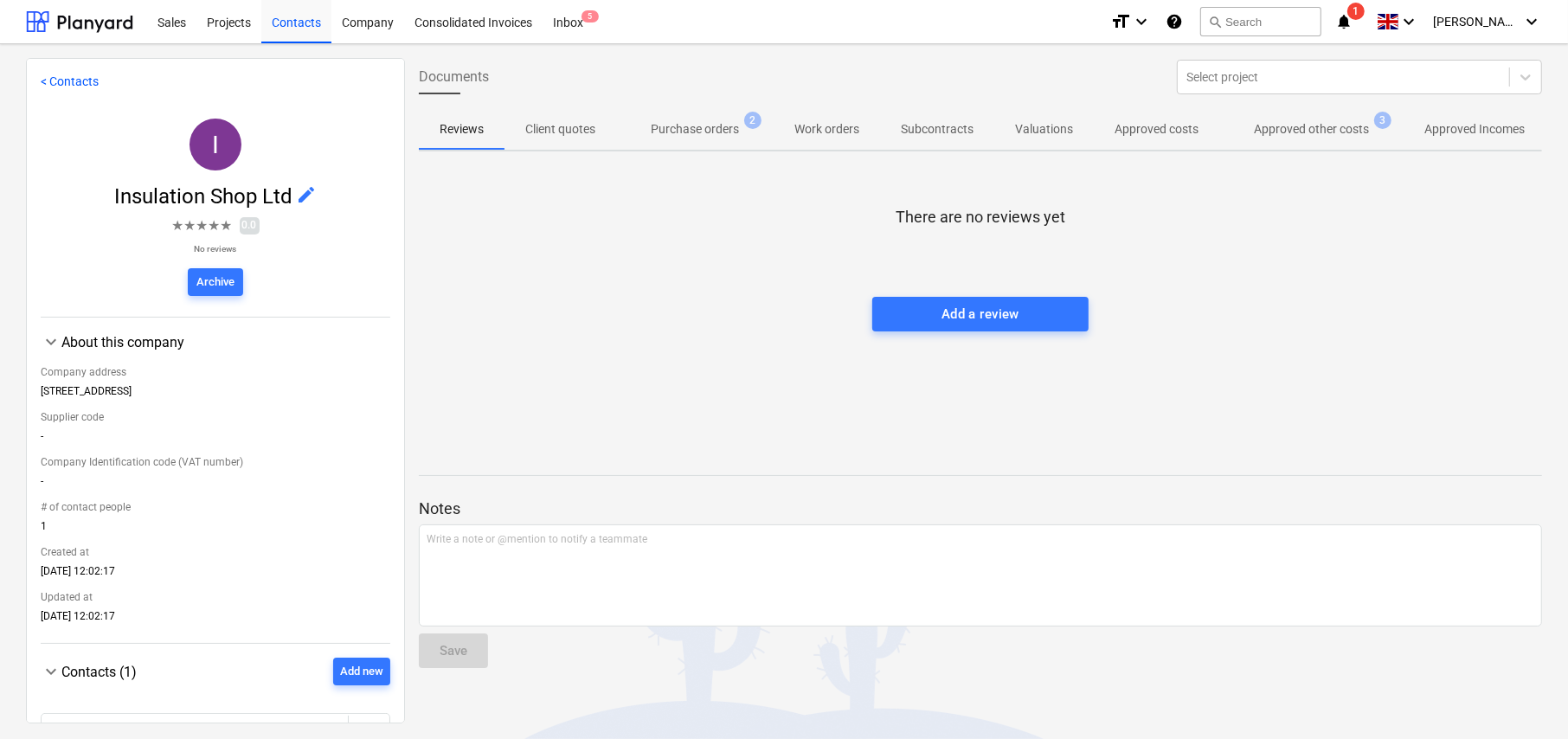
click at [699, 134] on p "Purchase orders" at bounding box center [694, 129] width 88 height 18
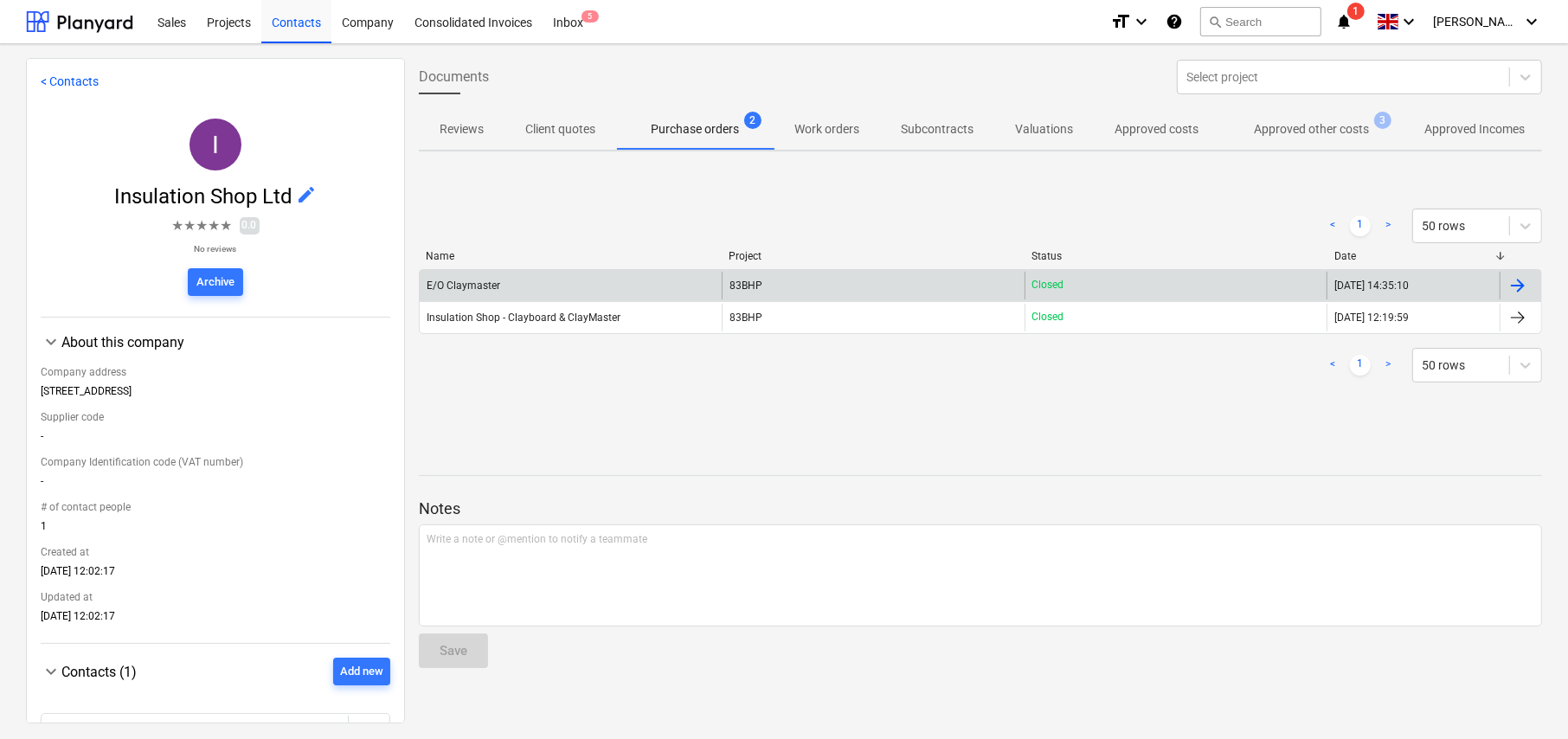
click at [562, 281] on div "E/O Claymaster" at bounding box center [571, 286] width 302 height 28
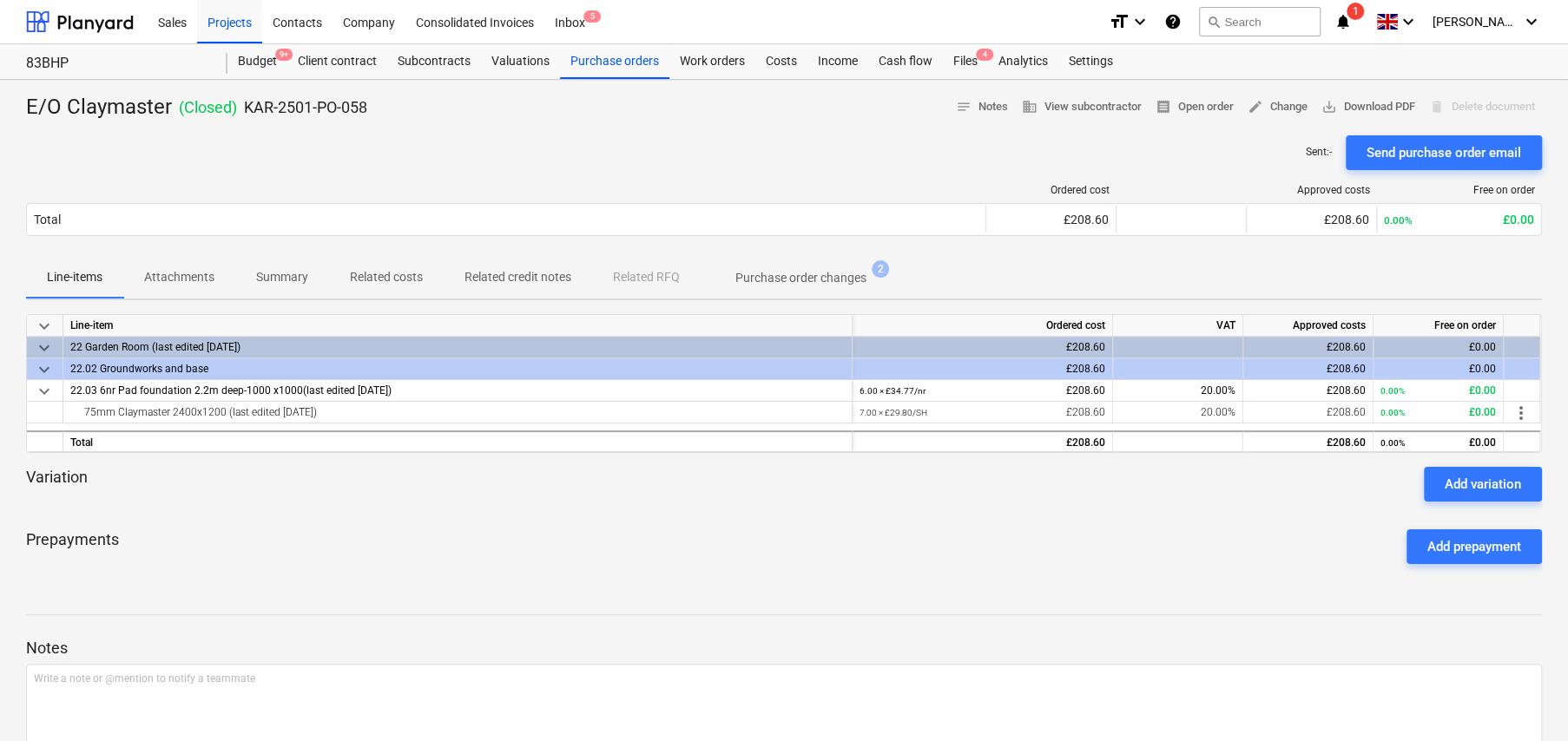
click at [377, 280] on p "Related costs" at bounding box center [385, 277] width 73 height 18
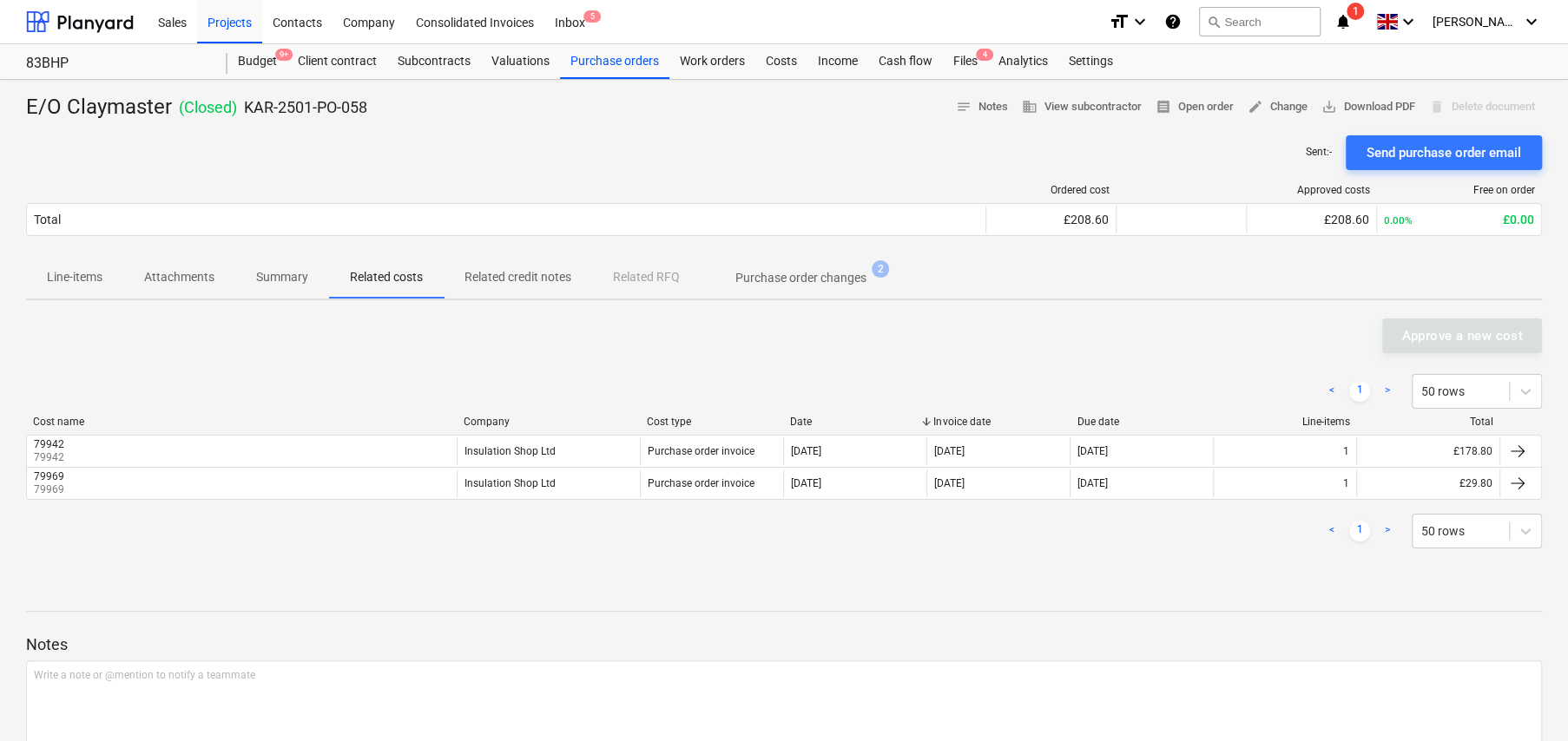
click at [86, 278] on p "Line-items" at bounding box center [75, 277] width 56 height 18
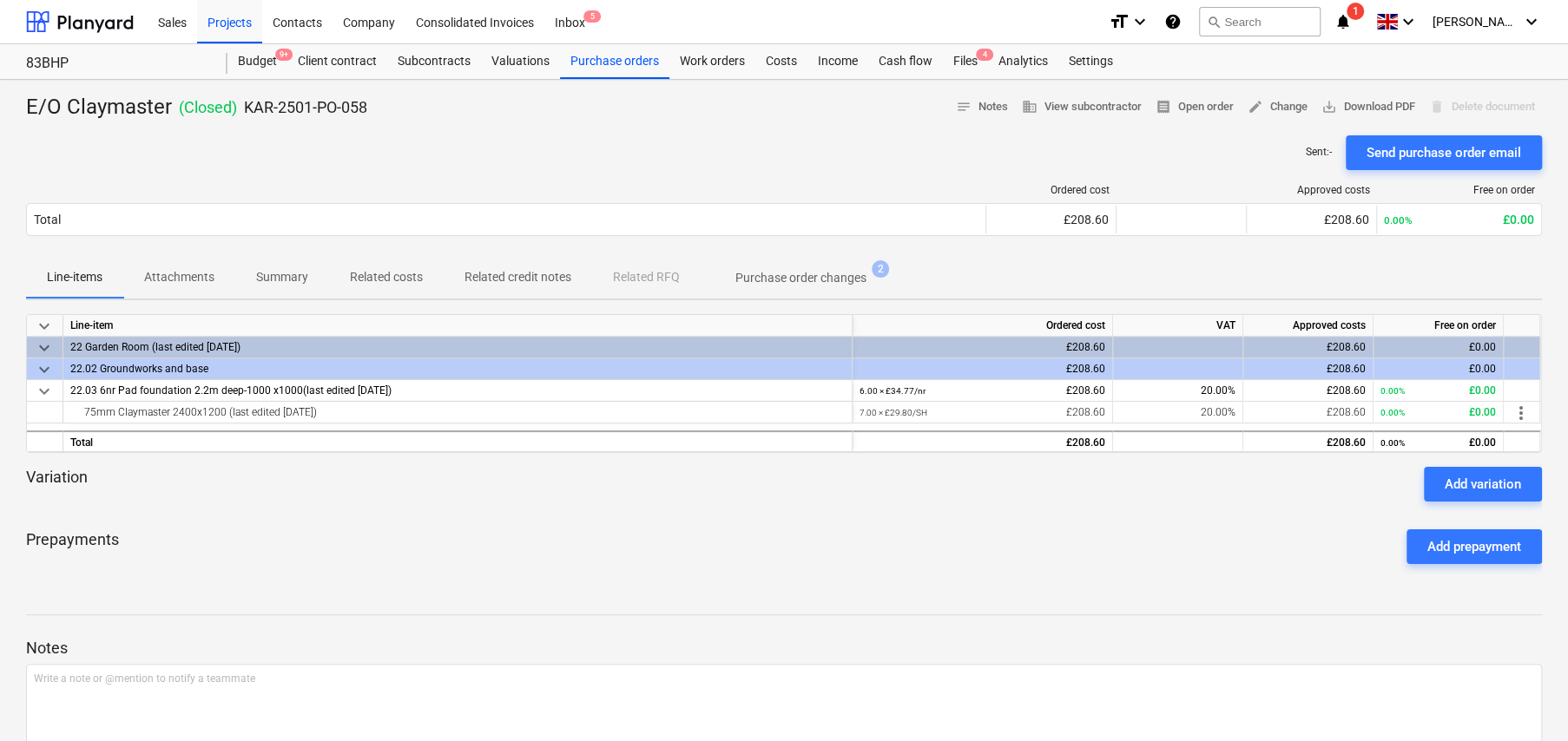
click at [191, 274] on p "Attachments" at bounding box center [179, 277] width 70 height 18
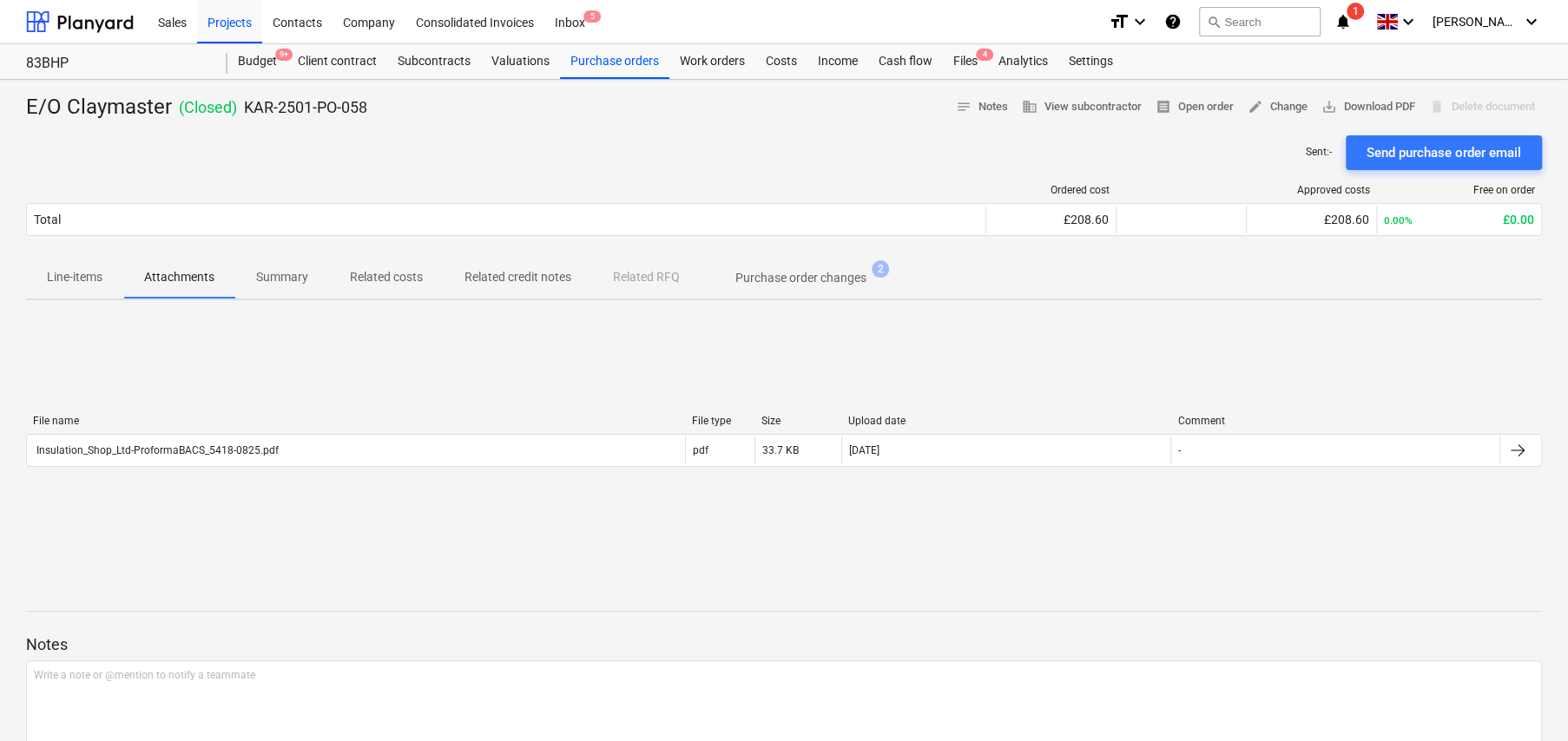
click at [396, 272] on p "Related costs" at bounding box center [385, 277] width 73 height 18
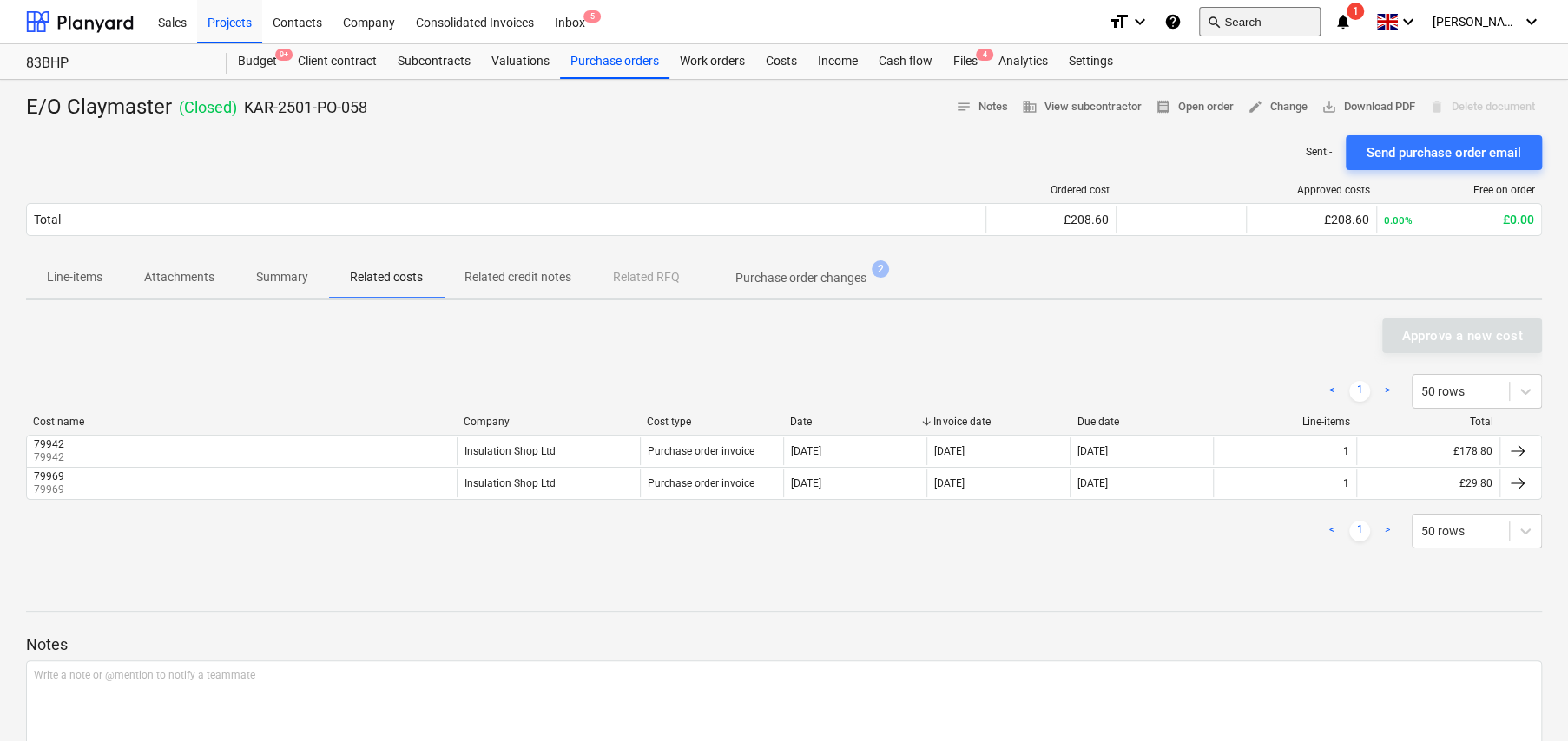
click at [1272, 22] on button "search Search" at bounding box center [1259, 22] width 121 height 30
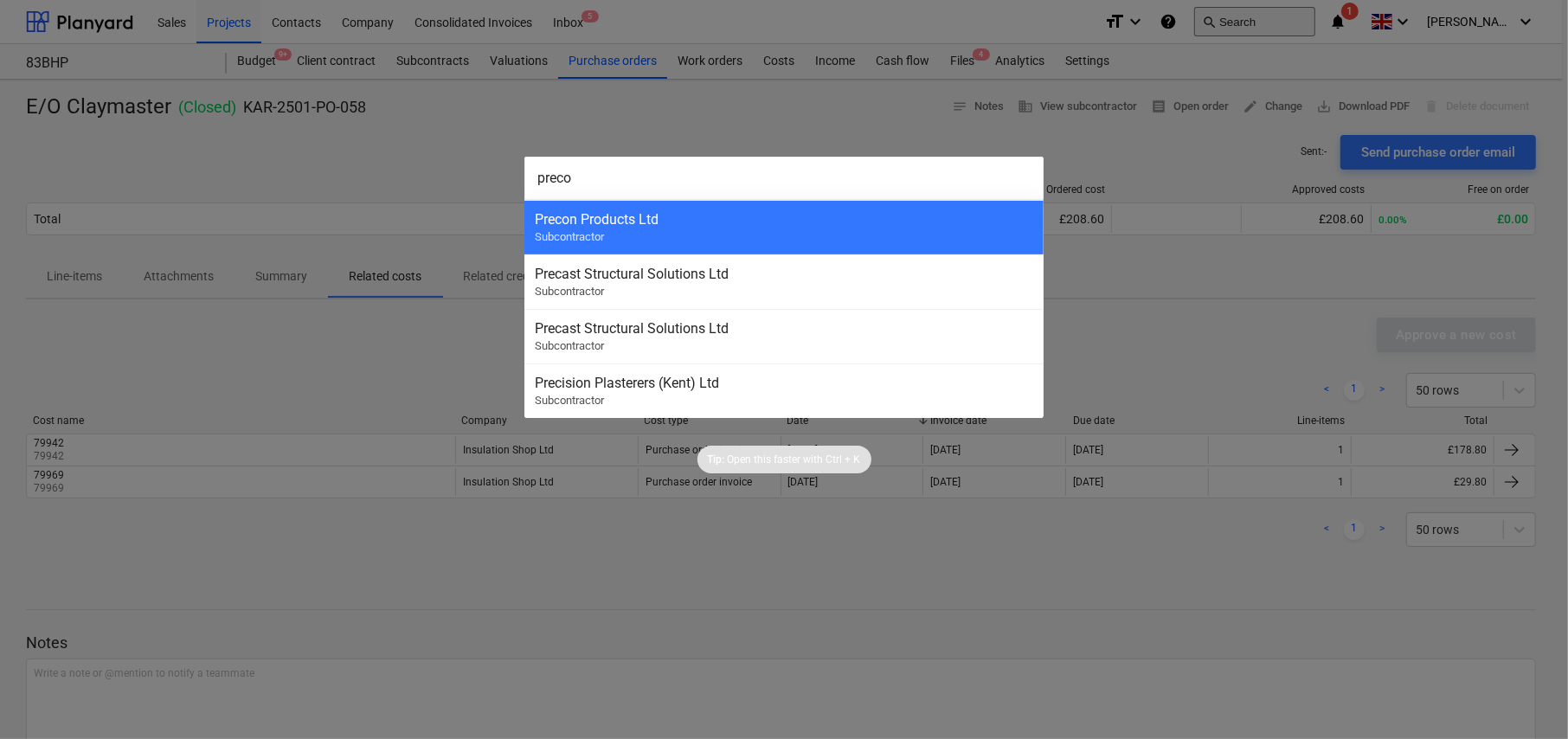
type input "precon"
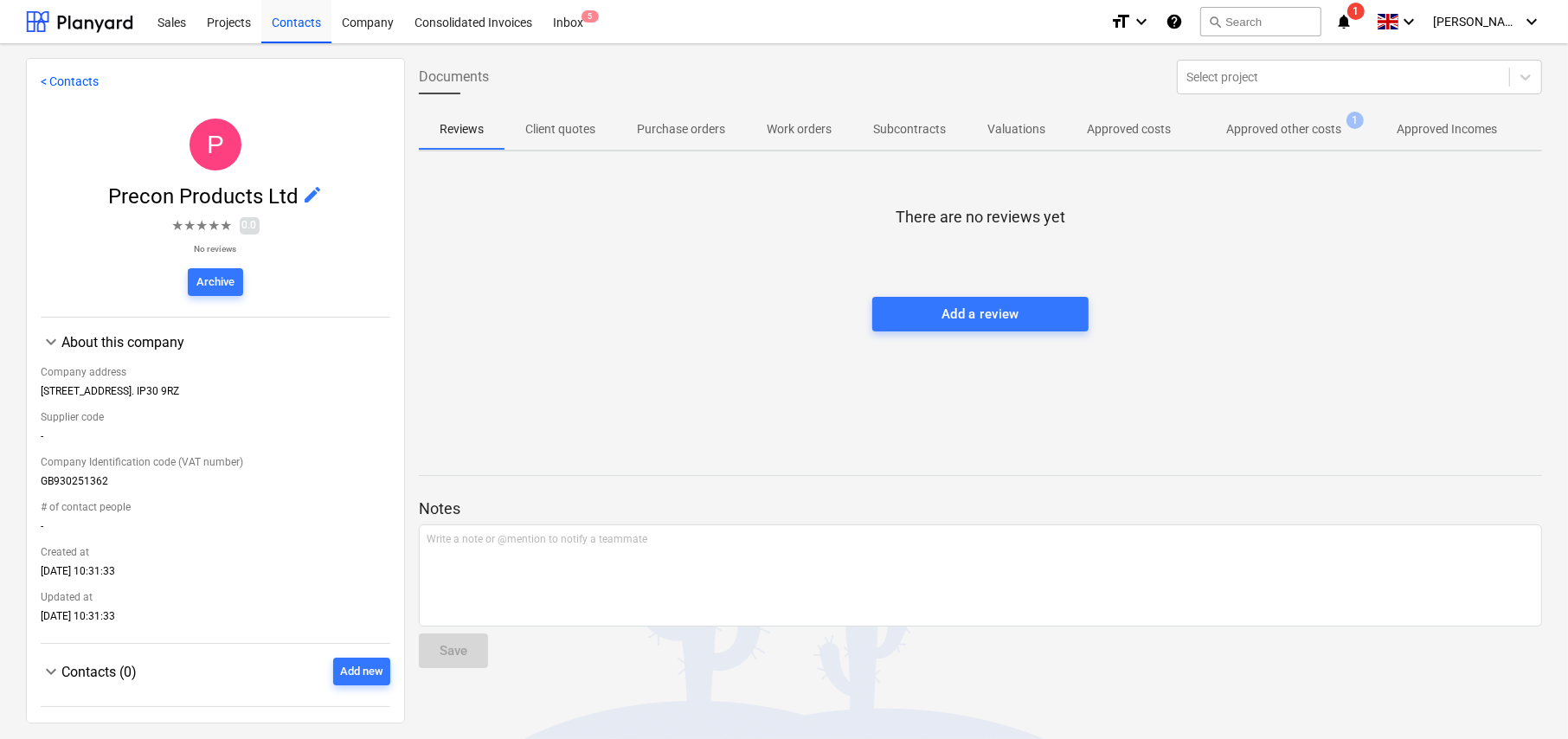
click at [1262, 126] on p "Approved other costs" at bounding box center [1283, 129] width 115 height 18
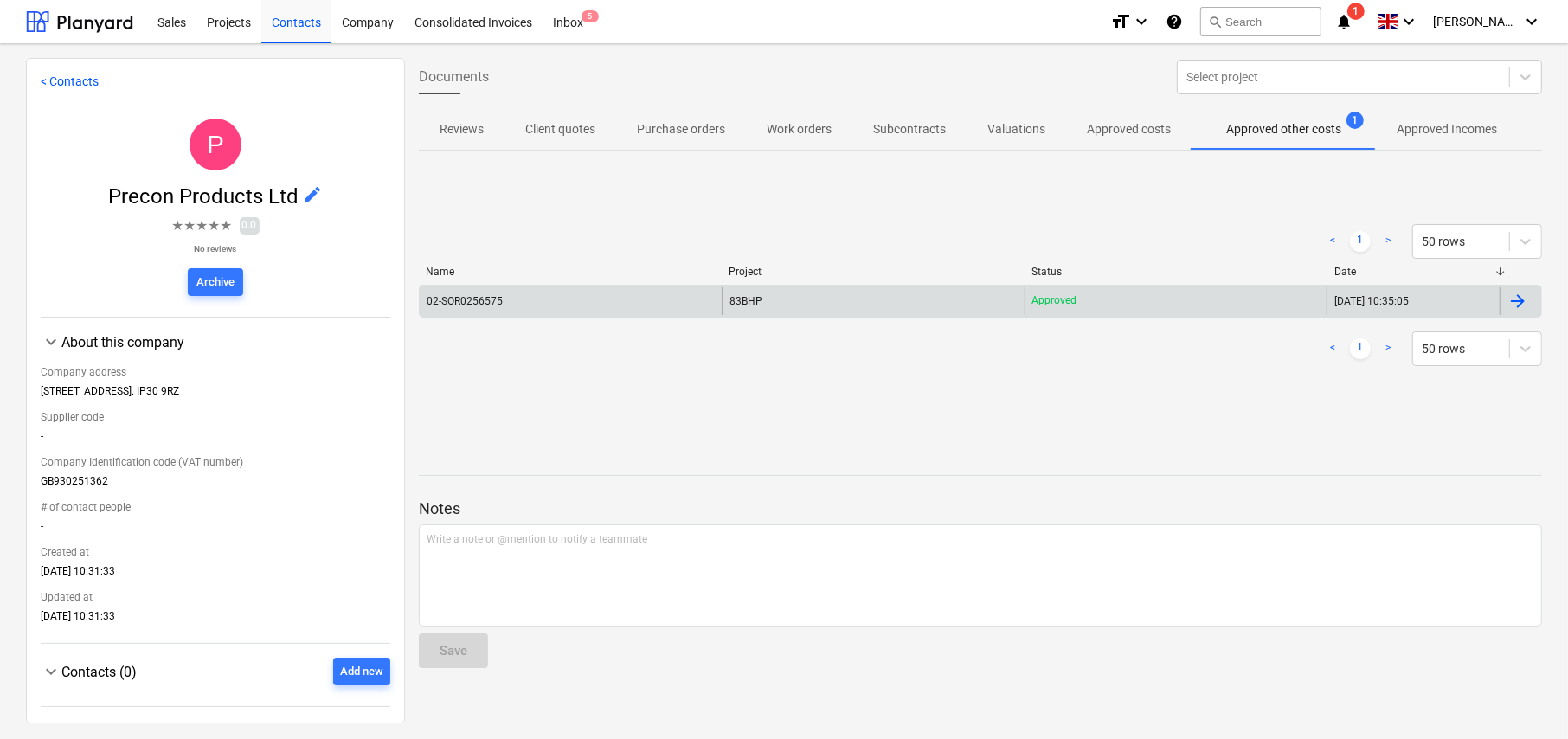
click at [563, 298] on div "02-SOR0256575" at bounding box center [571, 302] width 302 height 28
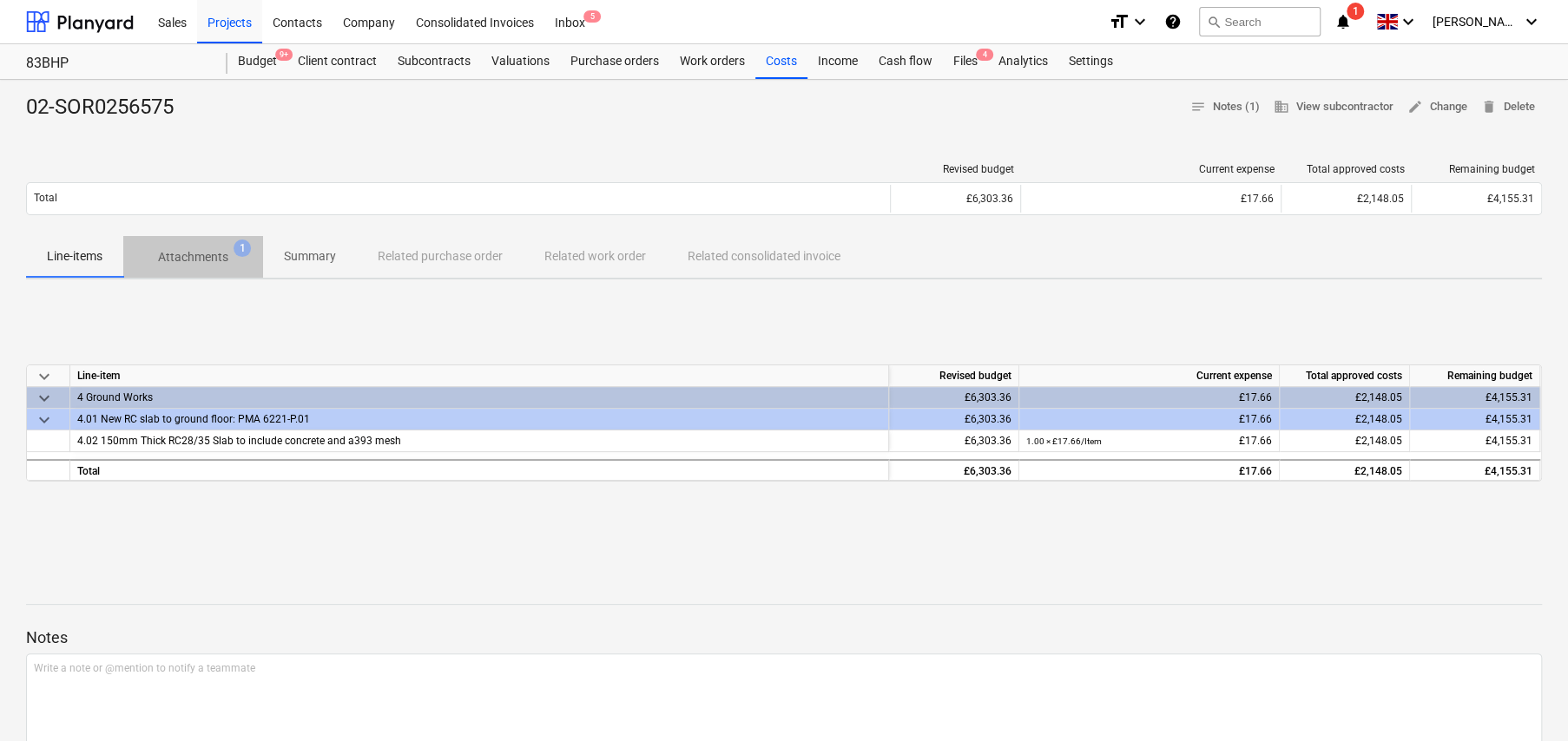
click at [199, 257] on p "Attachments" at bounding box center [193, 257] width 70 height 18
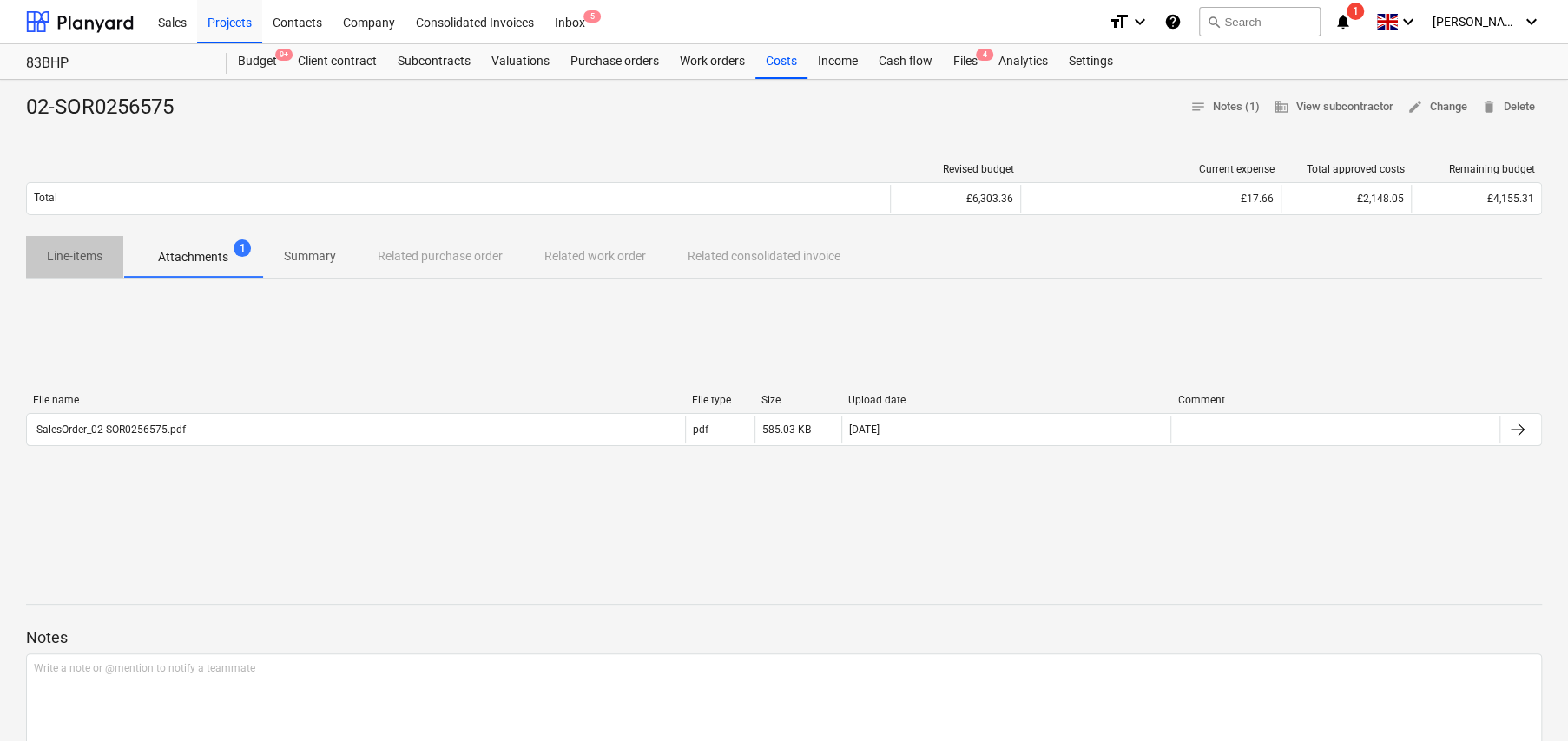
click at [100, 257] on p "Line-items" at bounding box center [75, 256] width 56 height 18
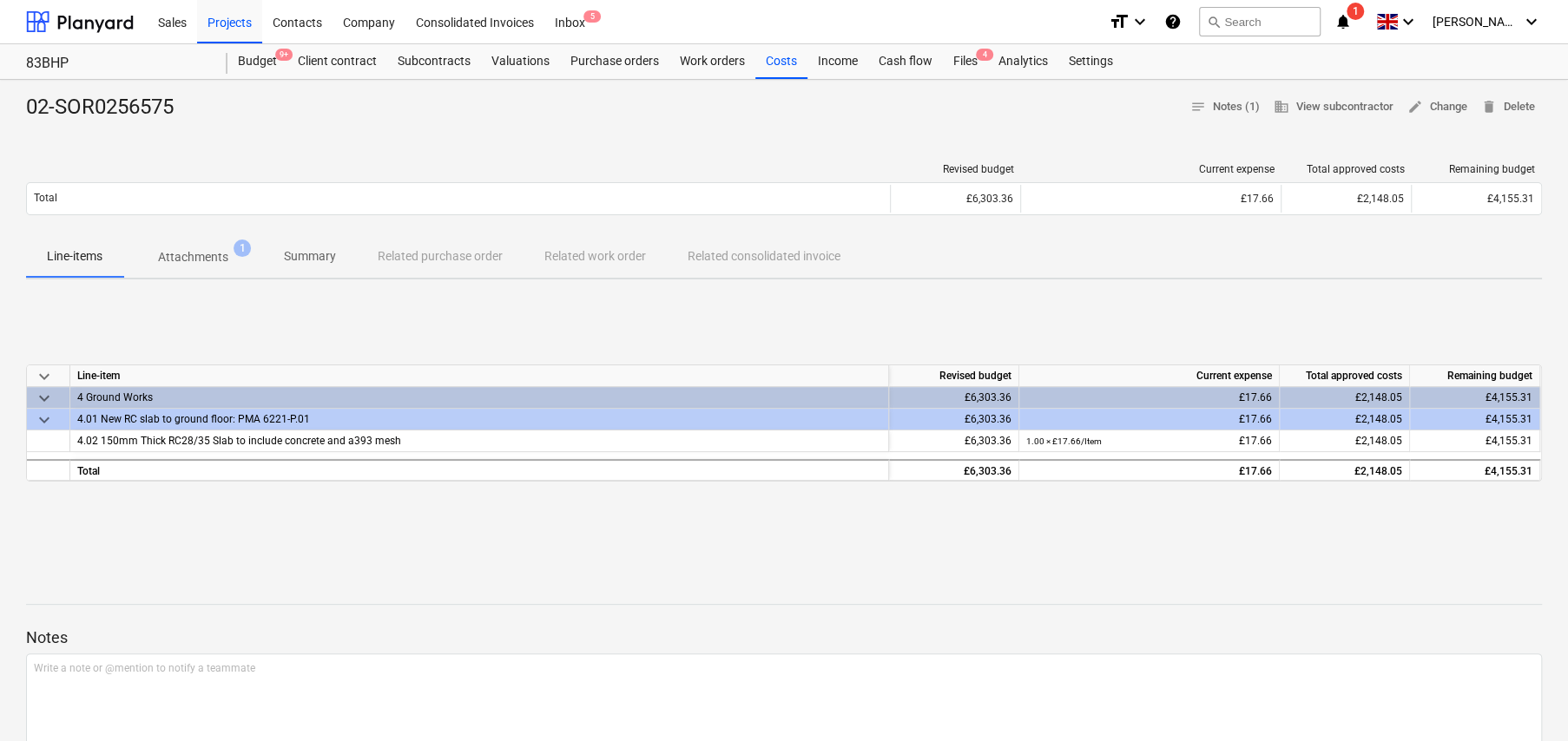
click at [191, 250] on p "Attachments" at bounding box center [193, 257] width 70 height 18
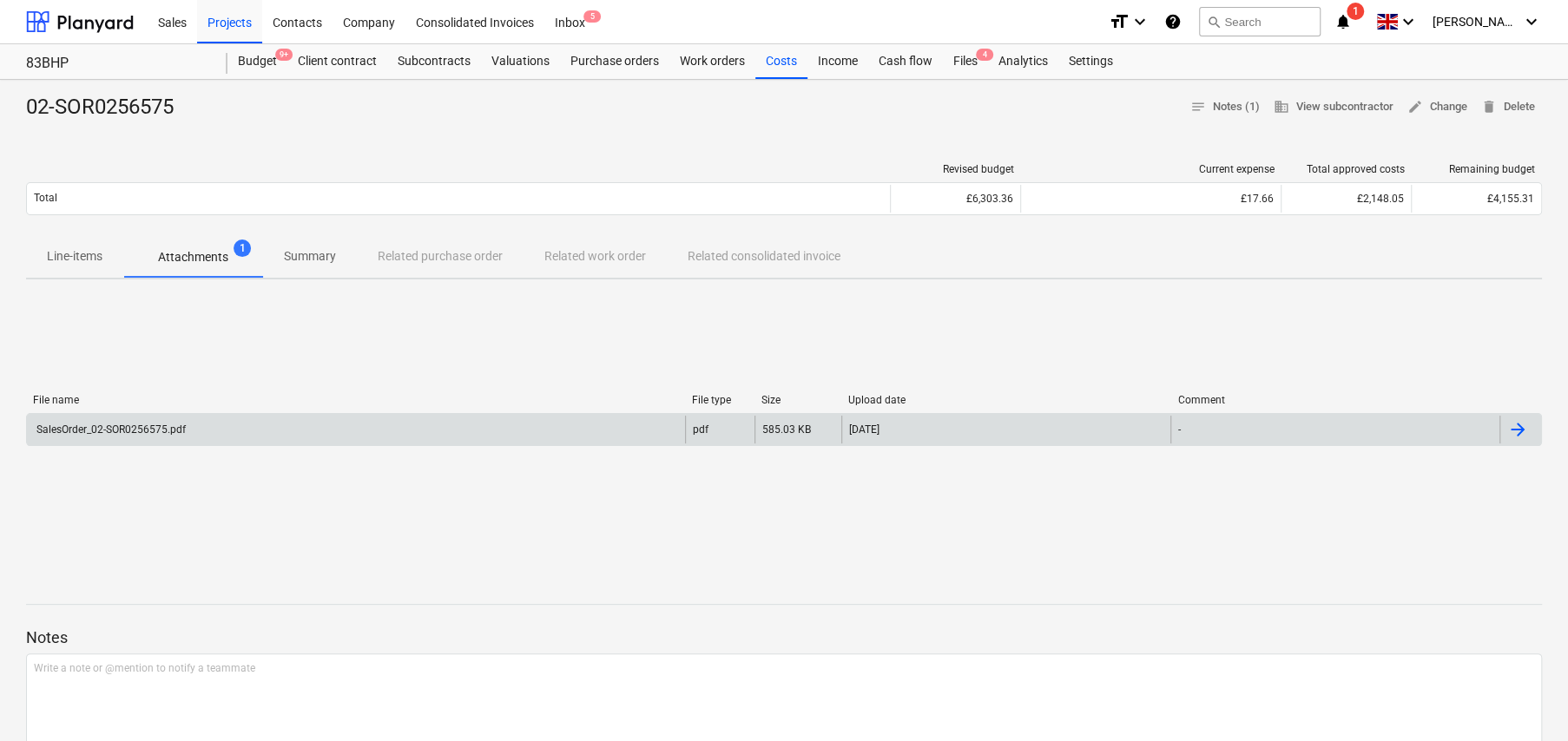
click at [173, 433] on div "SalesOrder_02-SOR0256575.pdf" at bounding box center [110, 430] width 152 height 12
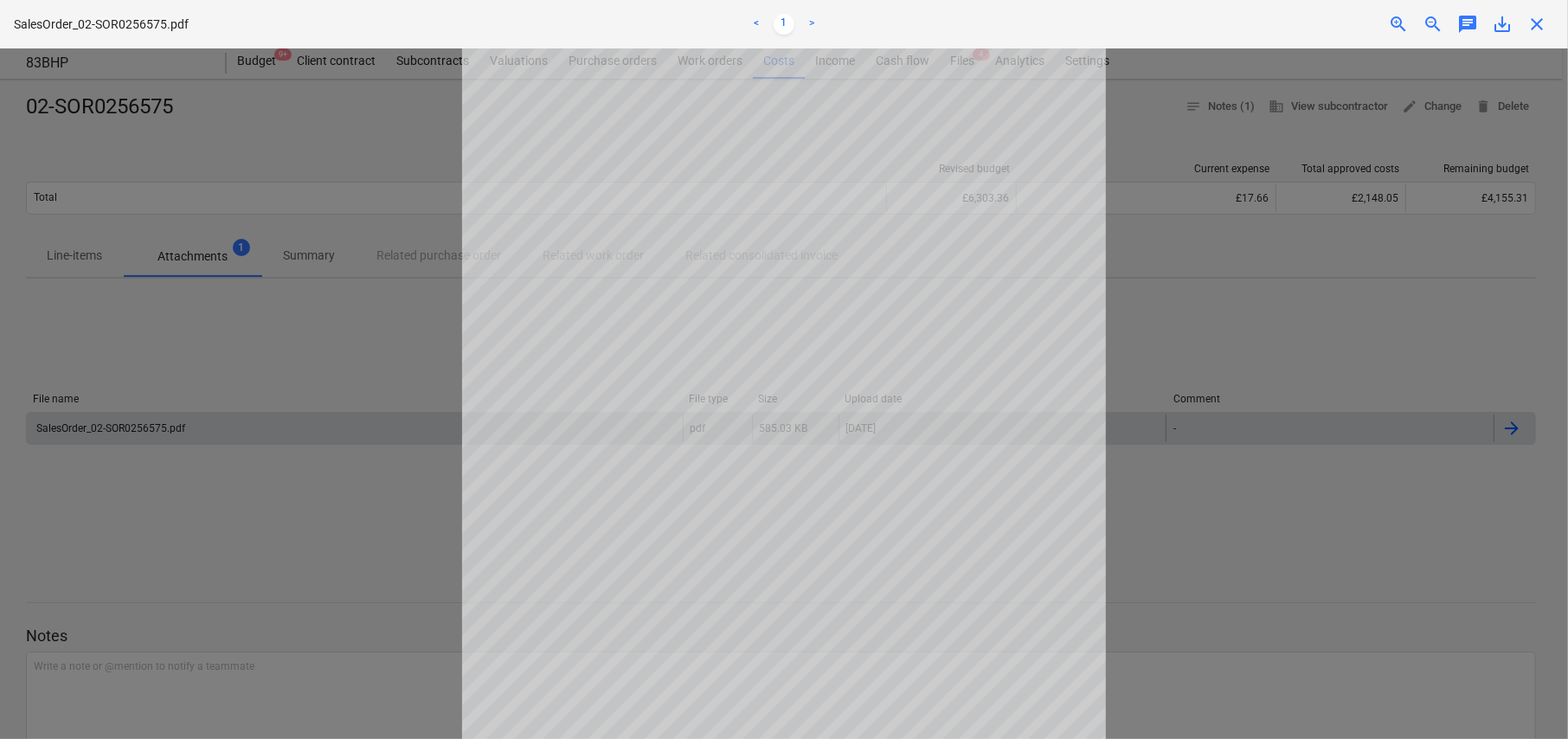
click at [249, 373] on div at bounding box center [784, 394] width 1568 height 691
click at [1541, 31] on span "close" at bounding box center [1537, 24] width 21 height 21
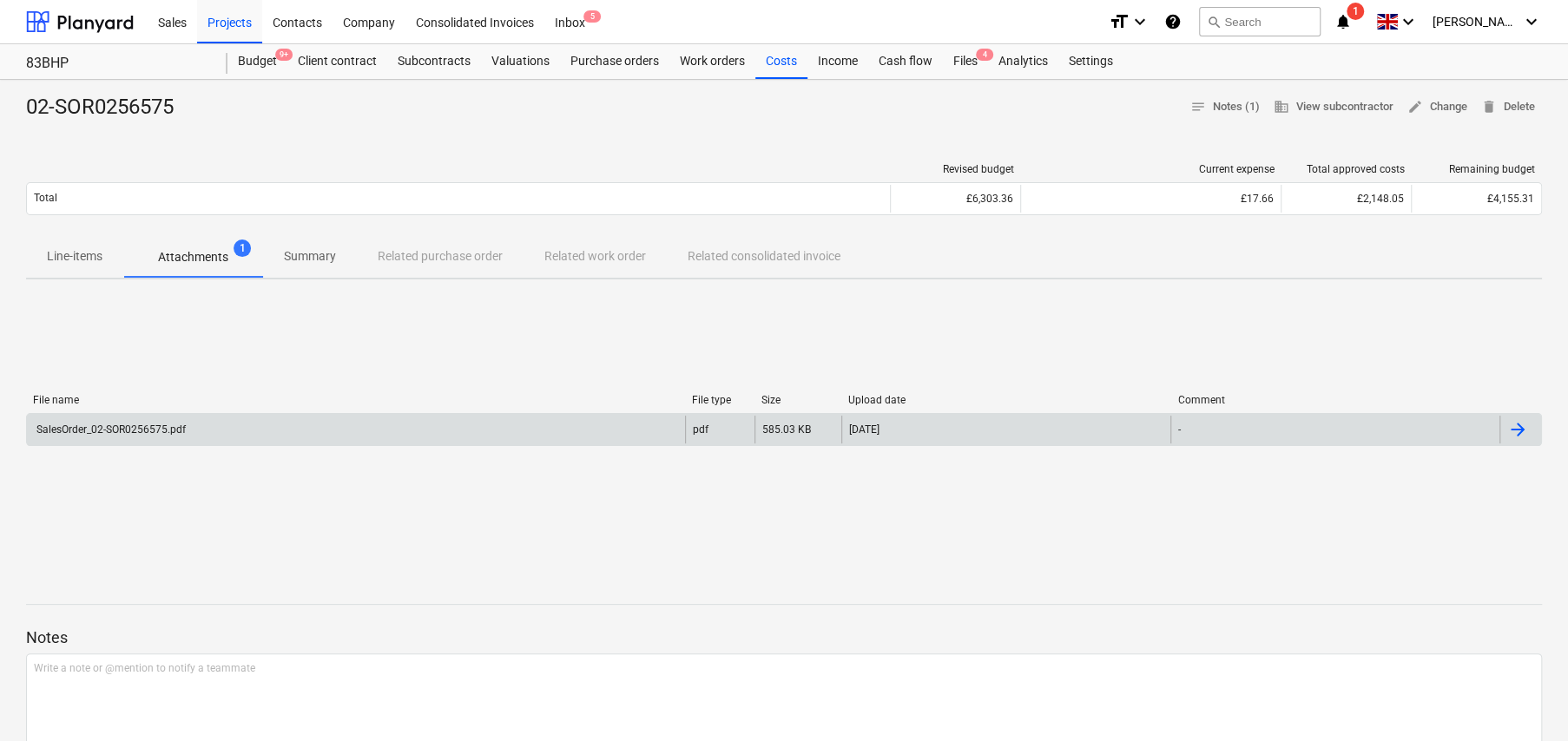
click at [86, 265] on p "Line-items" at bounding box center [75, 256] width 56 height 18
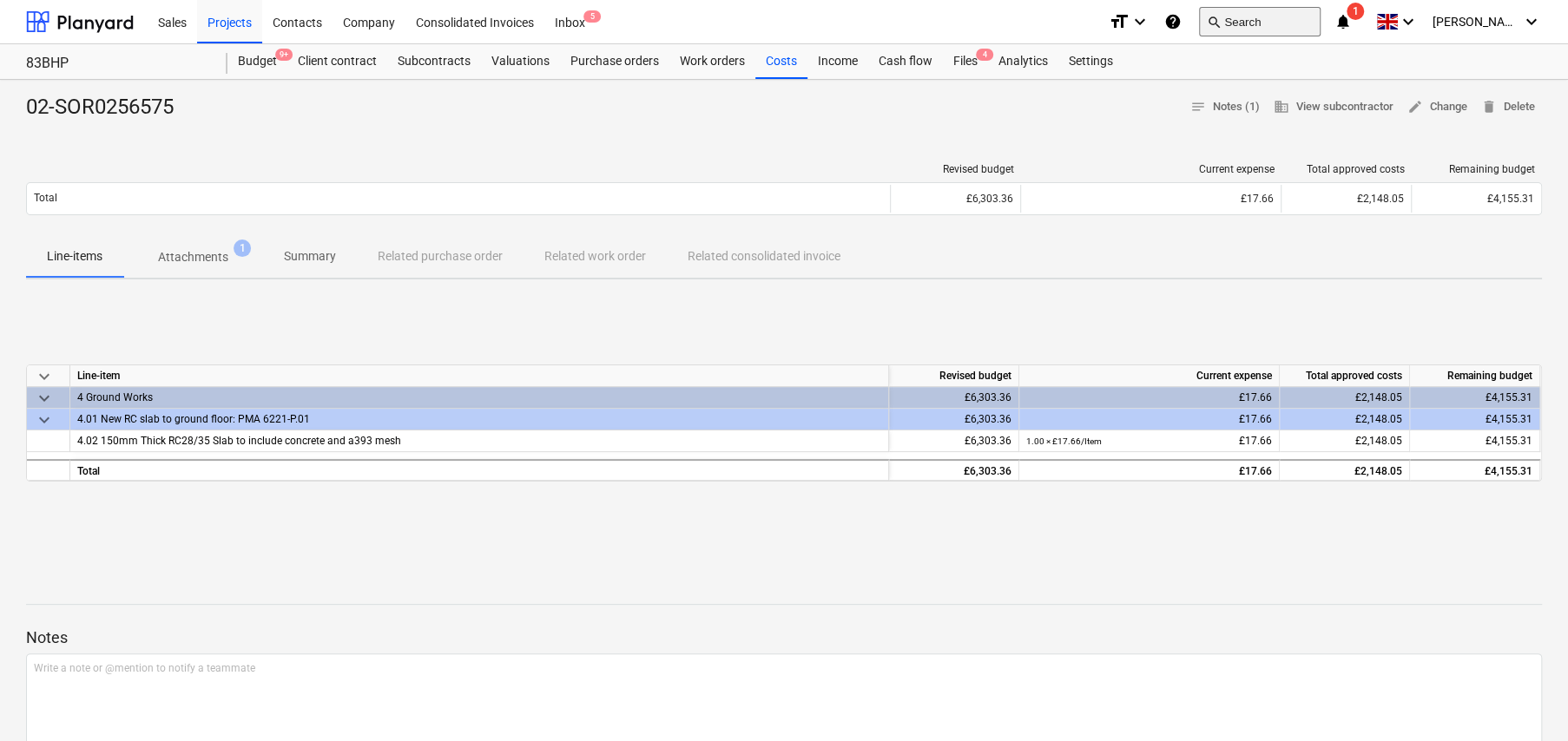
click at [1254, 15] on button "search Search" at bounding box center [1259, 22] width 121 height 30
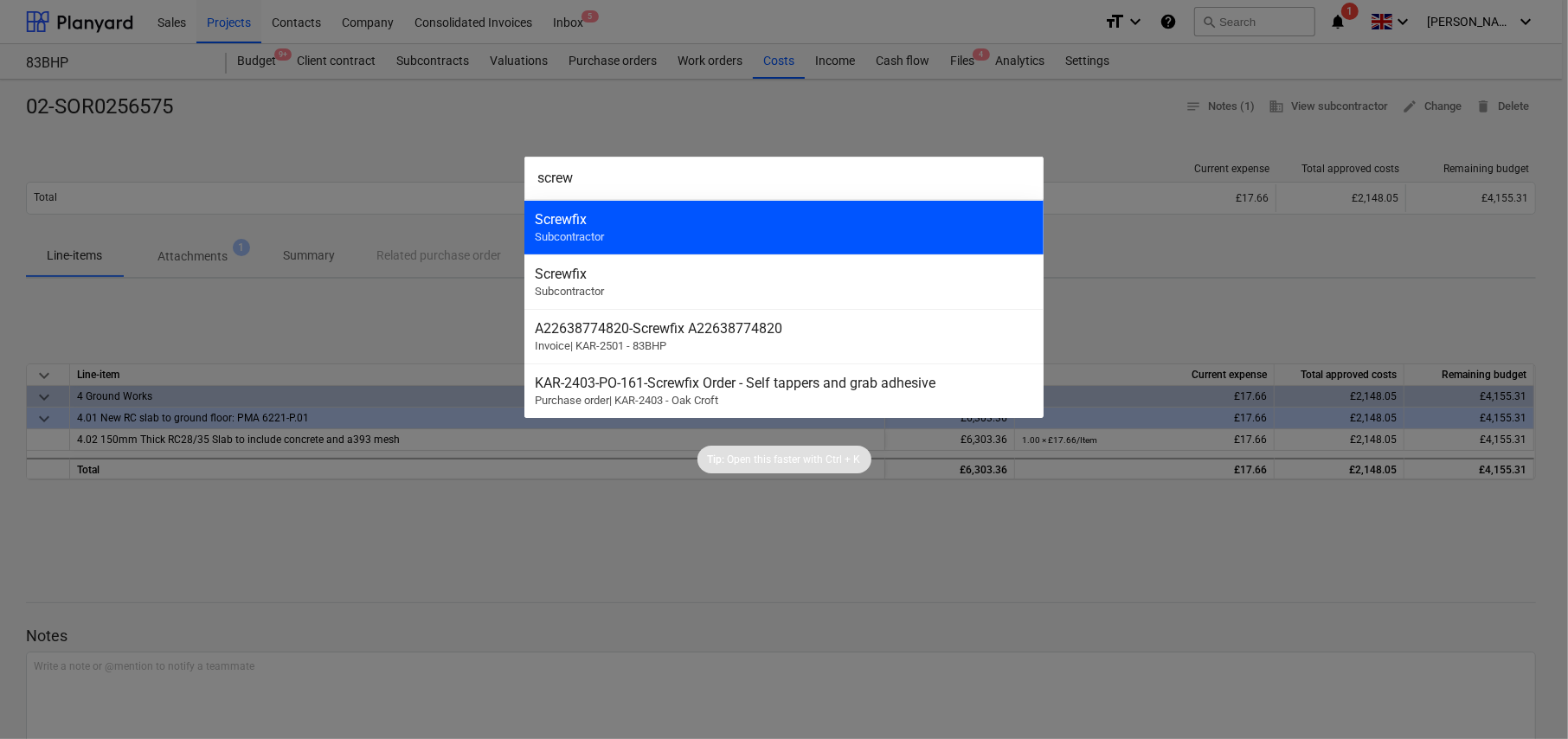
type input "screw"
click at [576, 234] on span "Subcontractor" at bounding box center [569, 236] width 69 height 13
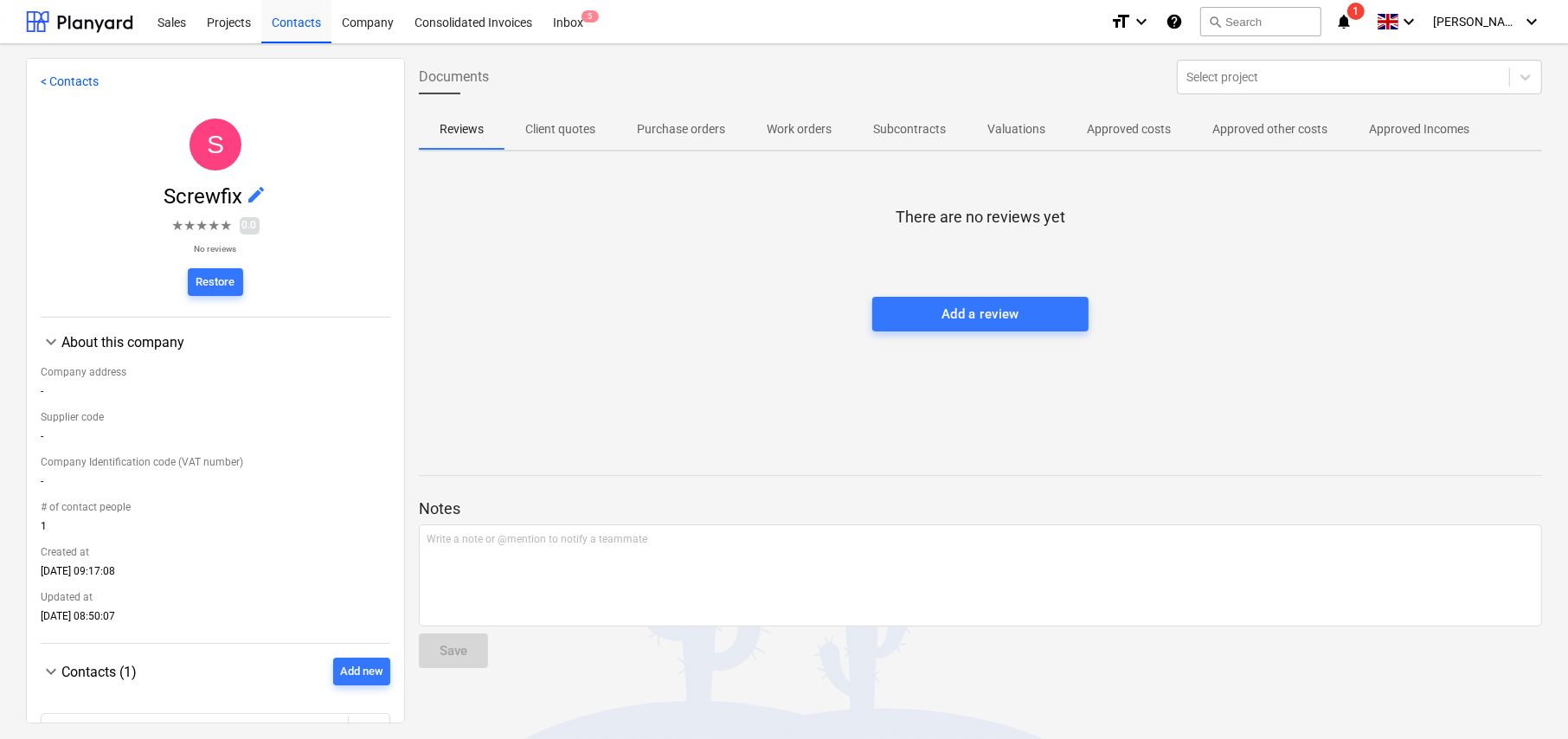
click at [1154, 129] on p "Approved costs" at bounding box center [1128, 129] width 84 height 18
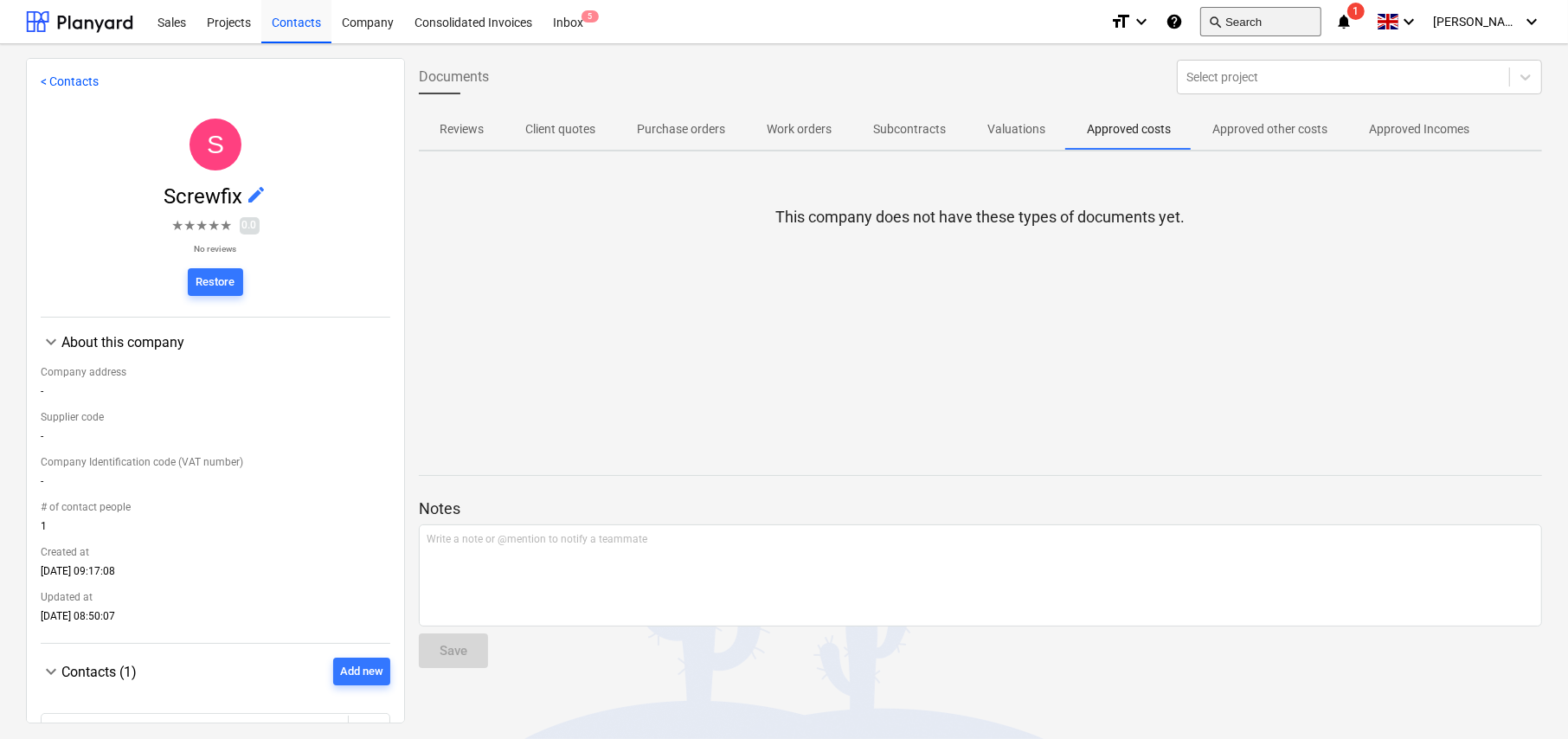
click at [1252, 12] on button "search Search" at bounding box center [1260, 22] width 121 height 30
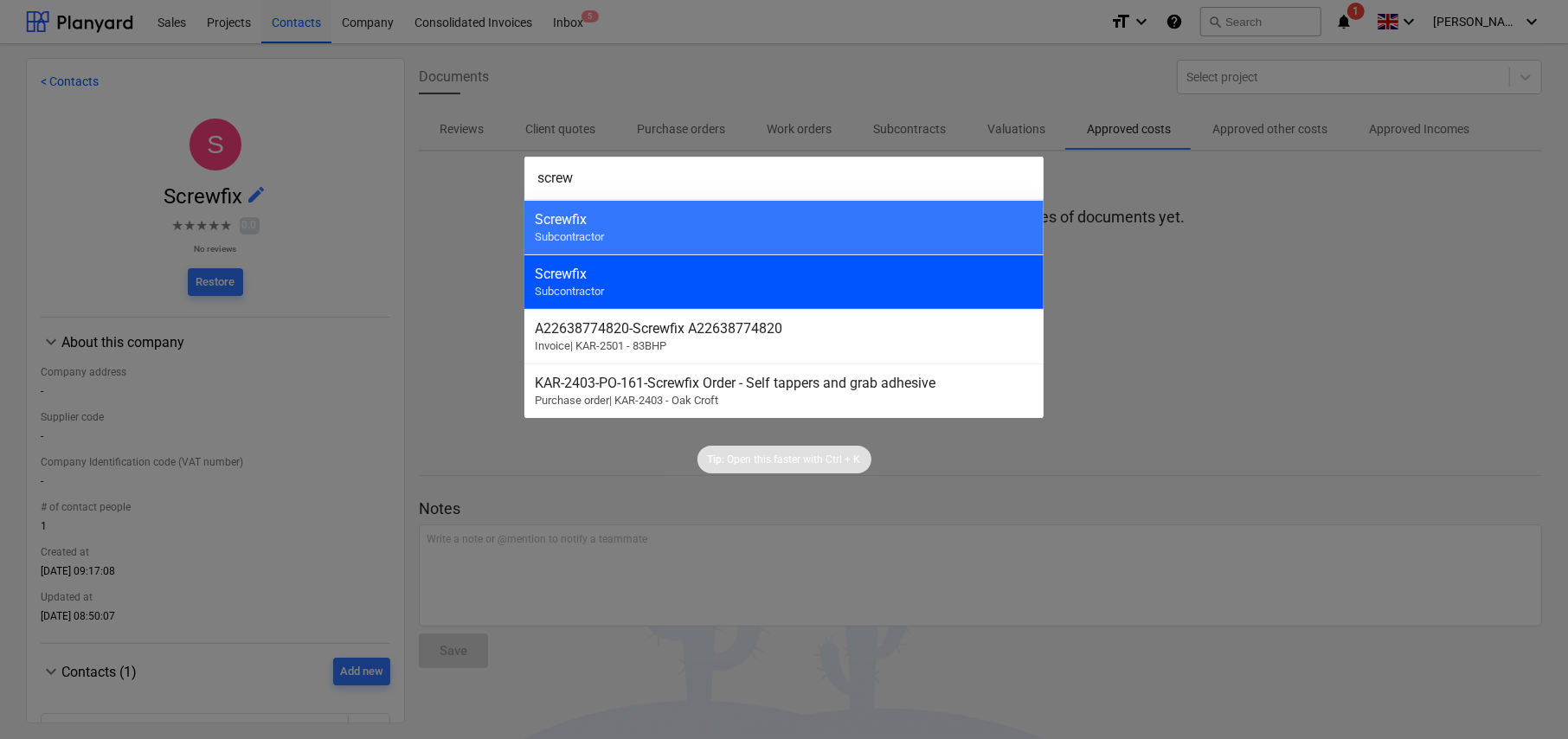
type input "screw"
click at [585, 302] on div "Screwfix Subcontractor" at bounding box center [784, 281] width 519 height 55
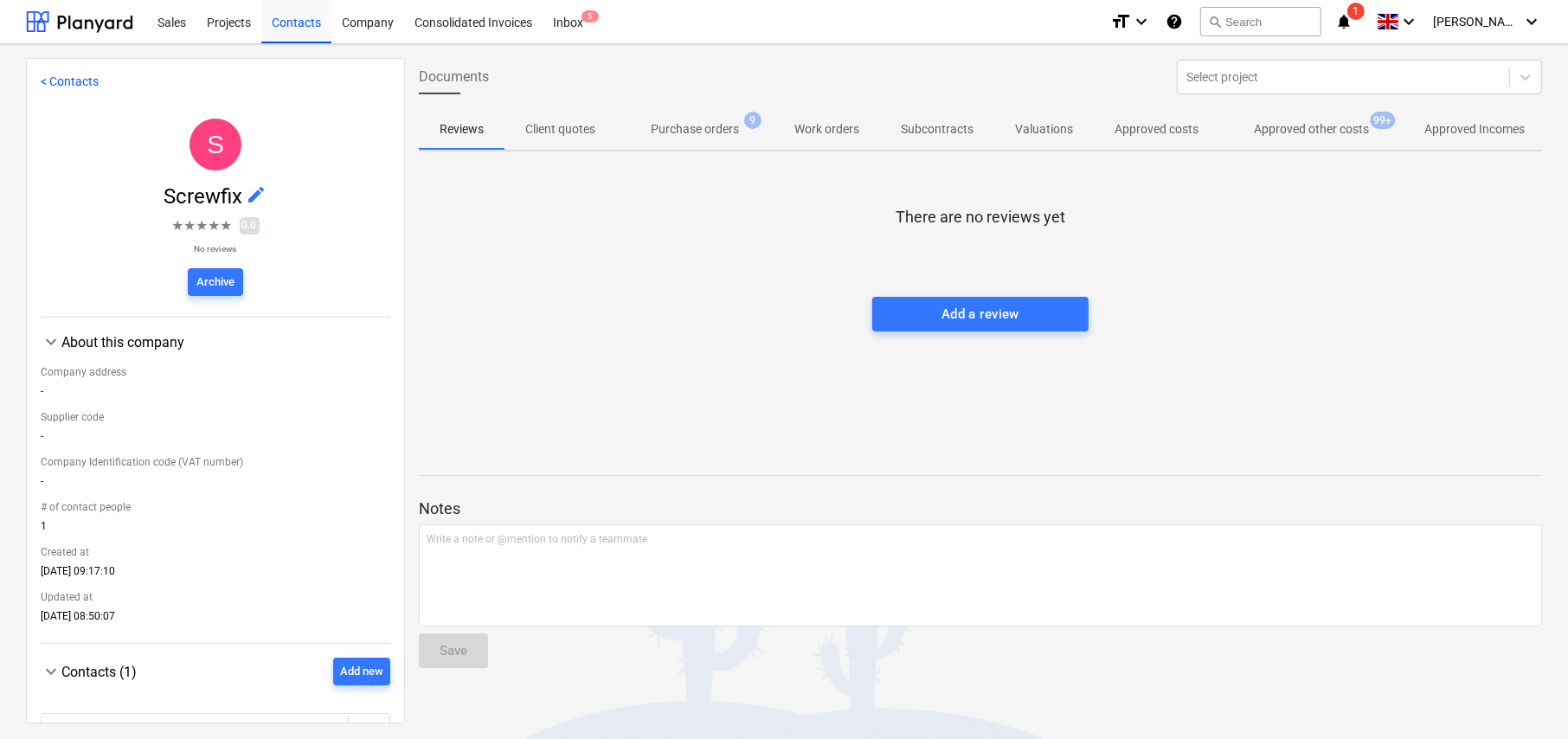
click at [1335, 131] on p "Approved other costs" at bounding box center [1311, 129] width 115 height 18
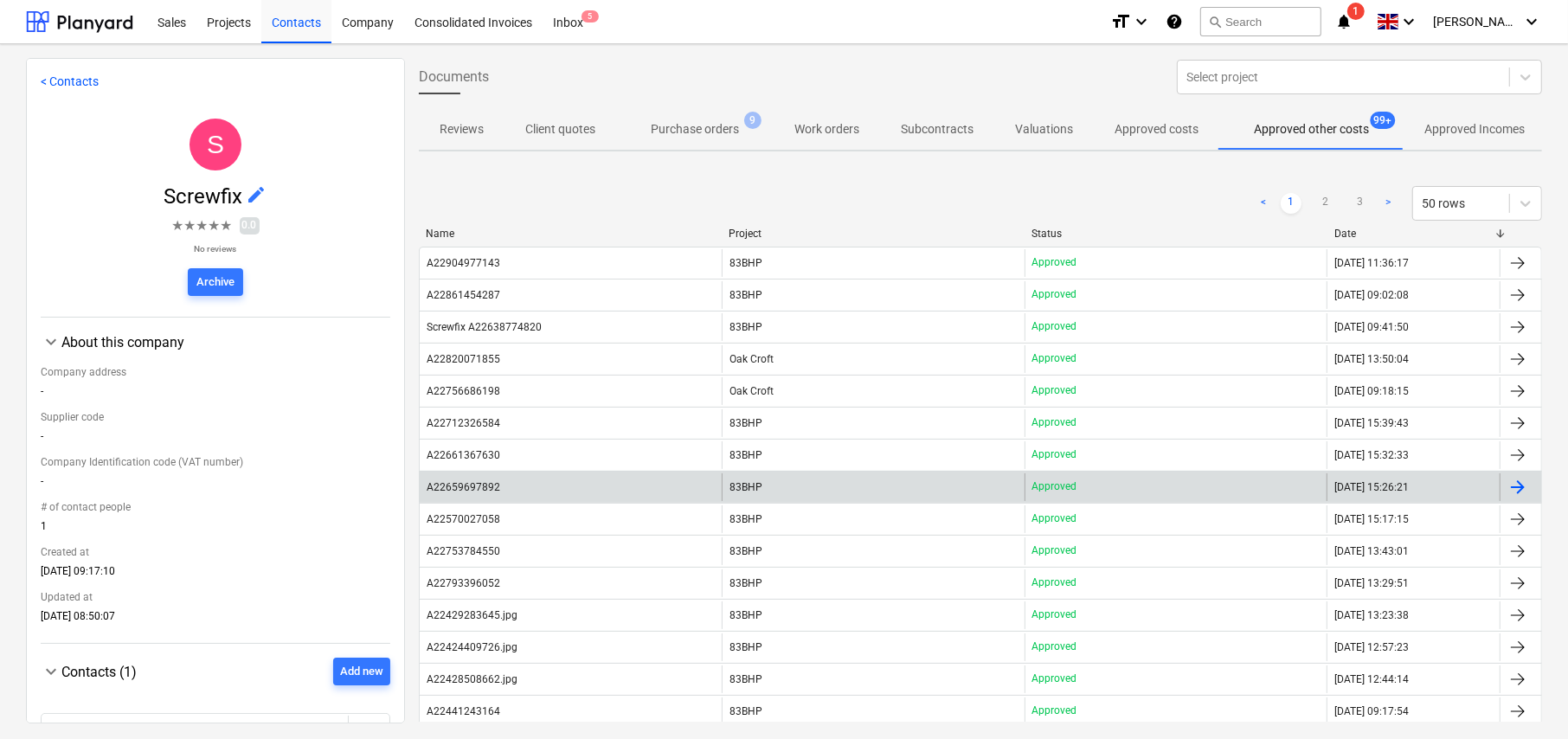
click at [479, 485] on div "A22659697892" at bounding box center [463, 487] width 73 height 12
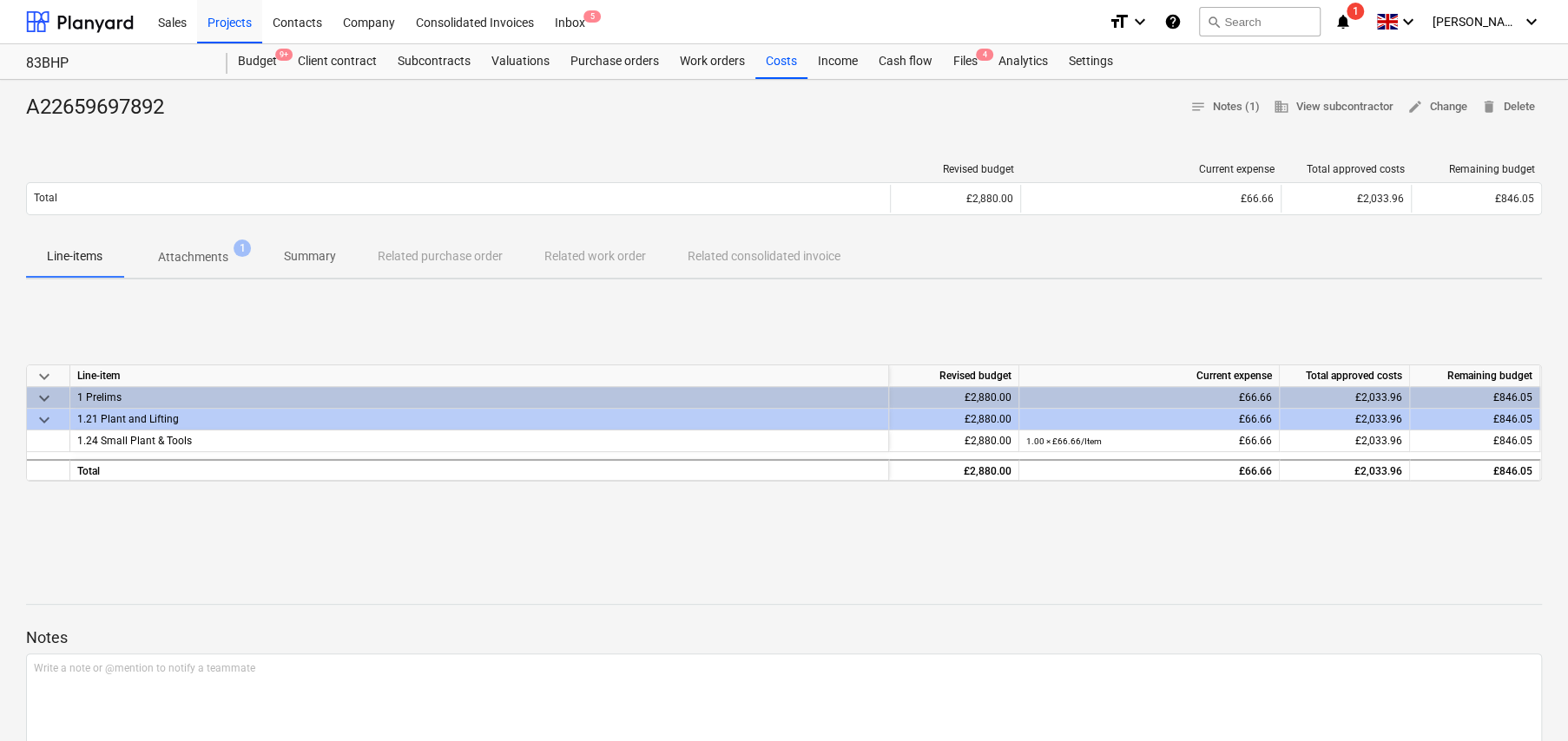
click at [208, 253] on p "Attachments" at bounding box center [193, 257] width 70 height 18
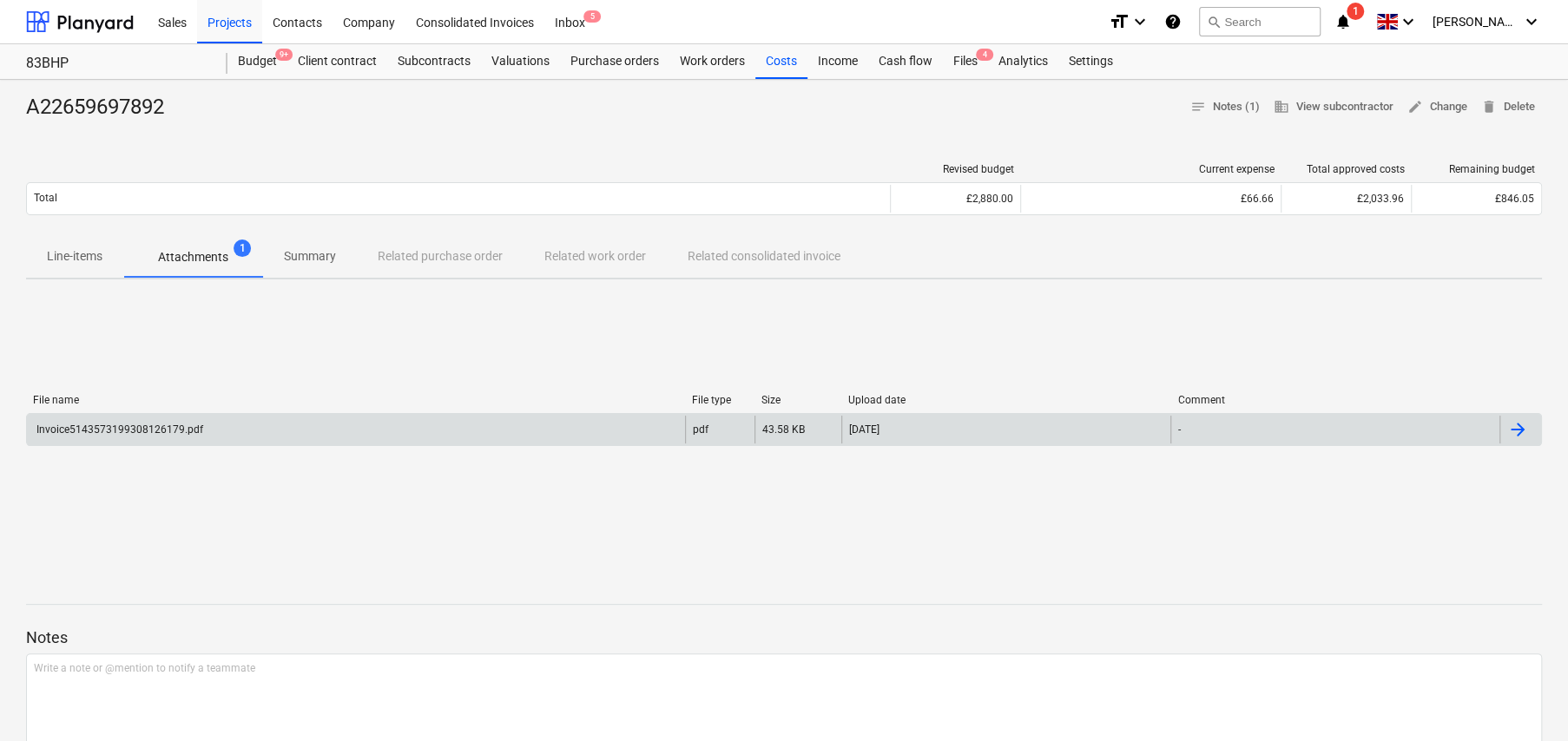
click at [159, 428] on div "Invoice5143573199308126179.pdf" at bounding box center [119, 430] width 170 height 12
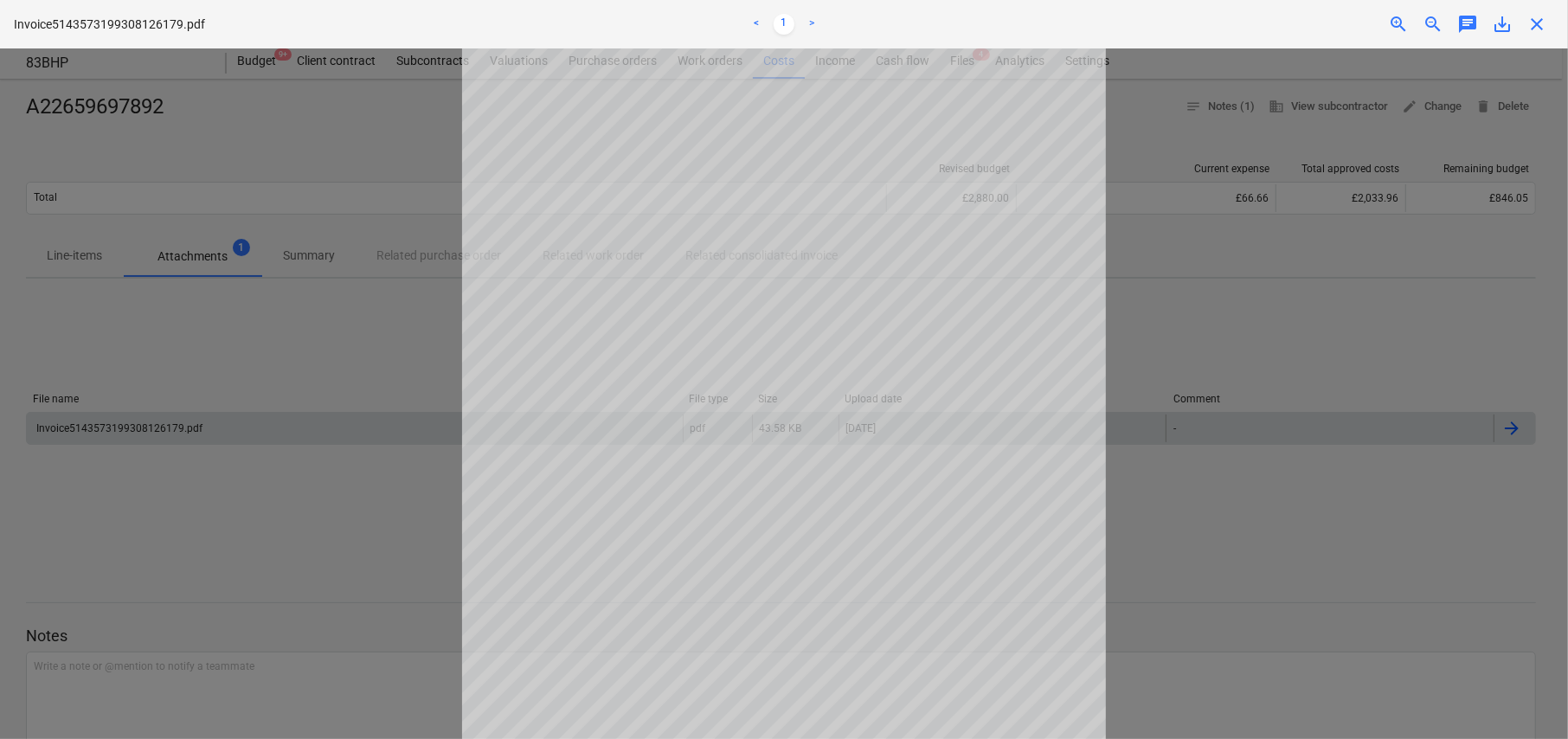
click at [96, 265] on div at bounding box center [784, 394] width 1568 height 691
click at [78, 260] on div at bounding box center [784, 394] width 1568 height 691
click at [1536, 35] on div "Invoice5143573199308126179.pdf < 1 > zoom_in zoom_out chat 0 save_alt close" at bounding box center [784, 24] width 1568 height 49
click at [1536, 31] on span "close" at bounding box center [1537, 24] width 21 height 21
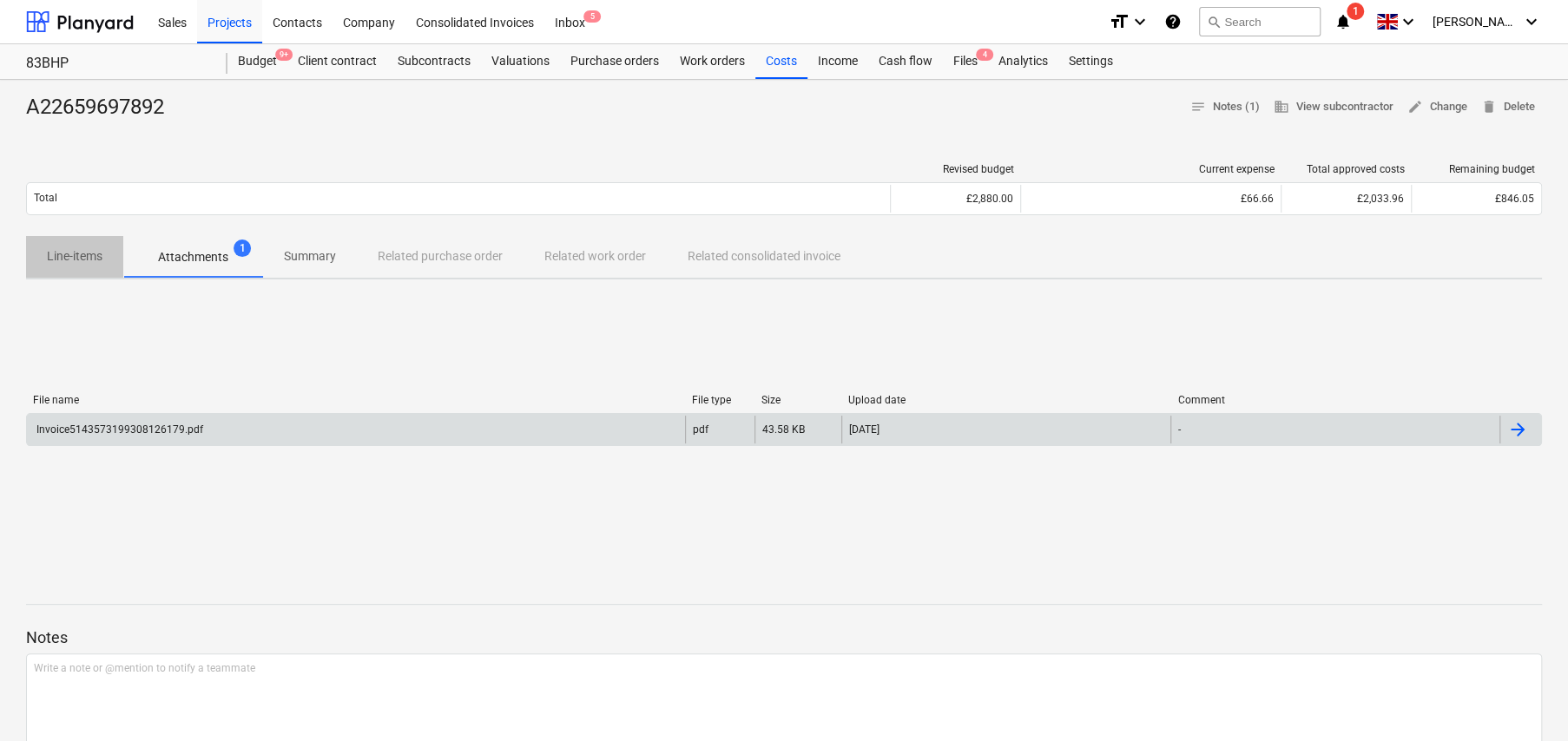
click at [73, 260] on p "Line-items" at bounding box center [75, 256] width 56 height 18
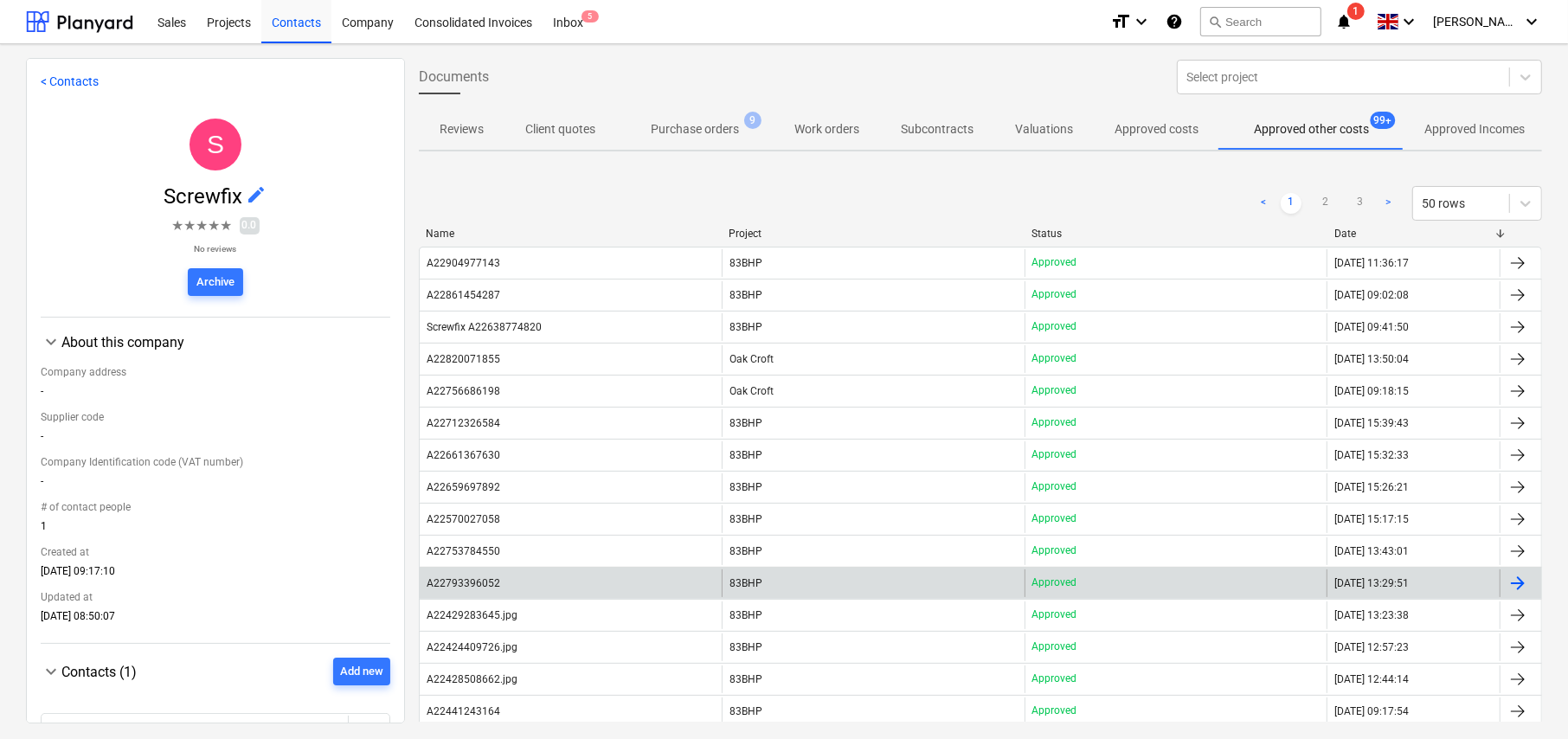
click at [566, 580] on div "A22793396052" at bounding box center [571, 584] width 302 height 28
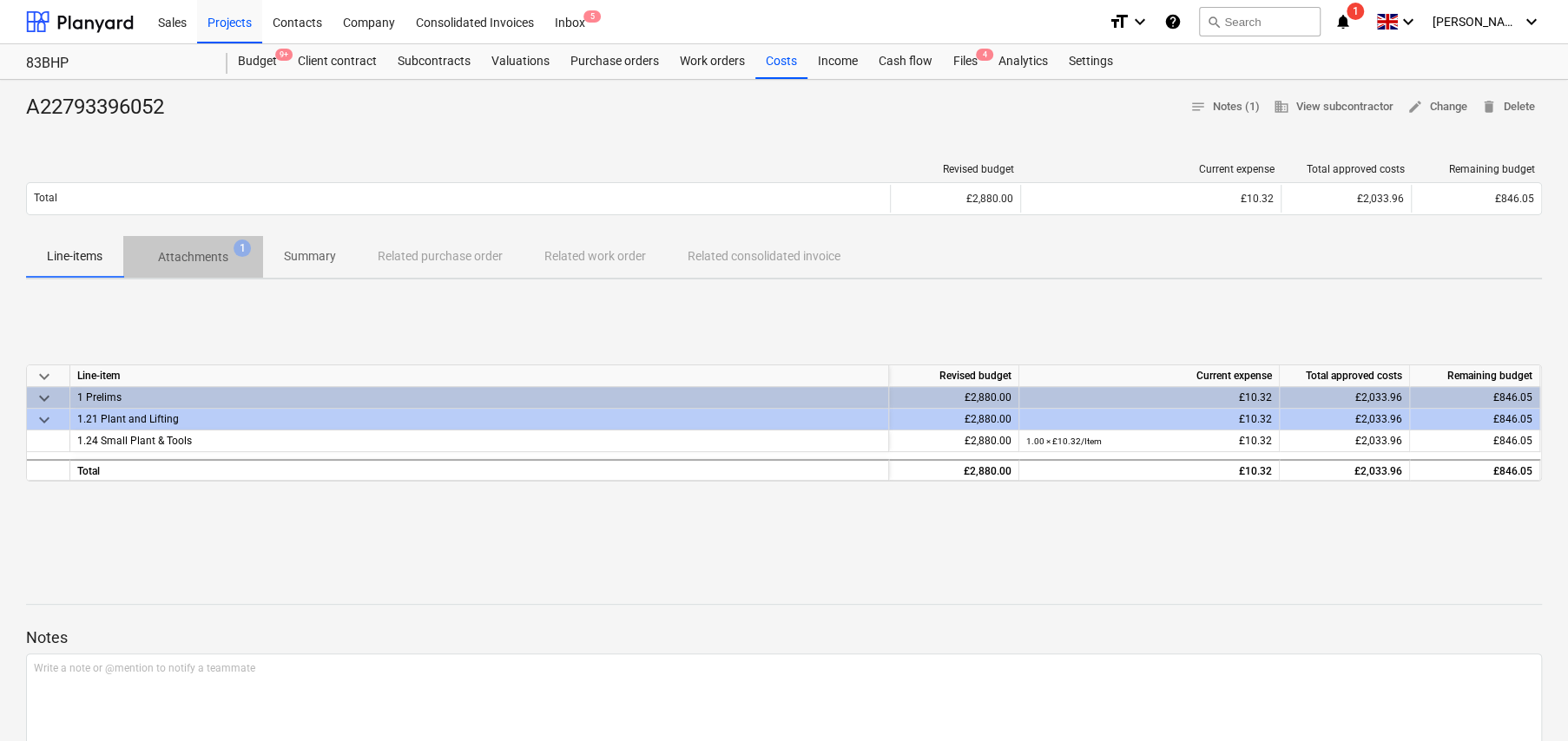
click at [194, 256] on p "Attachments" at bounding box center [193, 257] width 70 height 18
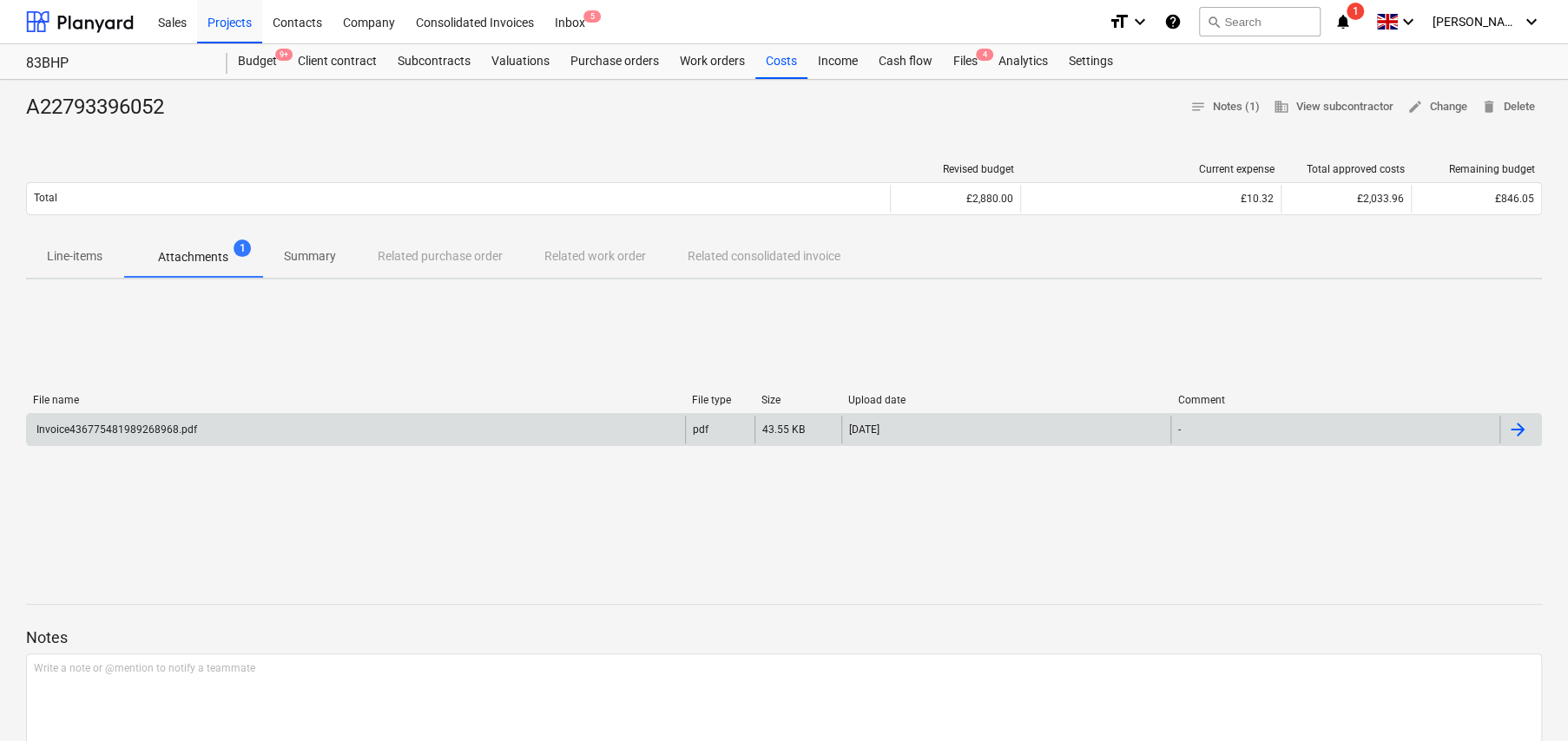
click at [169, 431] on div "Invoice436775481989268968.pdf" at bounding box center [115, 430] width 163 height 12
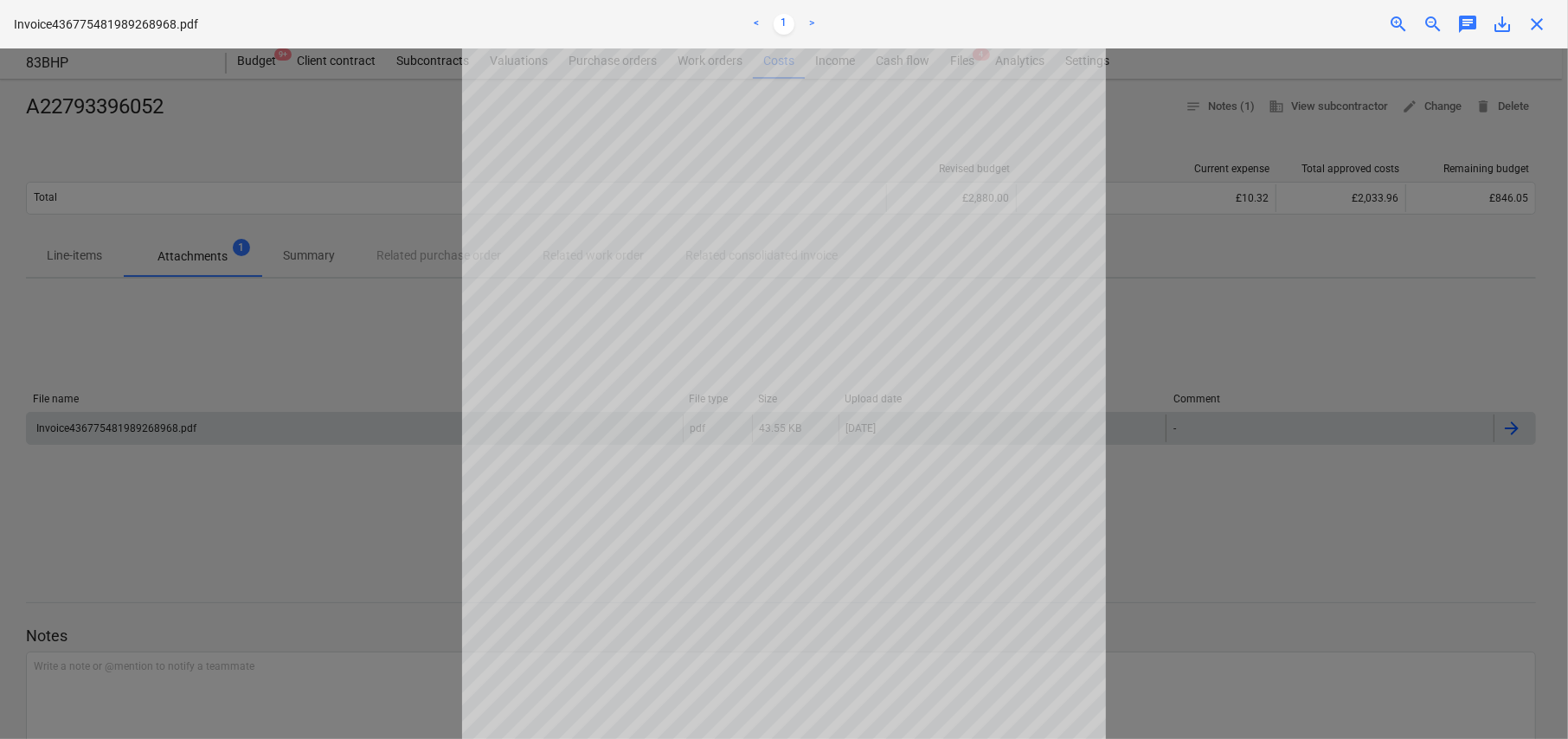
click at [236, 348] on div at bounding box center [784, 394] width 1568 height 691
click at [1542, 25] on span "close" at bounding box center [1537, 24] width 21 height 21
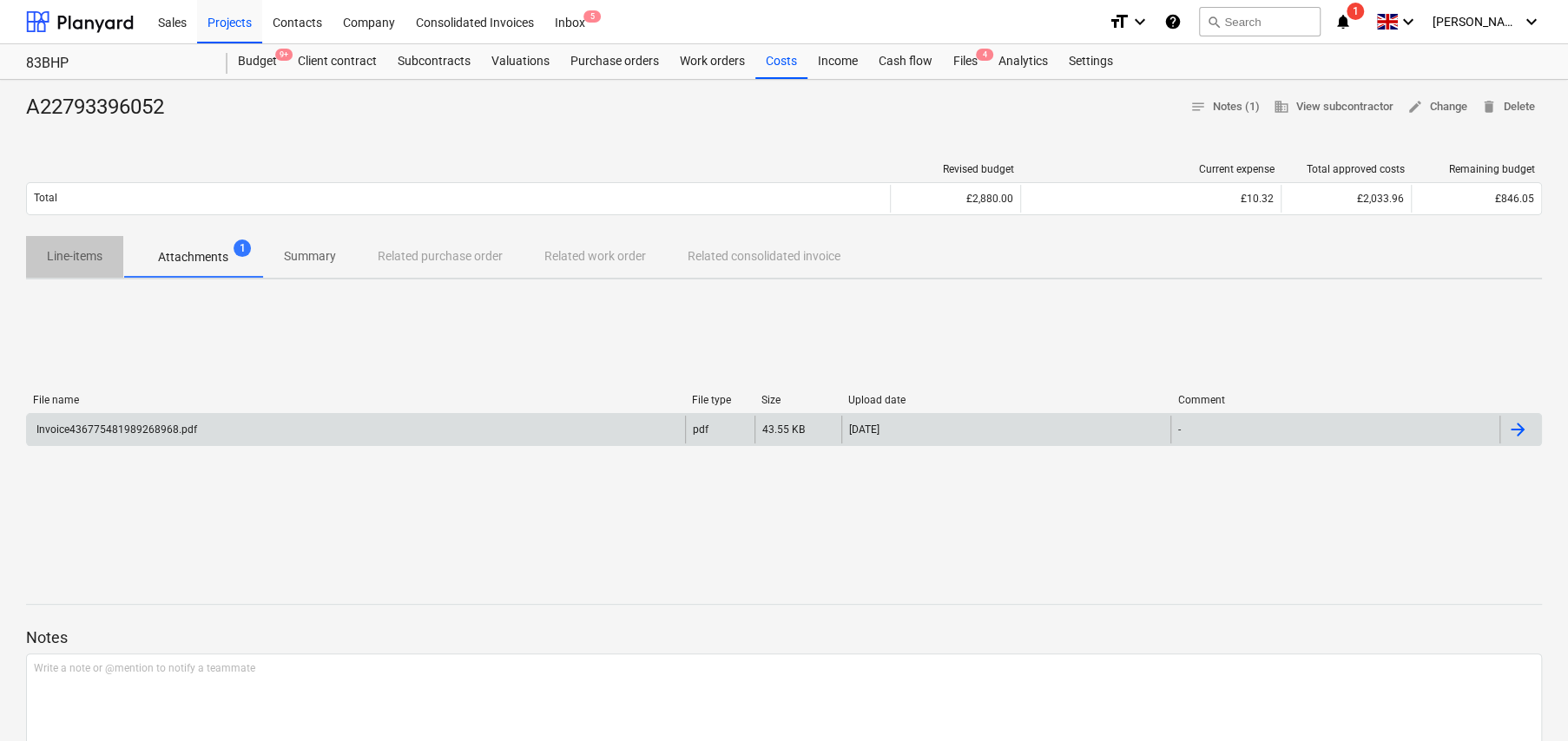
click at [88, 256] on p "Line-items" at bounding box center [75, 256] width 56 height 18
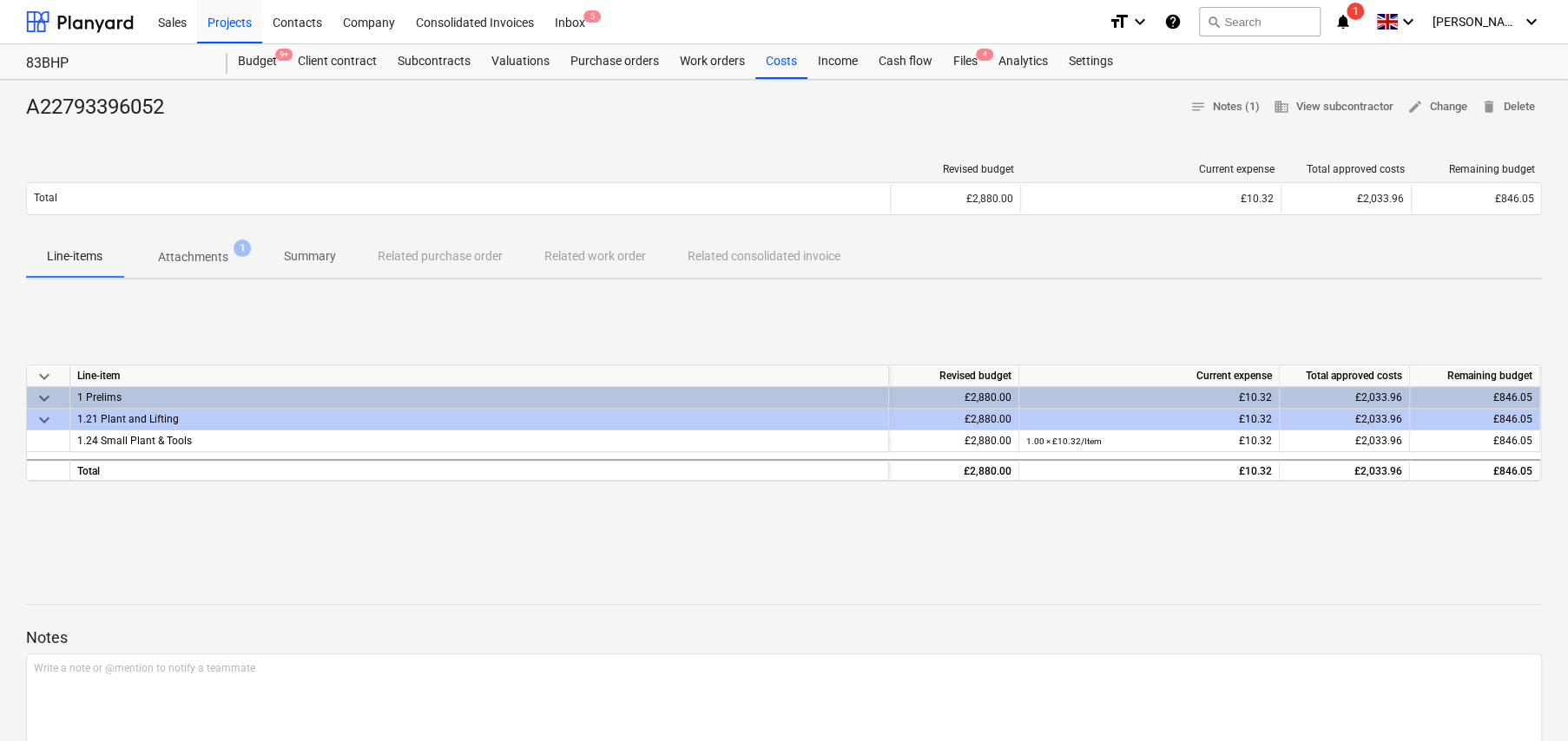
click at [180, 264] on p "Attachments" at bounding box center [193, 257] width 70 height 18
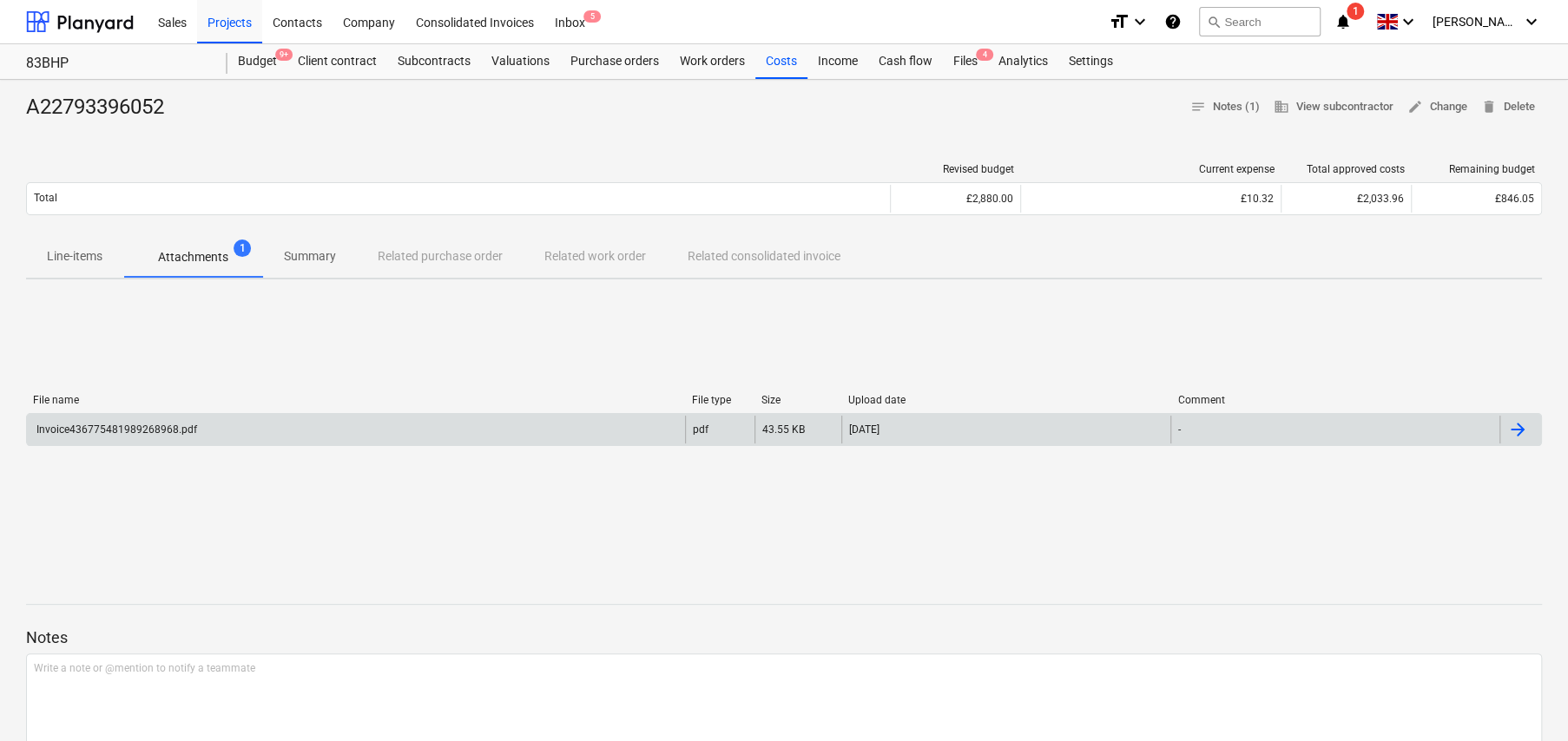
click at [213, 431] on div "Invoice436775481989268968.pdf" at bounding box center [356, 430] width 658 height 28
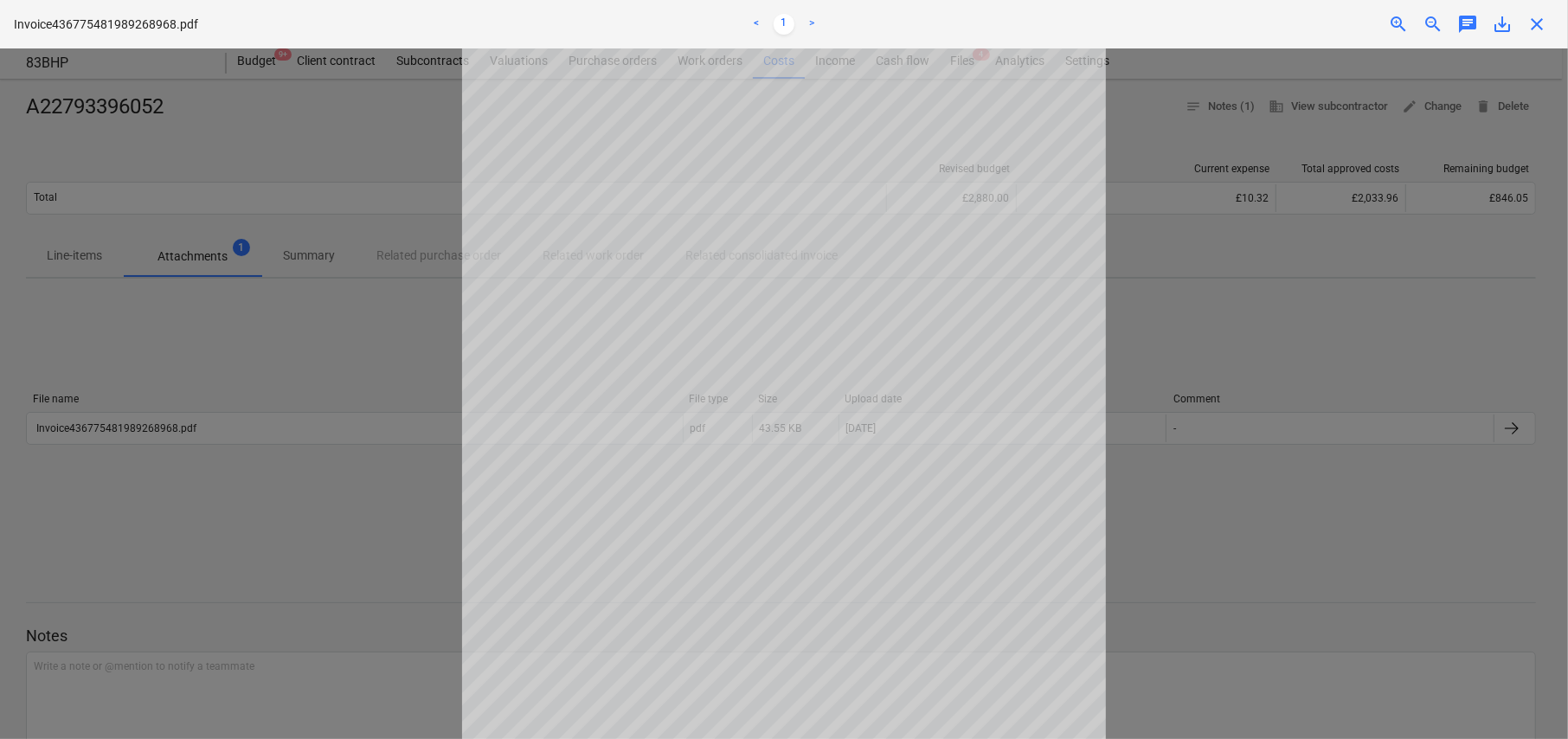
click at [1536, 23] on span "close" at bounding box center [1537, 24] width 21 height 21
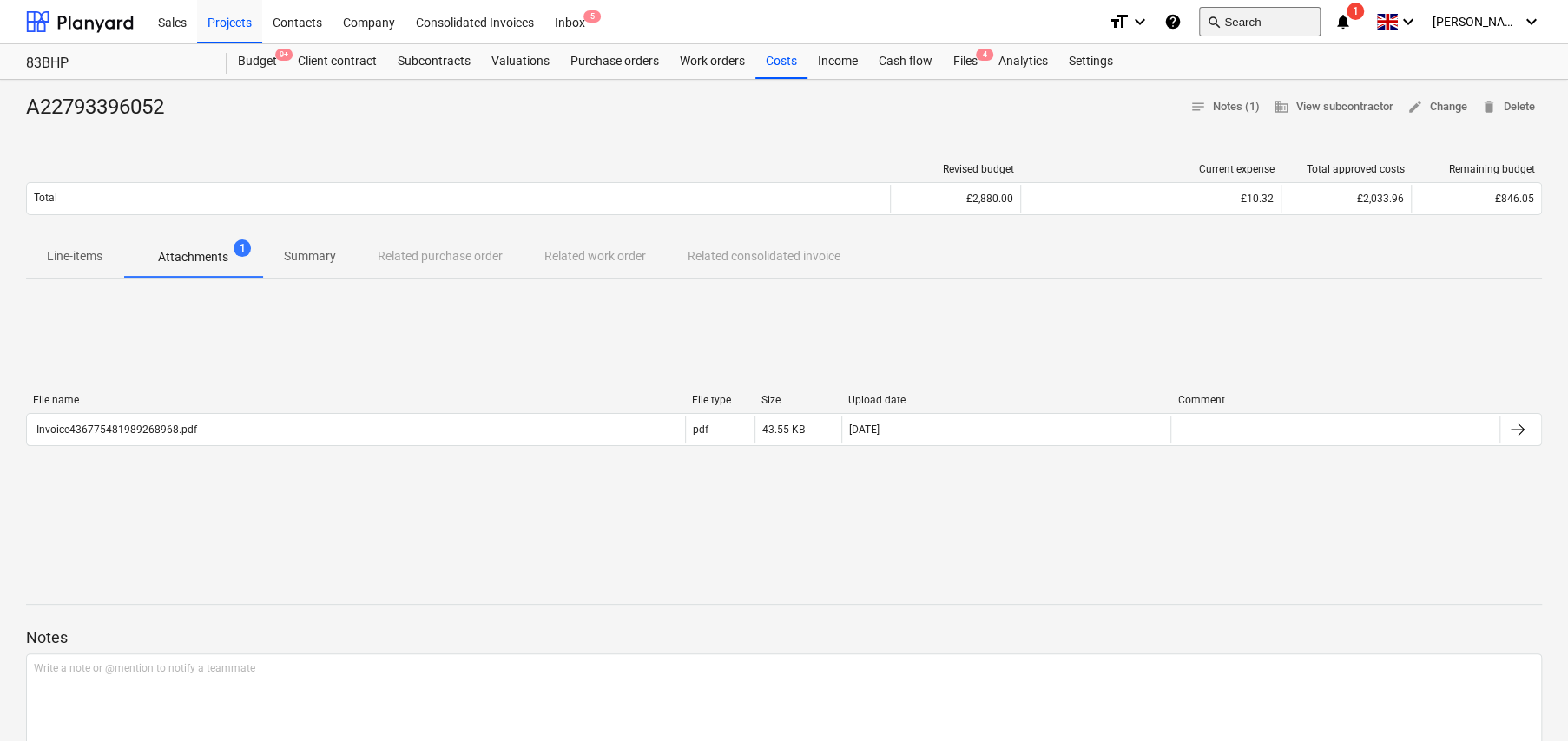
click at [1288, 21] on button "search Search" at bounding box center [1259, 22] width 121 height 30
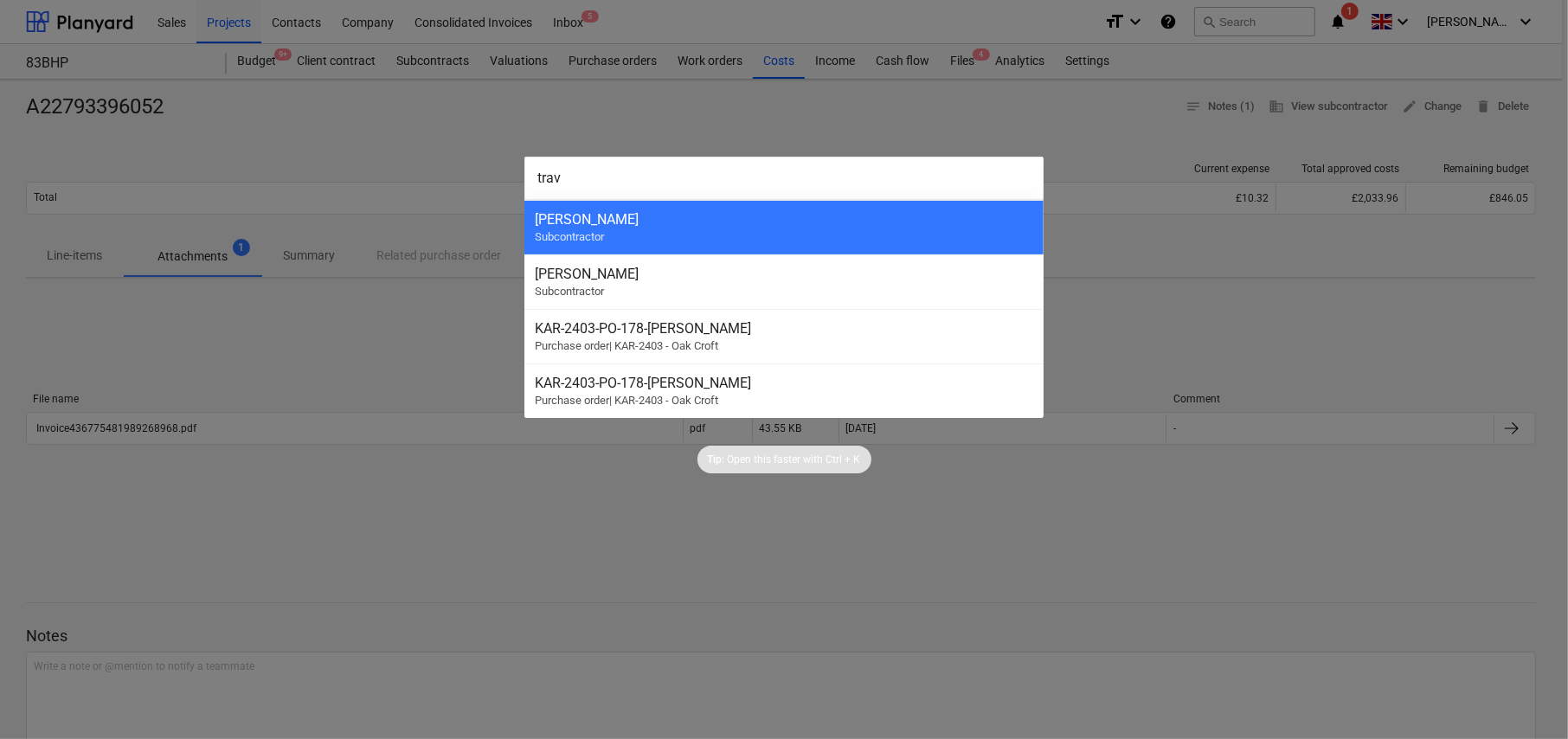
click at [841, 188] on input "trav" at bounding box center [784, 179] width 519 height 44
paste input "1027971955"
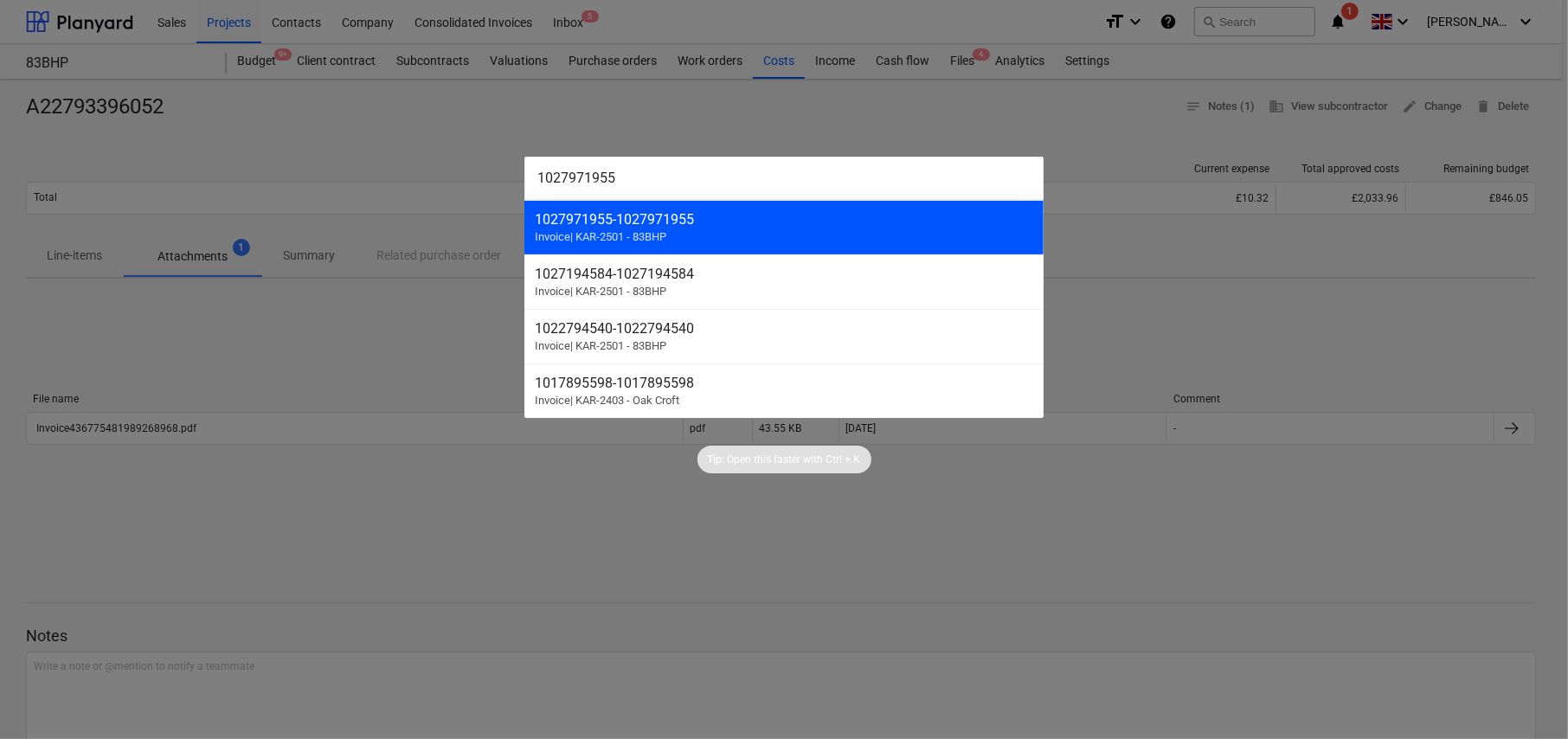
type input "1027971955"
click at [669, 227] on div "1027971955 - 1027971955" at bounding box center [784, 219] width 498 height 17
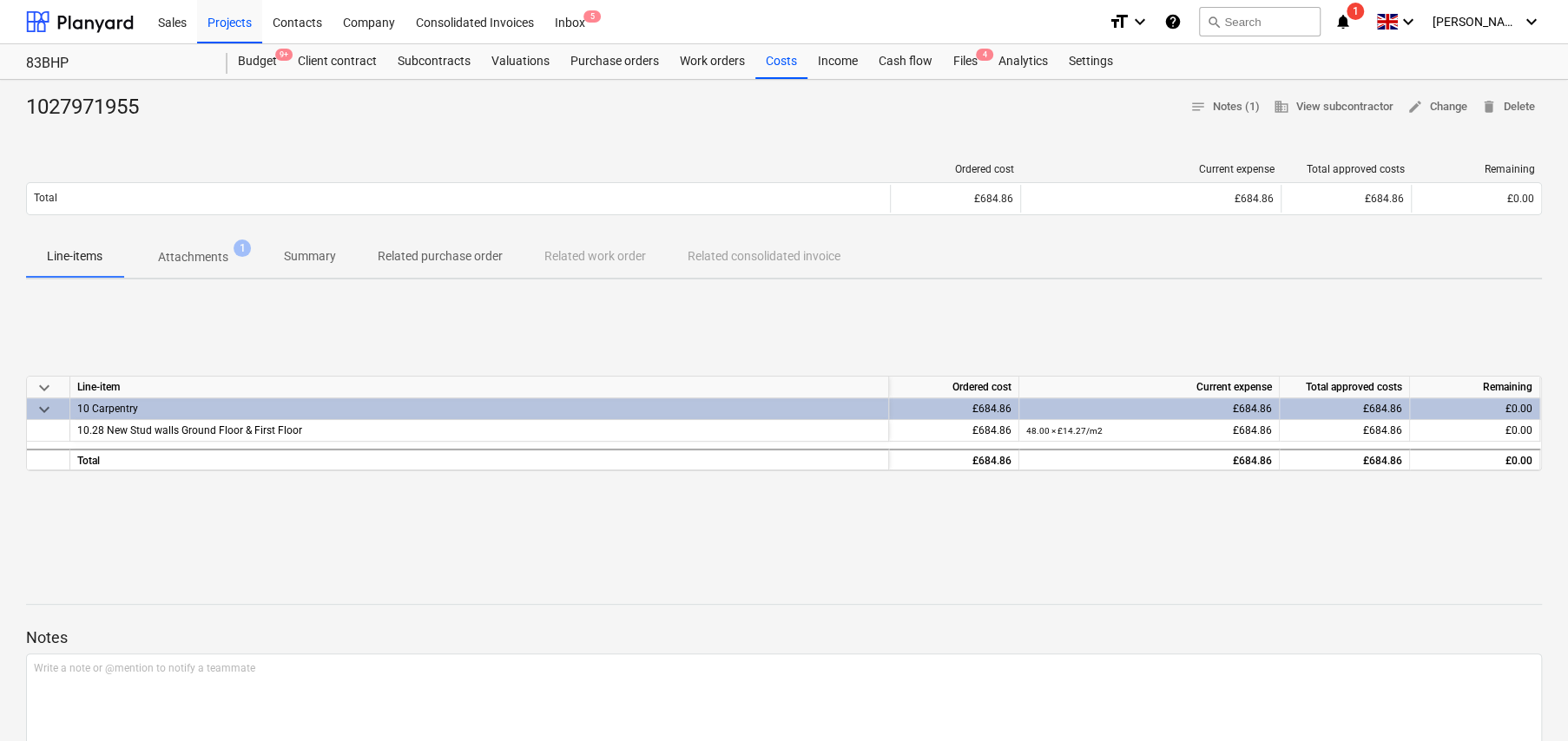
click at [210, 261] on p "Attachments" at bounding box center [193, 257] width 70 height 18
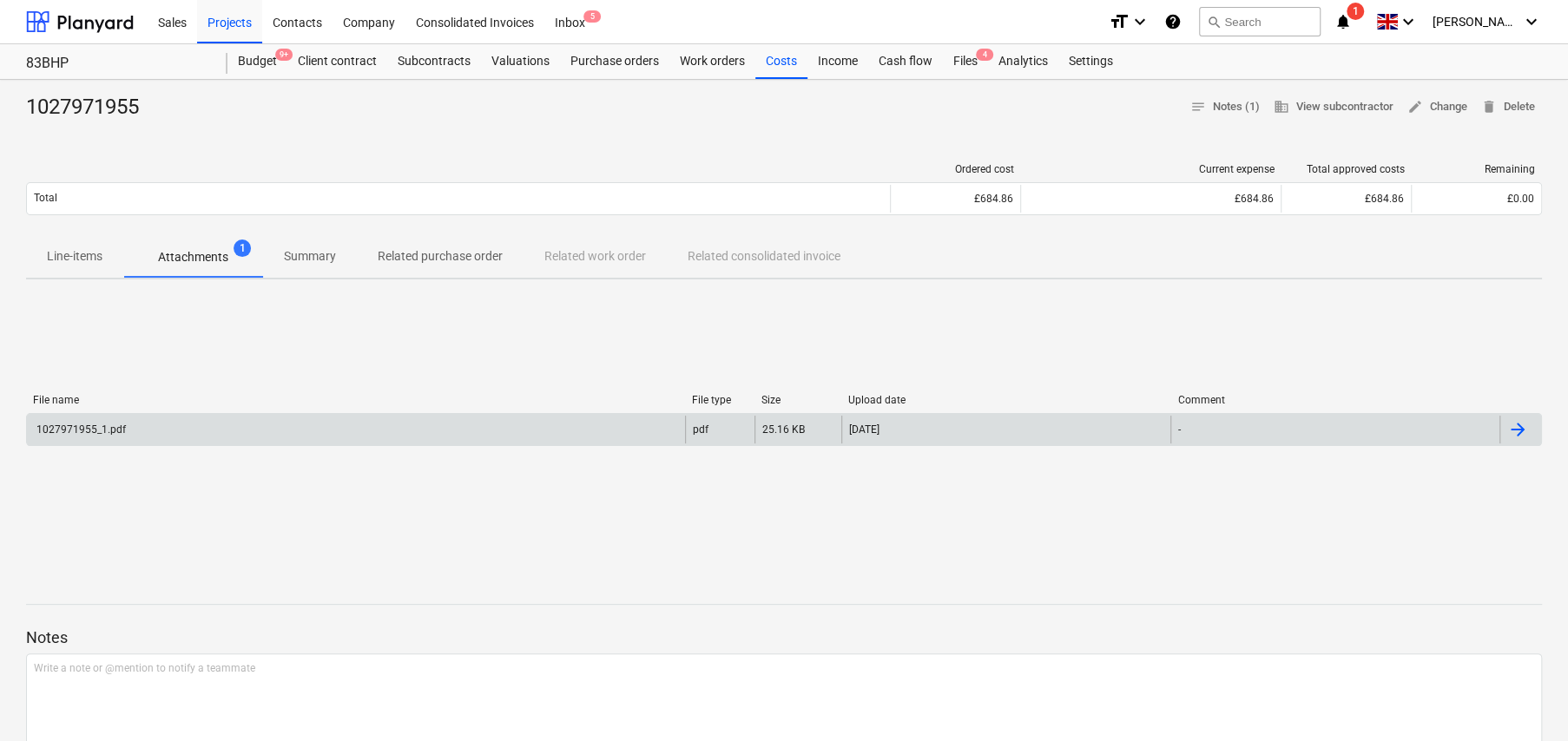
click at [171, 440] on div "1027971955_1.pdf" at bounding box center [356, 430] width 658 height 28
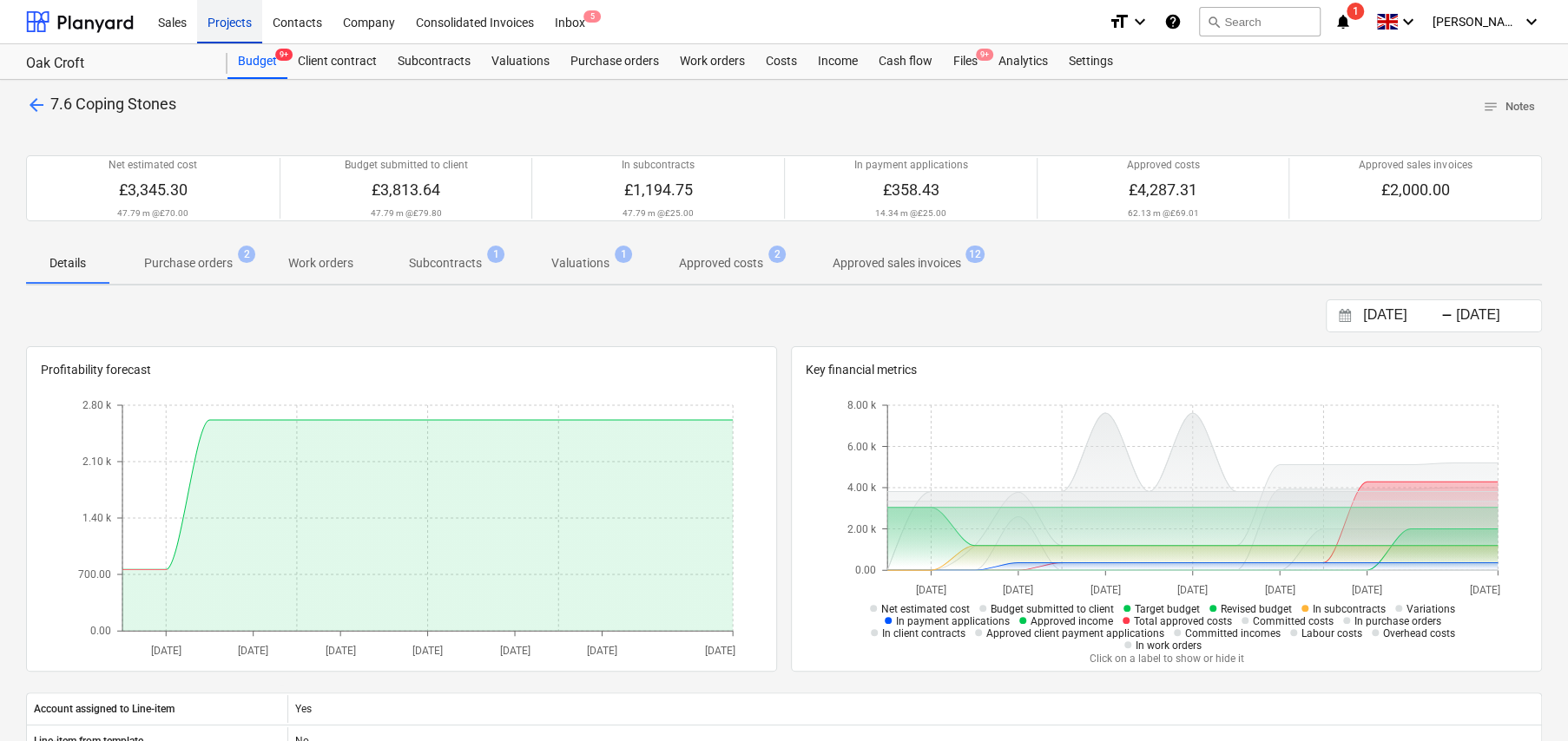
click at [243, 25] on div "Projects" at bounding box center [229, 21] width 65 height 45
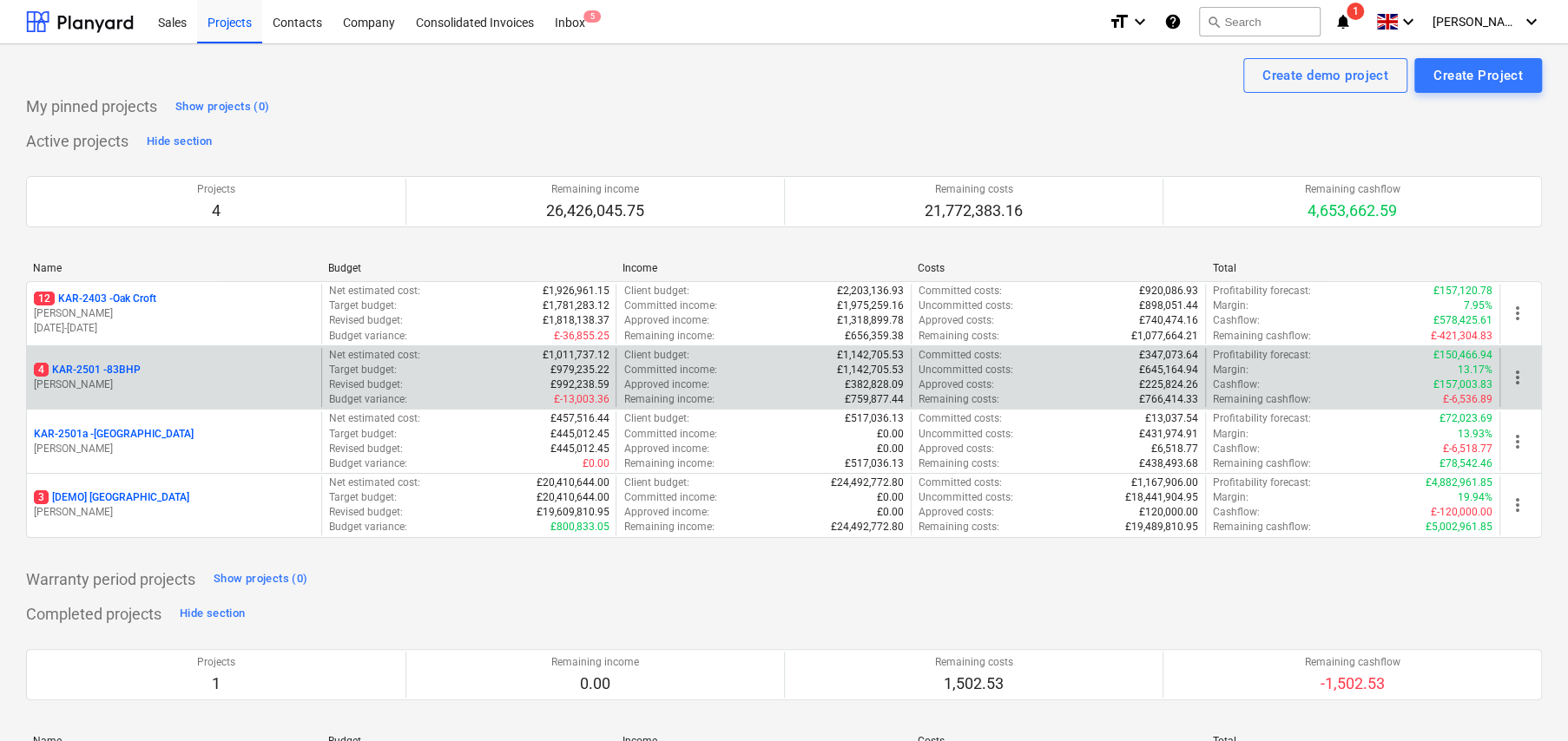
click at [121, 369] on p "4 KAR-2501 - 83BHP" at bounding box center [87, 370] width 107 height 15
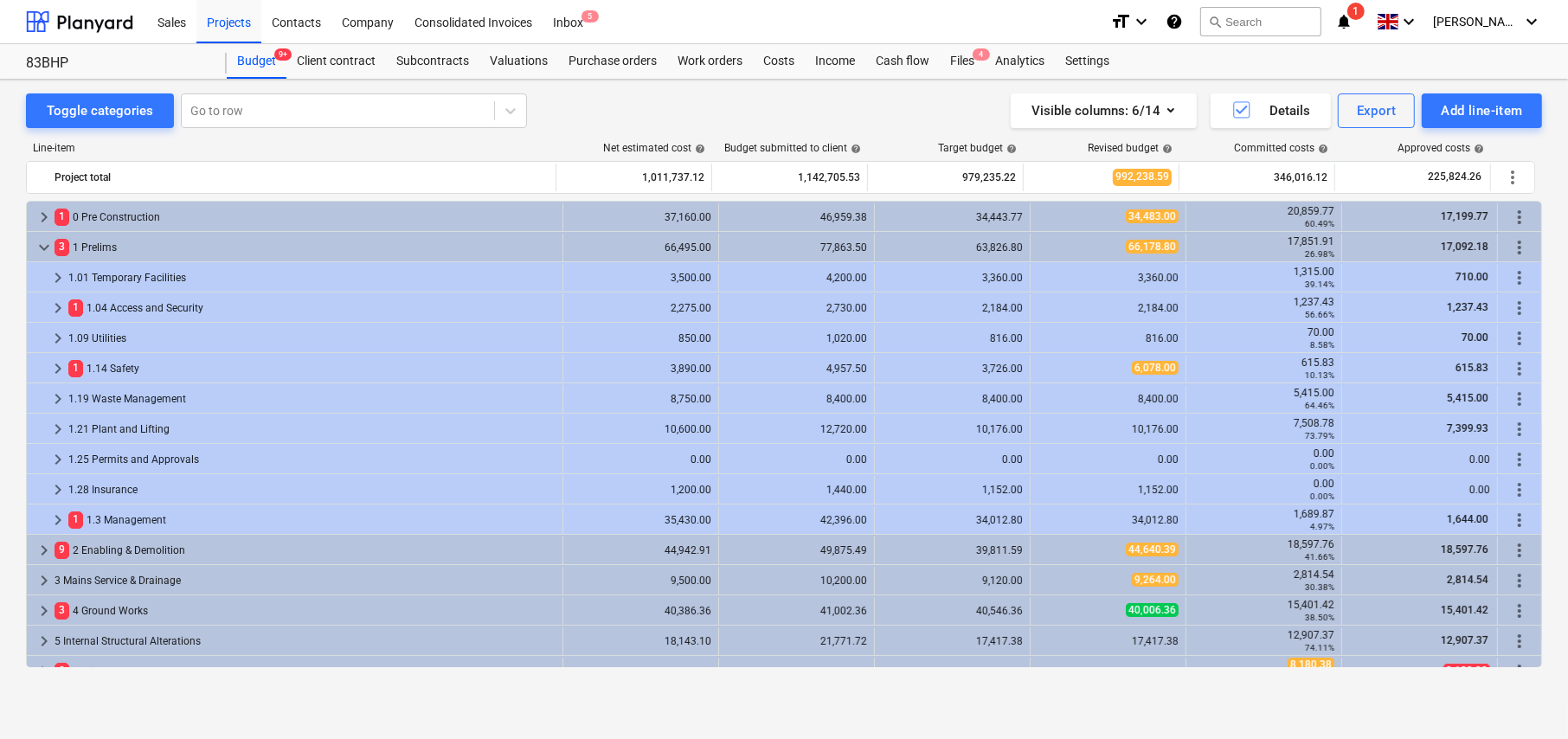
scroll to position [550, 0]
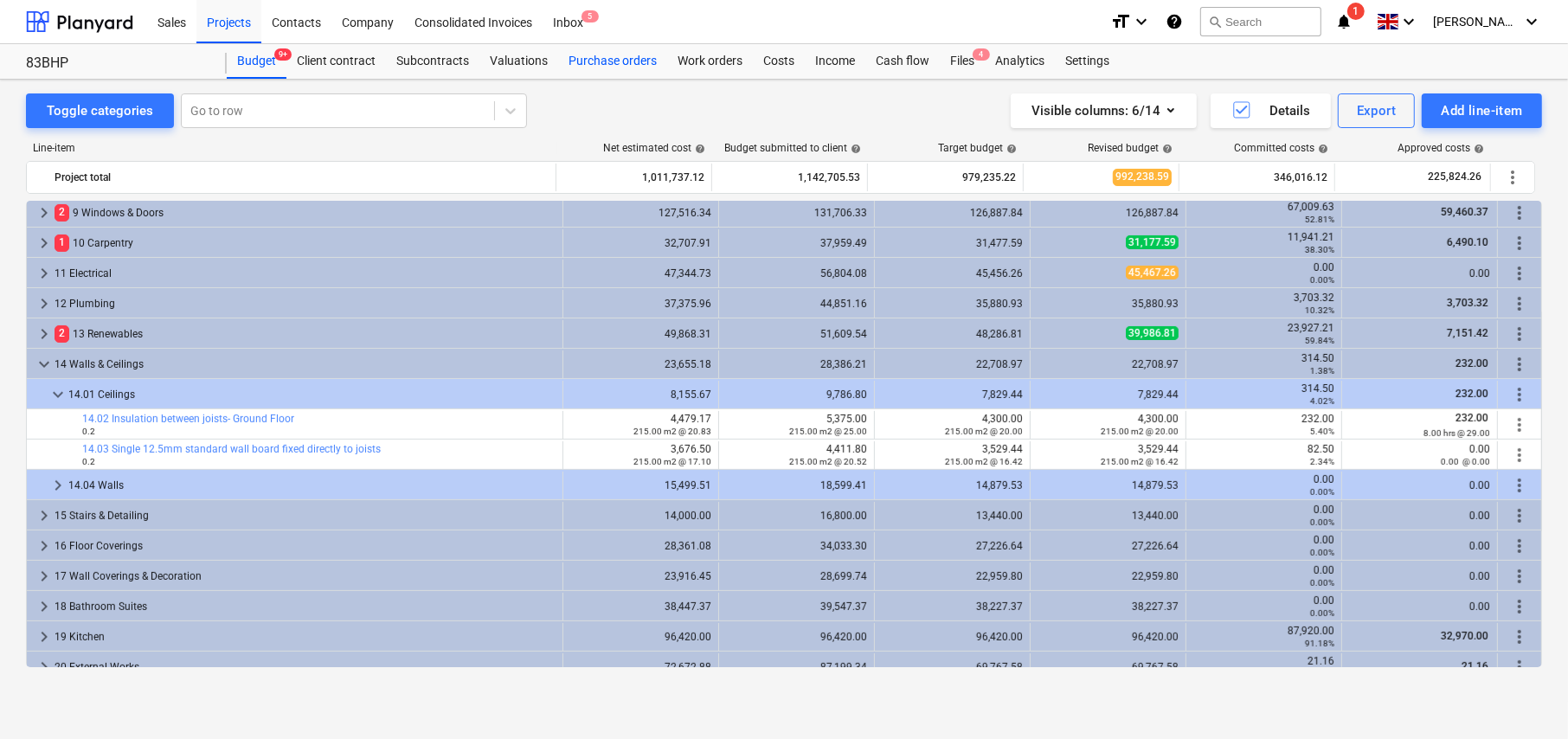
click at [605, 60] on div "Purchase orders" at bounding box center [612, 62] width 109 height 35
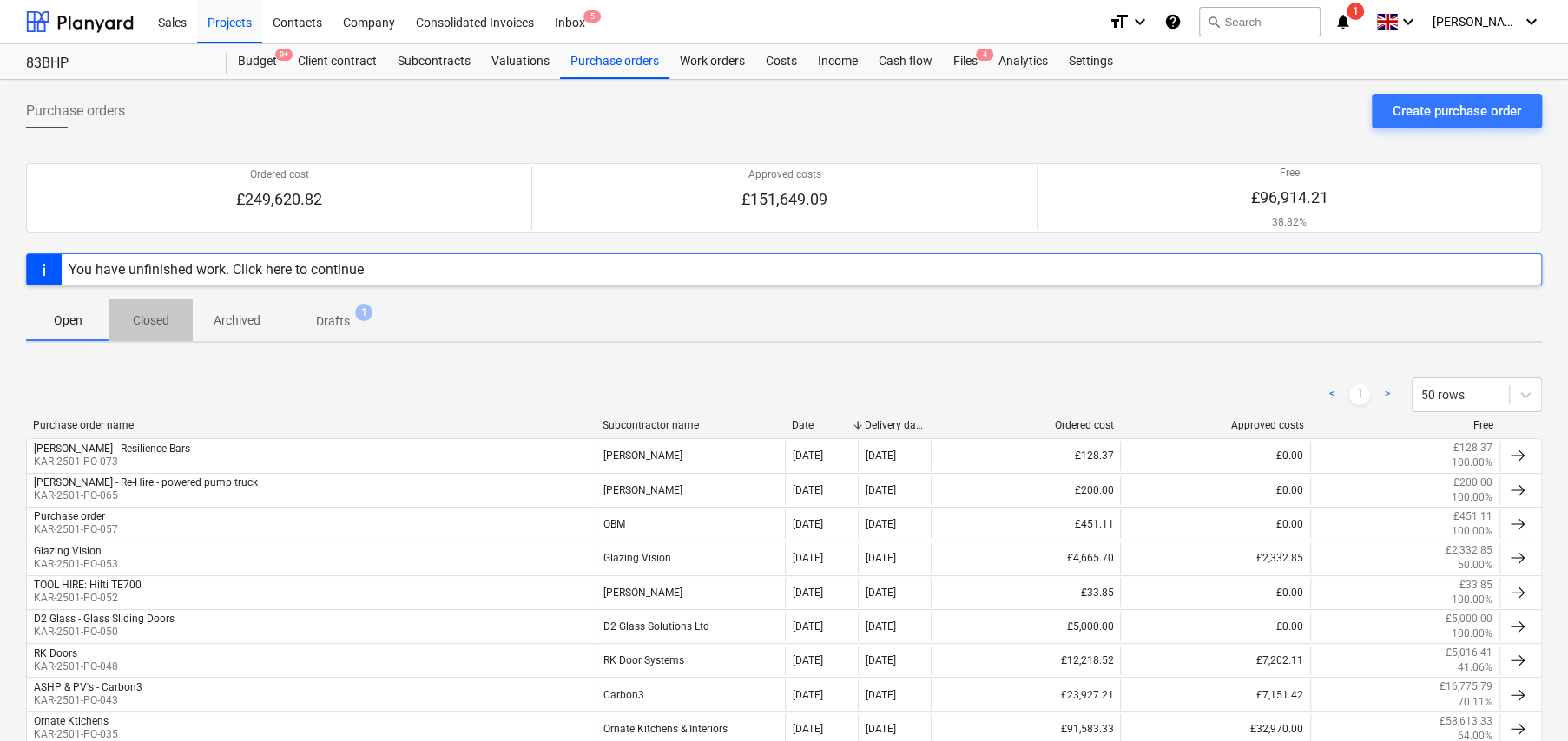
click at [151, 324] on p "Closed" at bounding box center [151, 321] width 42 height 18
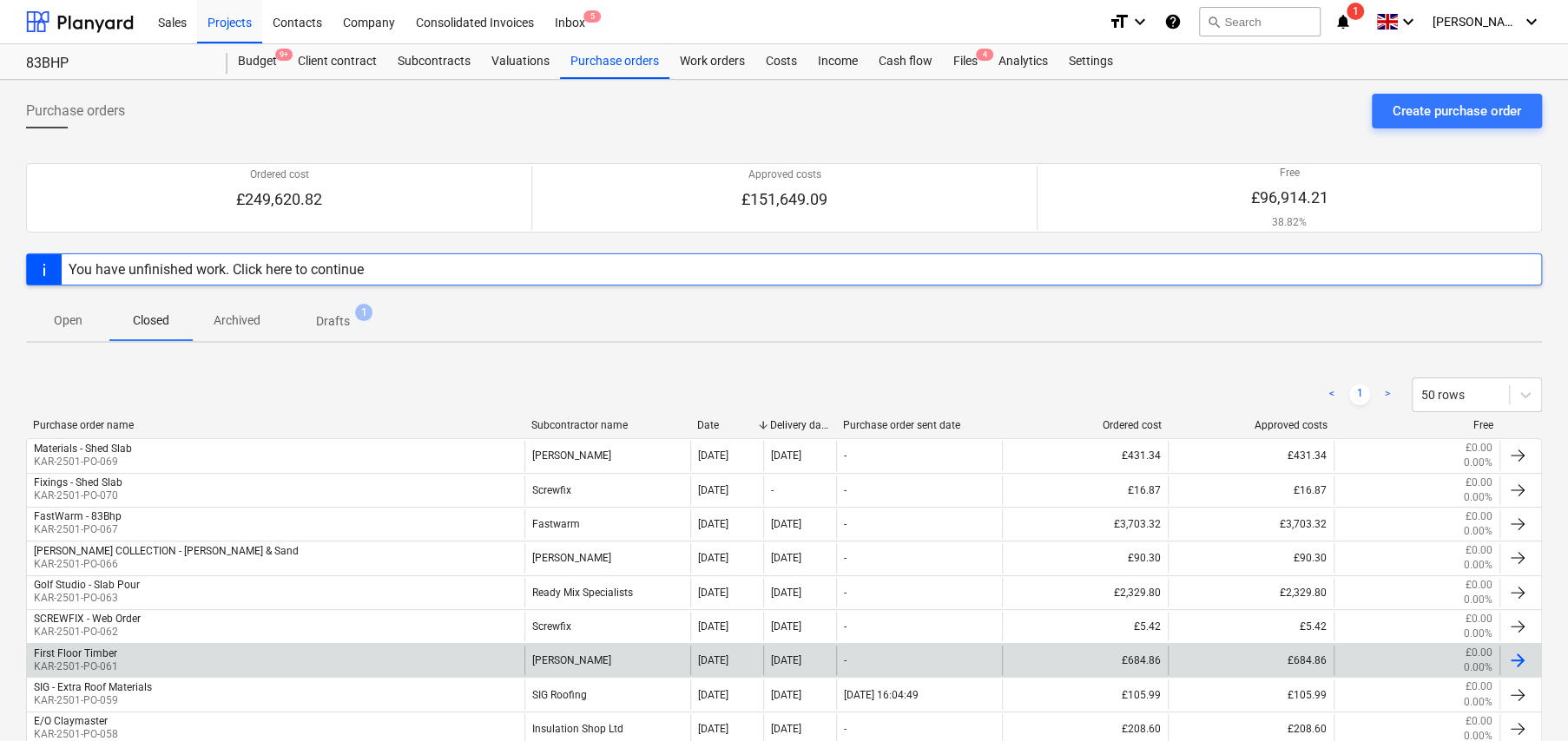
click at [90, 654] on div "First Floor Timber" at bounding box center [75, 654] width 83 height 12
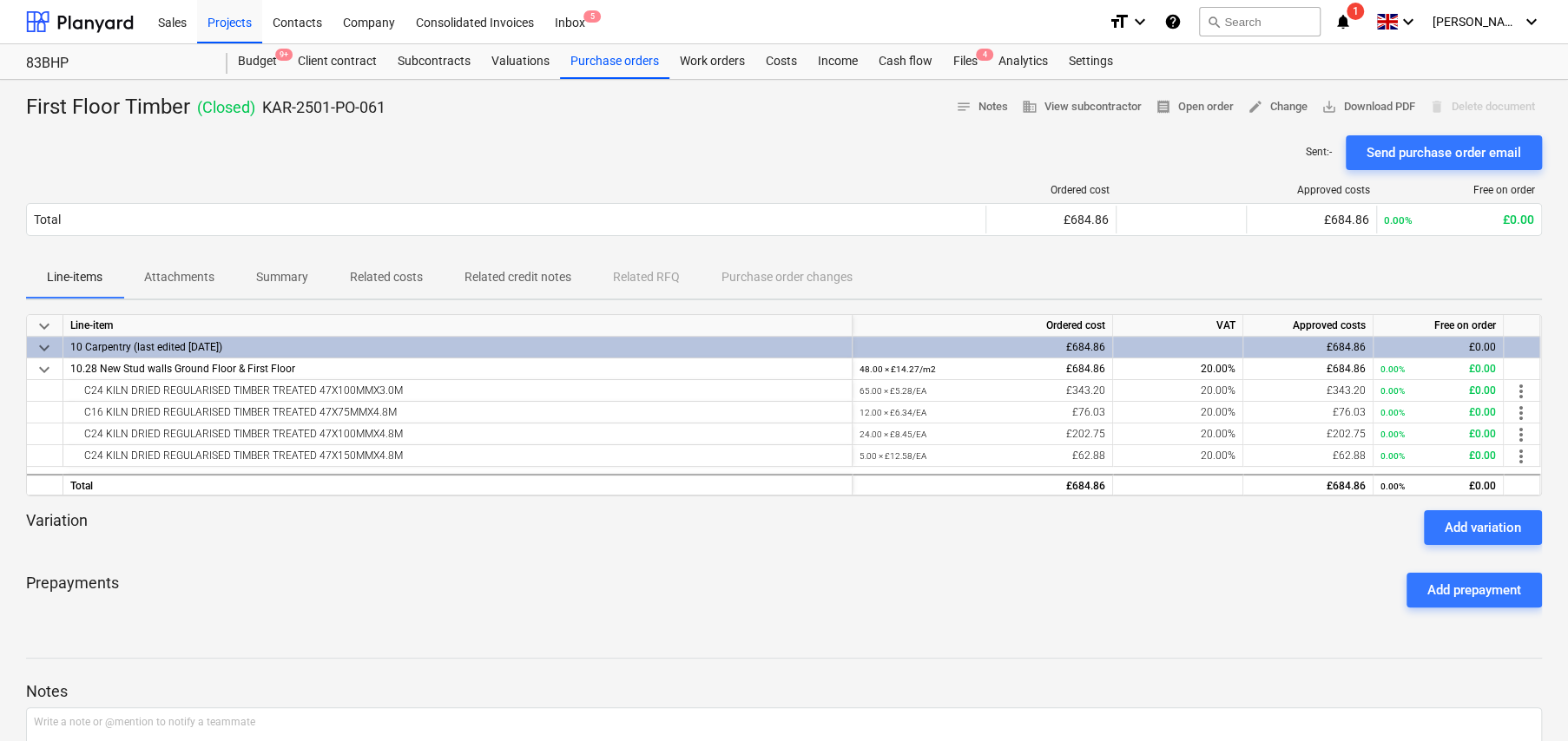
click at [374, 276] on p "Related costs" at bounding box center [385, 277] width 73 height 18
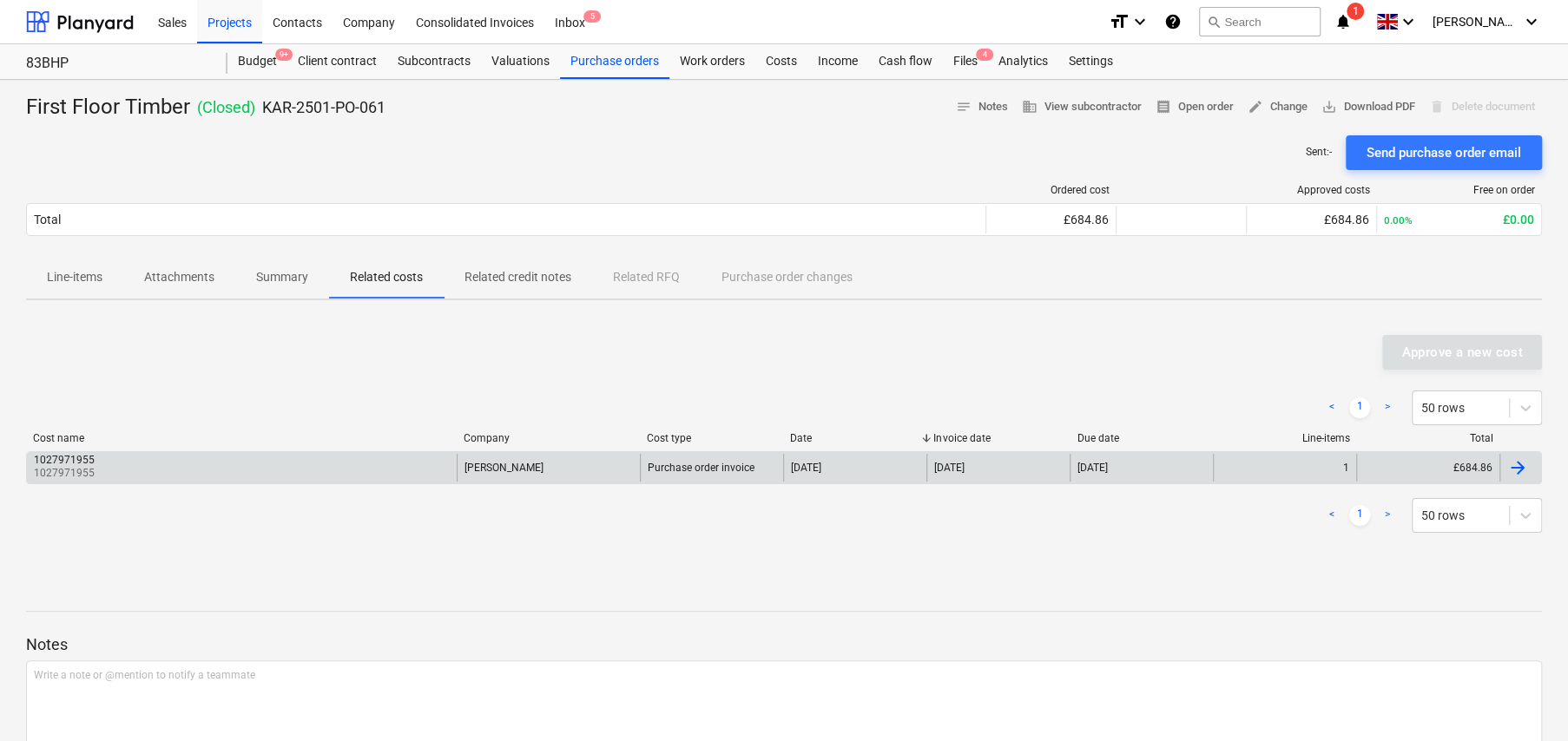
click at [585, 474] on div "[PERSON_NAME]" at bounding box center [548, 467] width 184 height 28
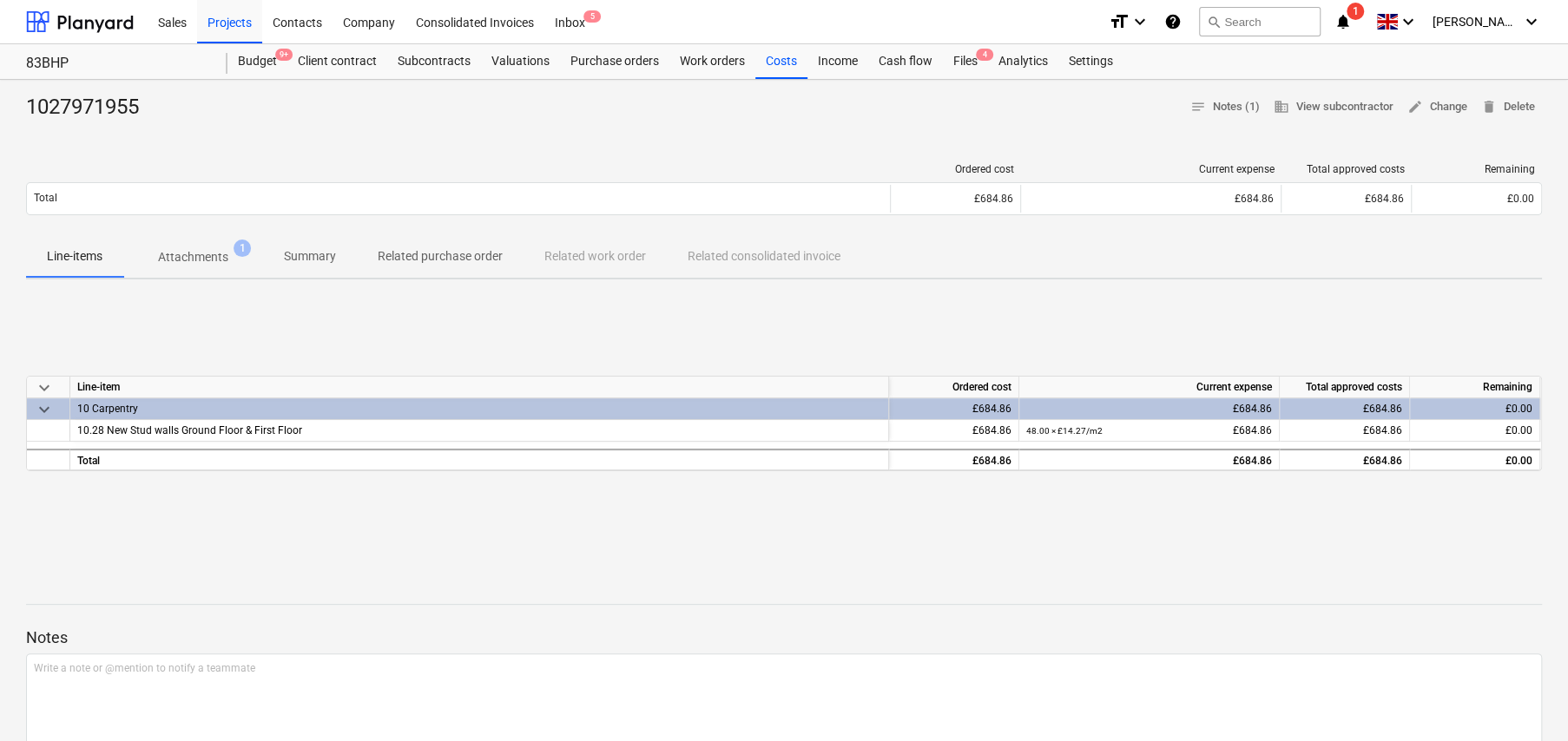
click at [201, 260] on p "Attachments" at bounding box center [193, 257] width 70 height 18
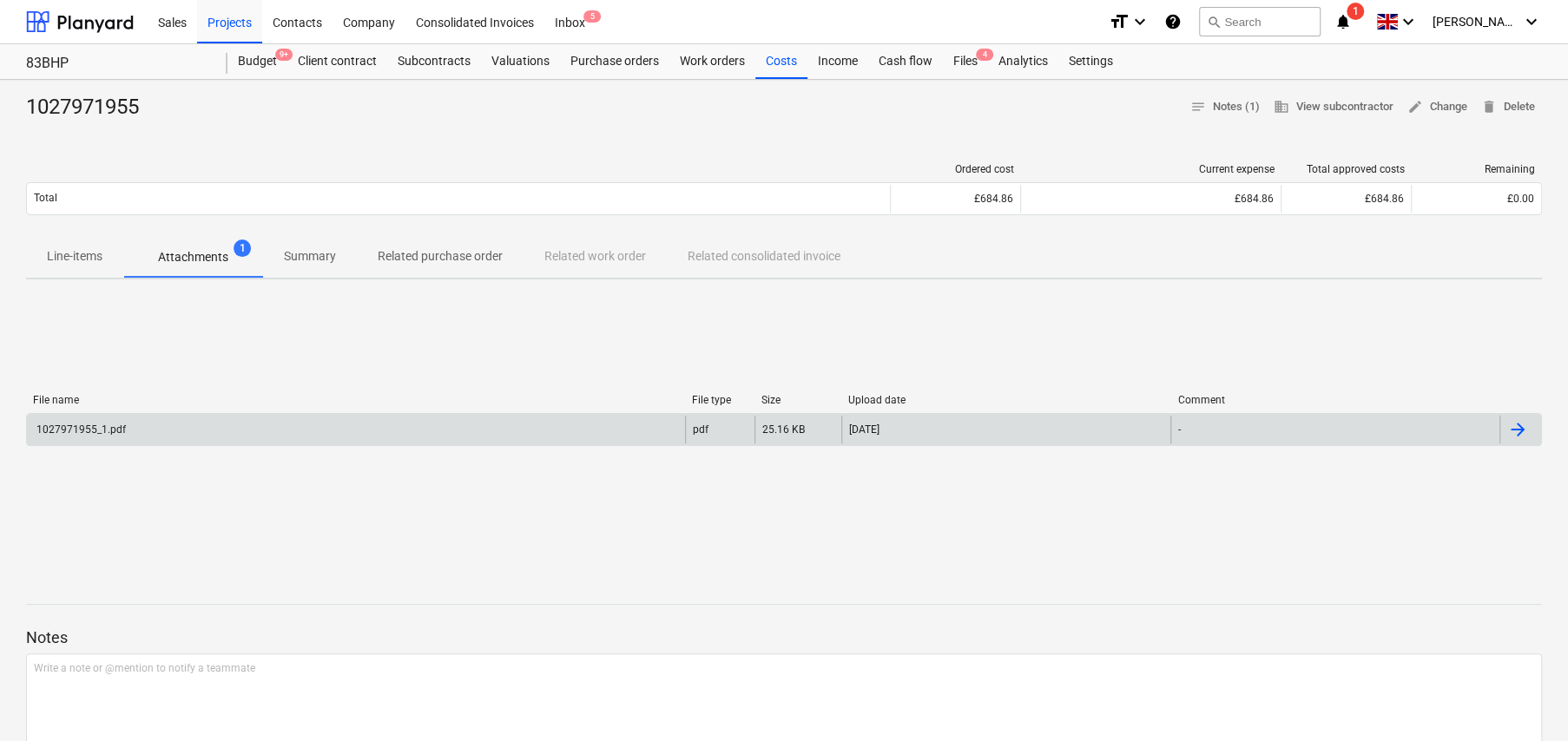
click at [188, 434] on div "1027971955_1.pdf" at bounding box center [356, 430] width 658 height 28
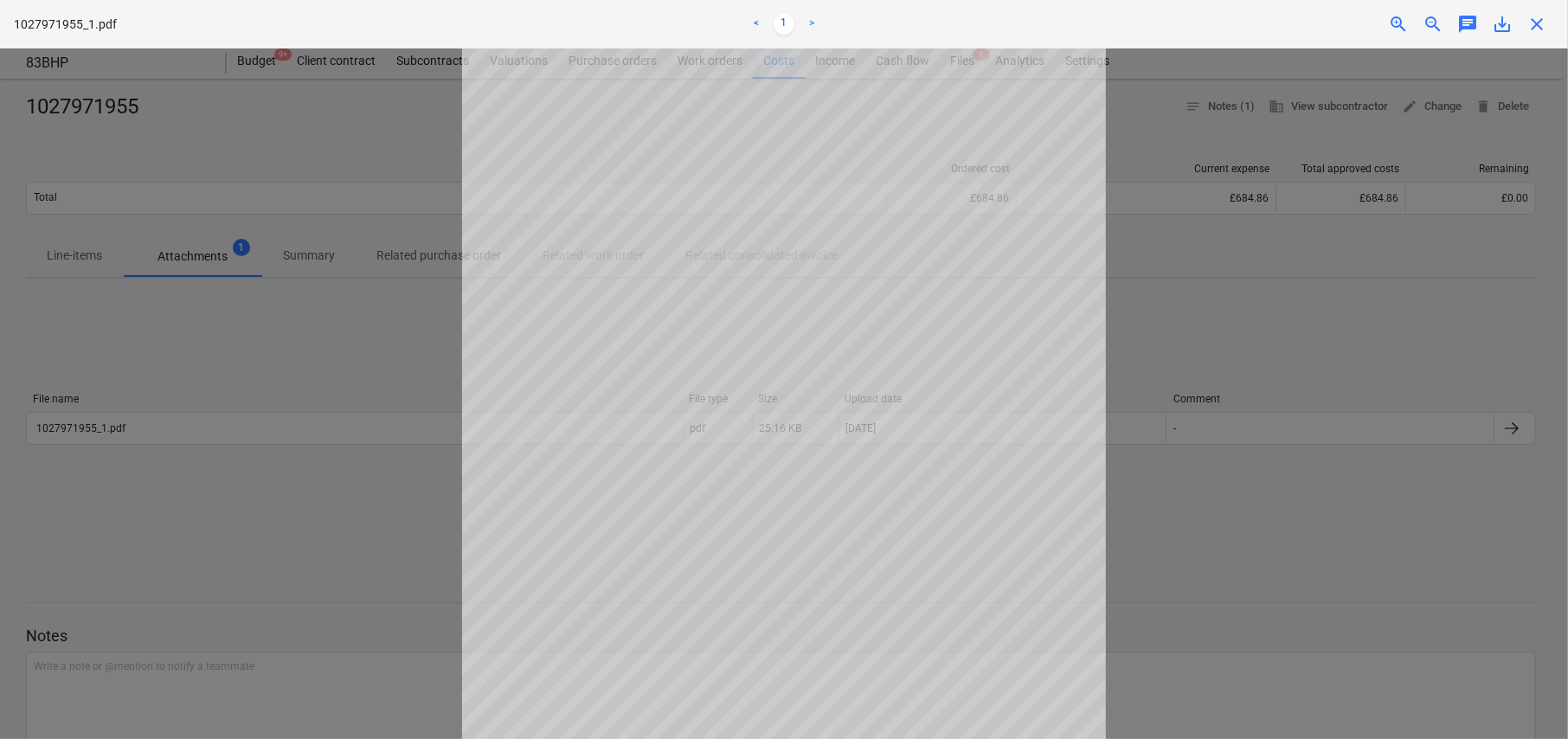
click at [1256, 528] on div at bounding box center [784, 394] width 1568 height 691
click at [1534, 19] on span "close" at bounding box center [1537, 24] width 21 height 21
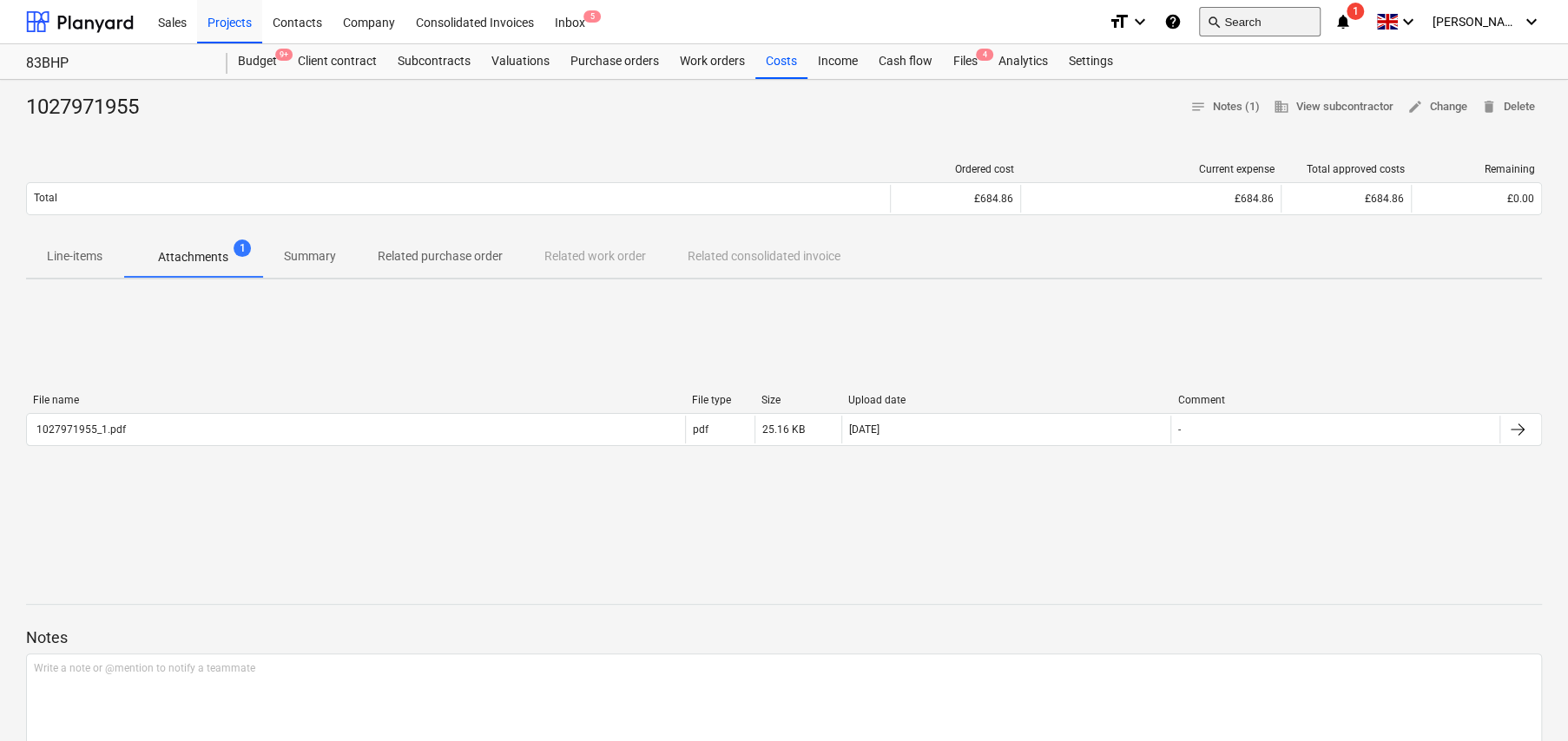
click at [1246, 20] on button "search Search" at bounding box center [1259, 22] width 121 height 30
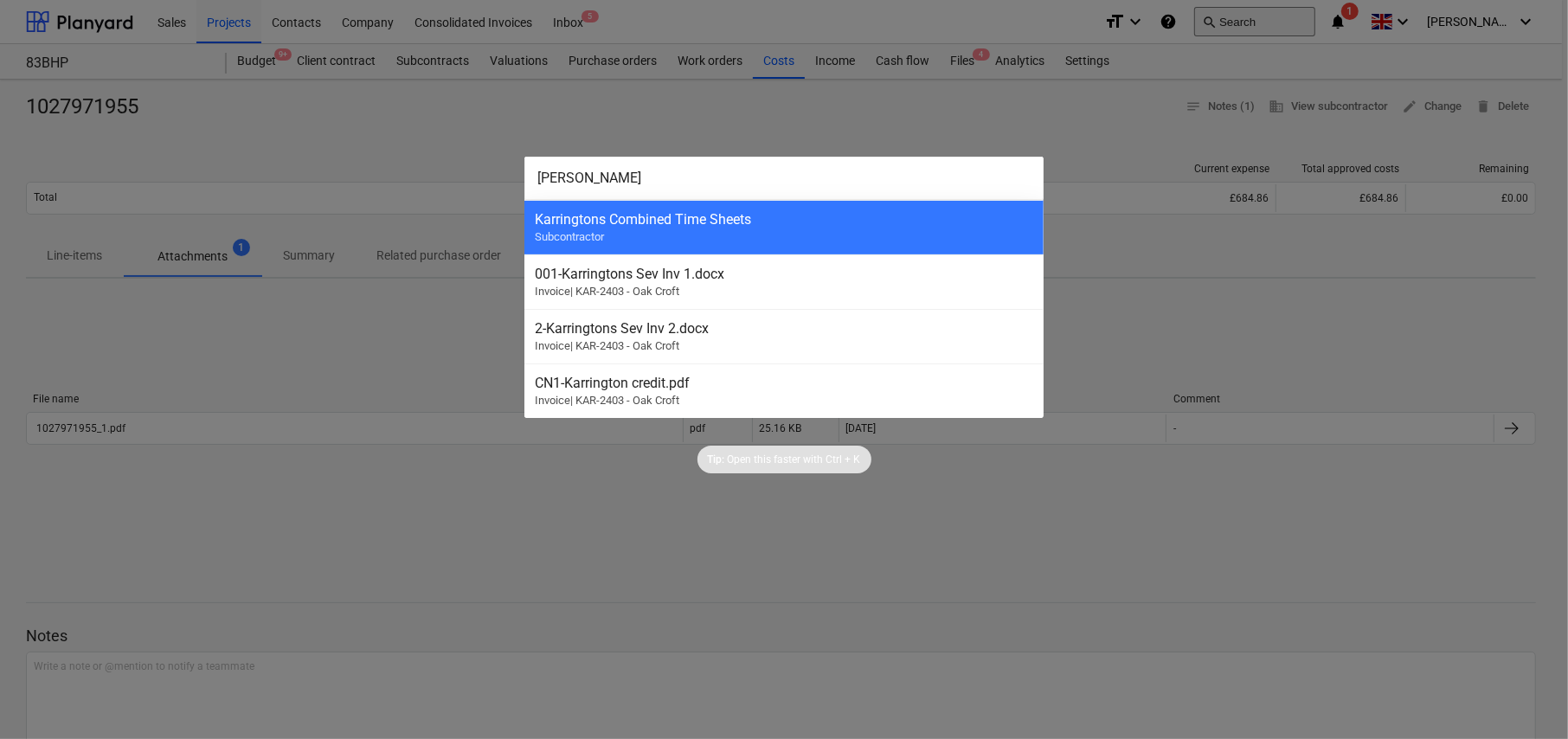
type input "karrin"
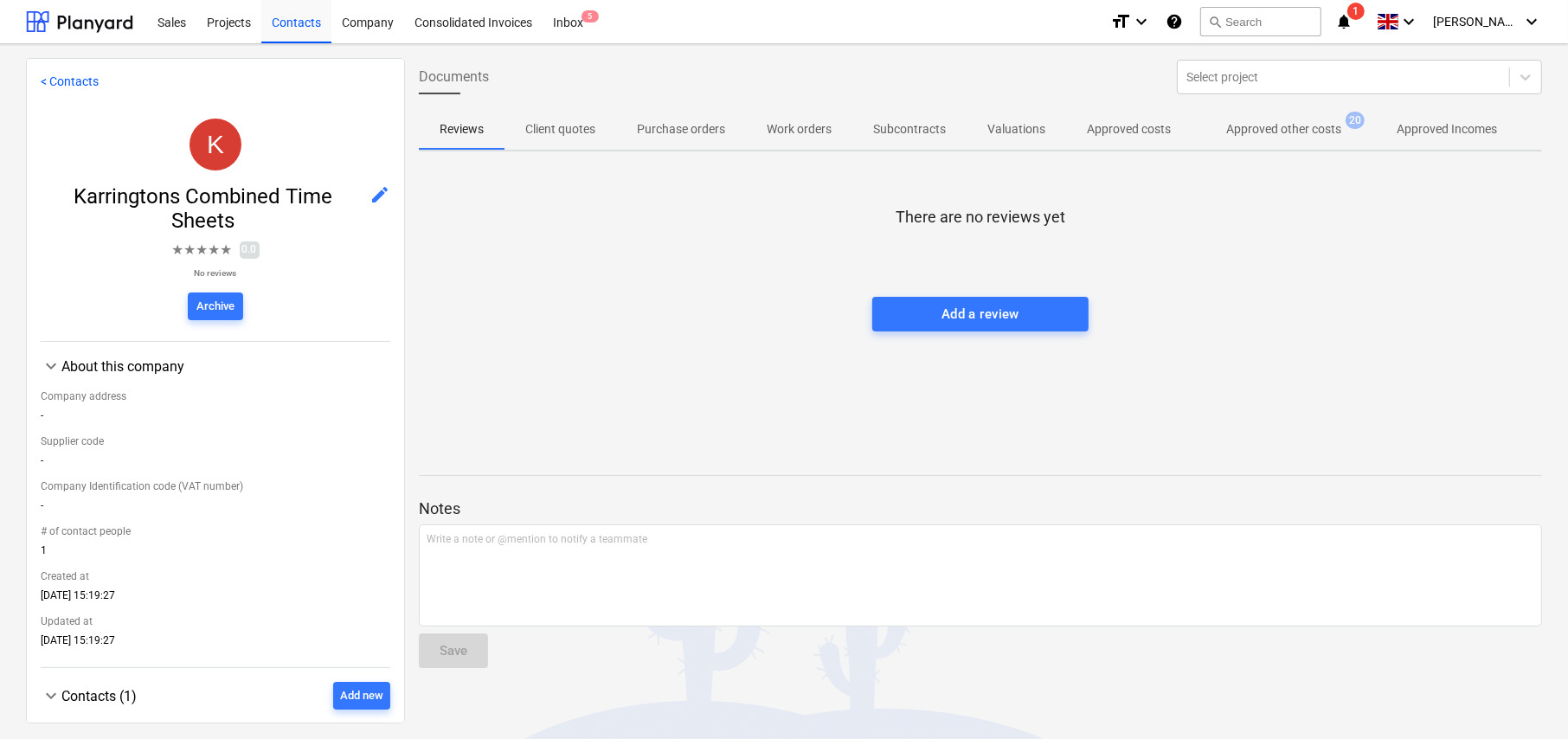
click at [1307, 136] on p "Approved other costs" at bounding box center [1283, 129] width 115 height 18
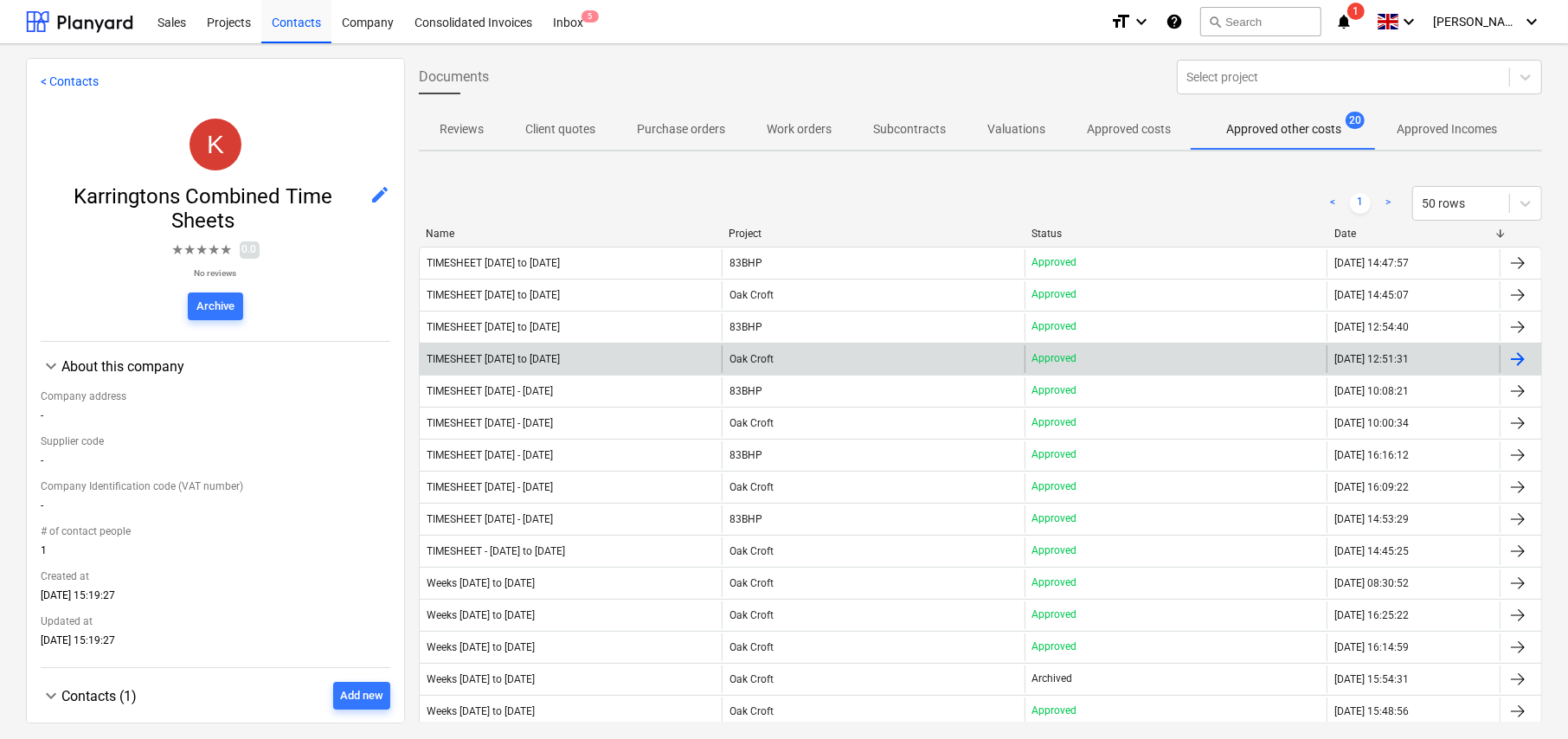
click at [797, 356] on div "Oak Croft" at bounding box center [872, 359] width 302 height 28
